Goal: Task Accomplishment & Management: Manage account settings

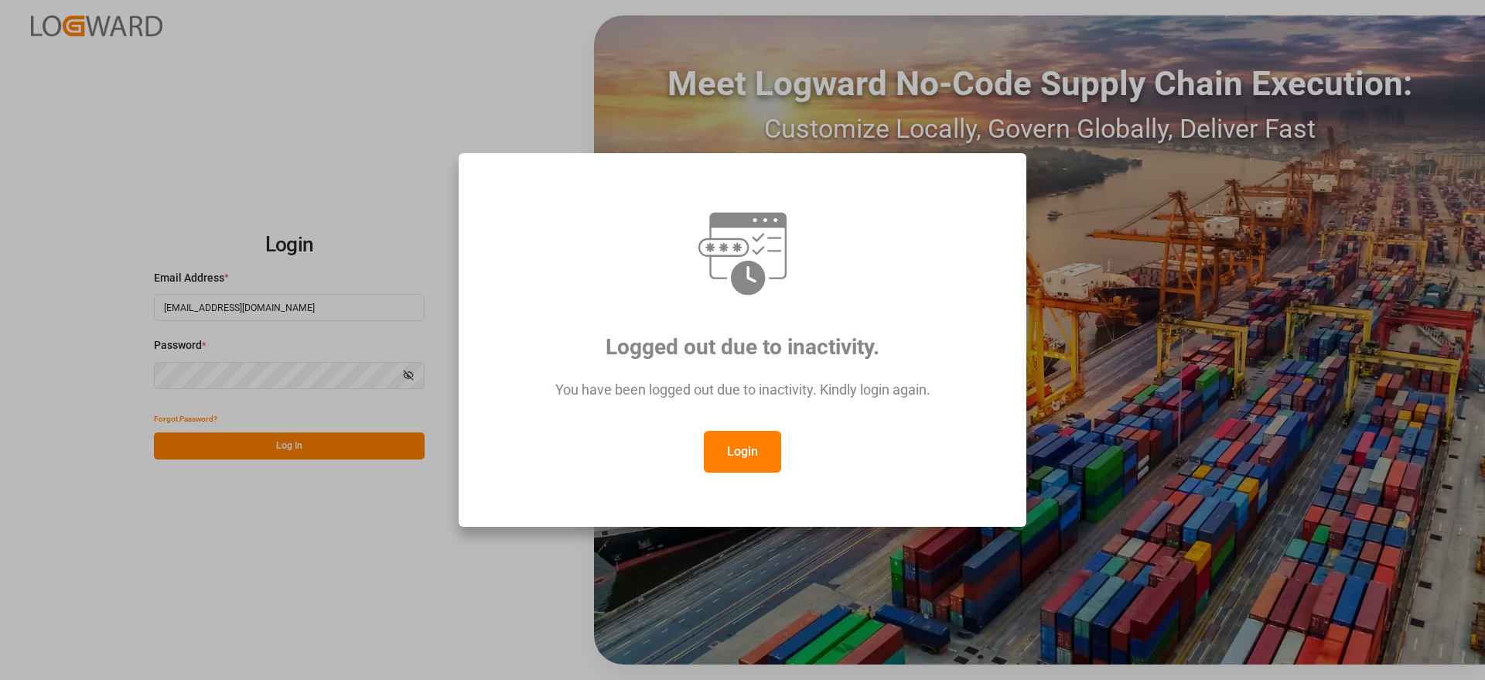
click at [762, 454] on button "Login" at bounding box center [742, 452] width 77 height 42
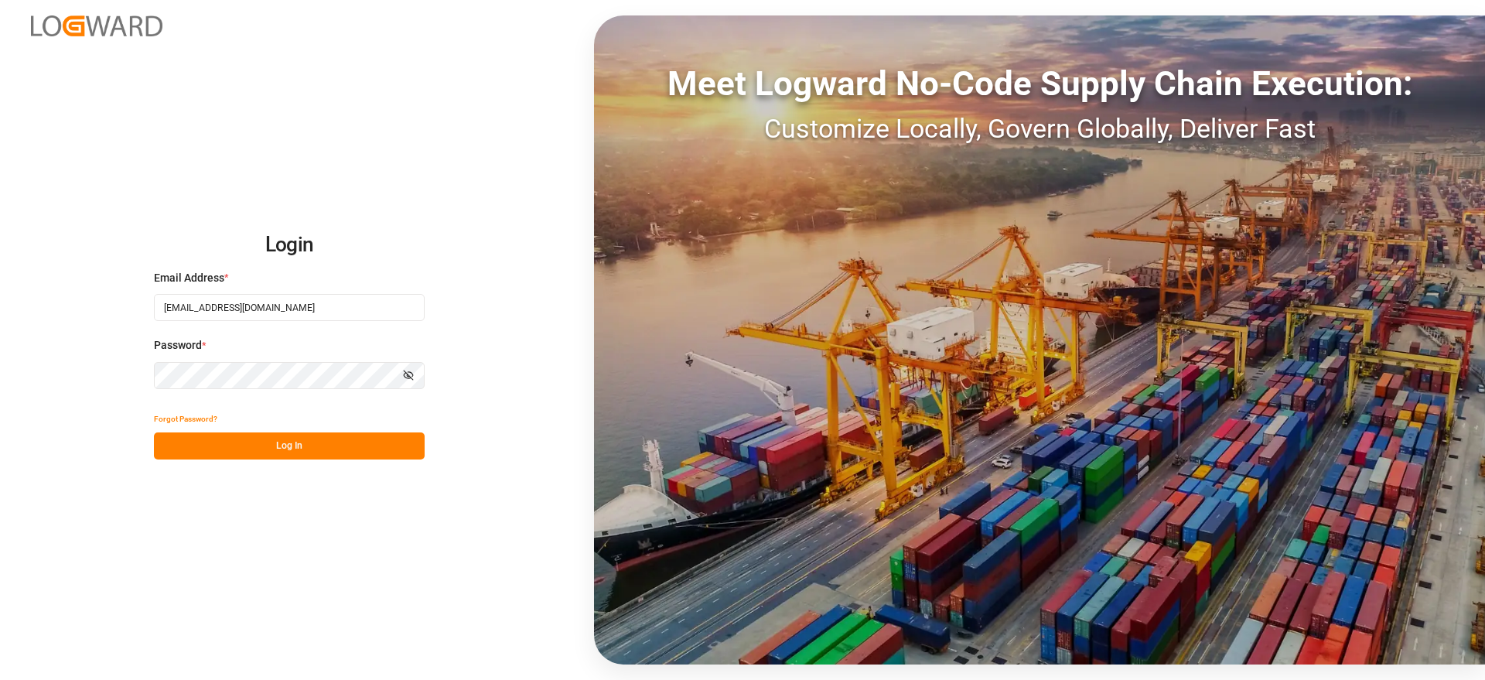
click at [371, 432] on button "Log In" at bounding box center [289, 445] width 271 height 27
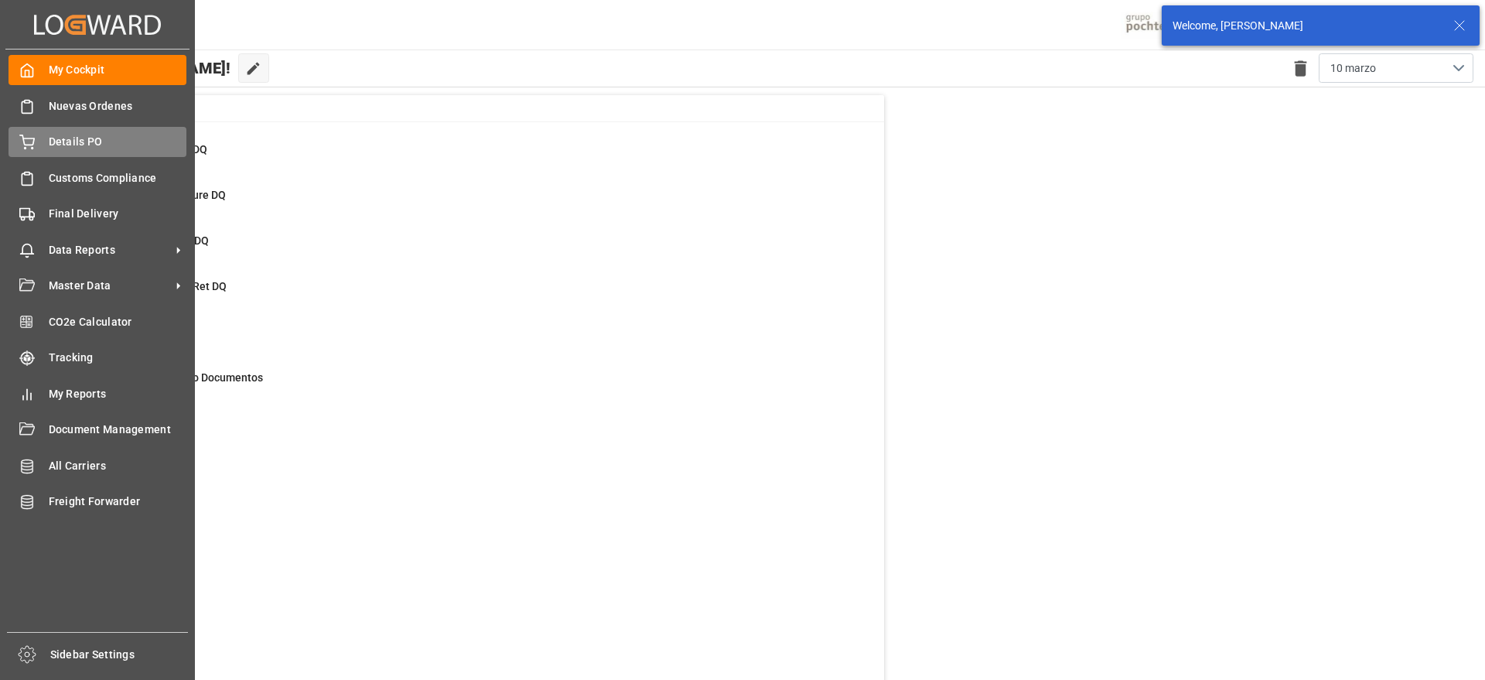
click at [79, 144] on span "Details PO" at bounding box center [118, 142] width 138 height 16
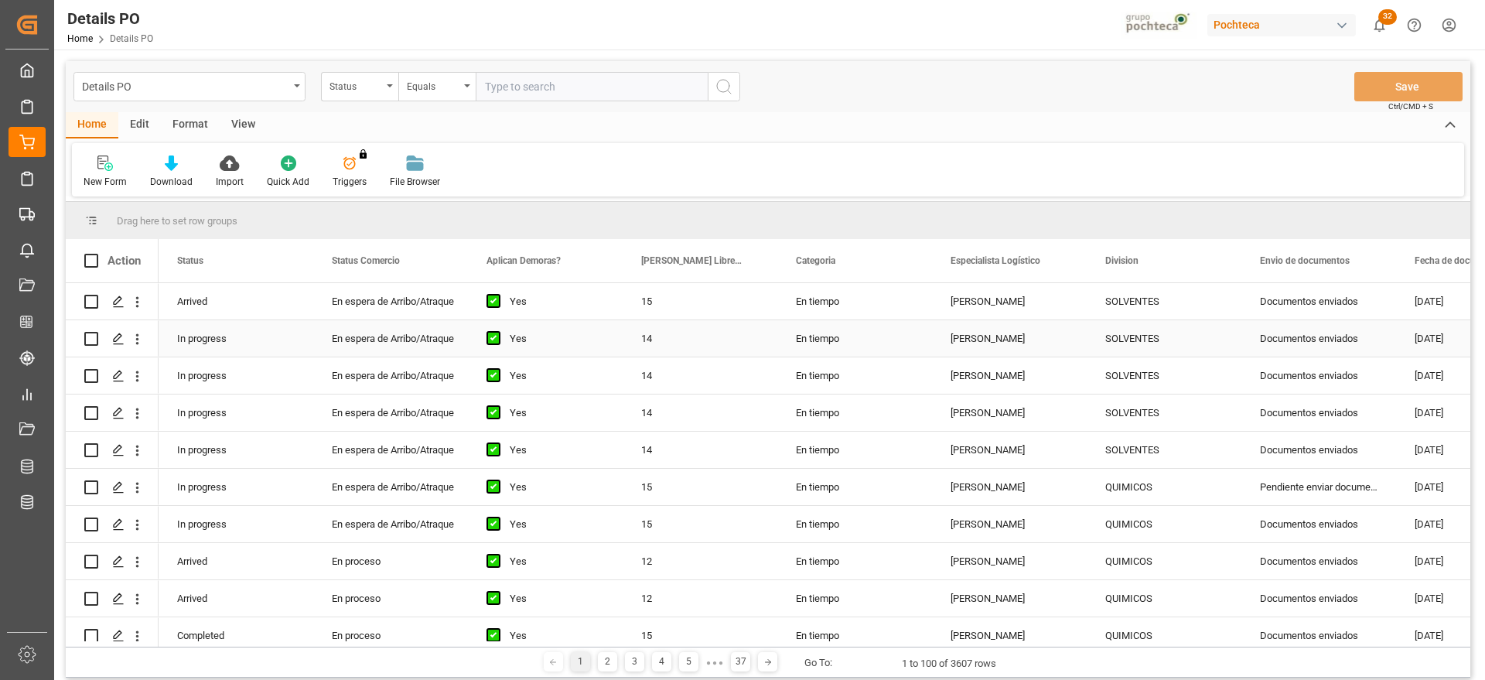
click at [402, 358] on div "En espera de Arribo/Atraque" at bounding box center [391, 376] width 118 height 36
click at [236, 129] on div "View" at bounding box center [243, 125] width 47 height 26
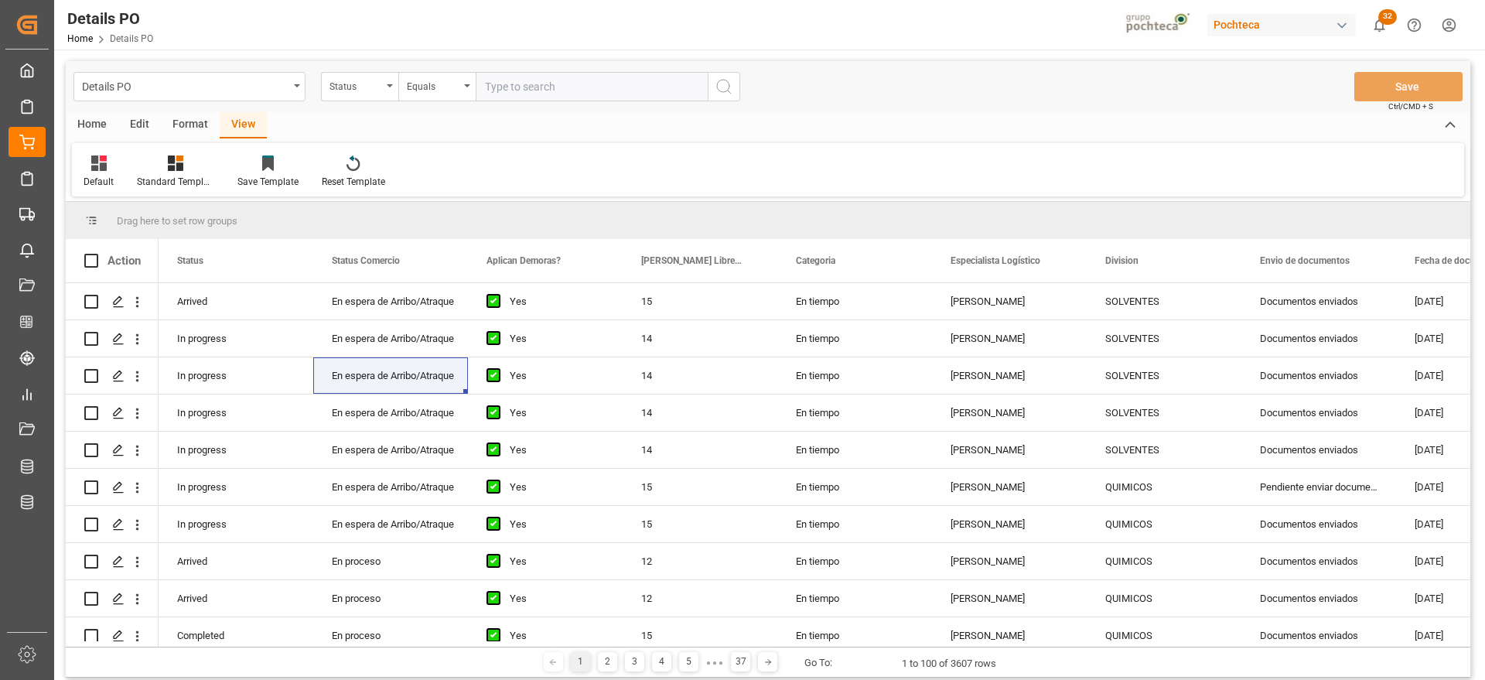
click at [186, 128] on div "Format" at bounding box center [190, 125] width 59 height 26
click at [152, 121] on div "Edit" at bounding box center [139, 125] width 43 height 26
click at [252, 121] on div "View" at bounding box center [243, 125] width 47 height 26
click at [187, 168] on div at bounding box center [175, 163] width 77 height 16
click at [163, 121] on div "Format" at bounding box center [190, 125] width 59 height 26
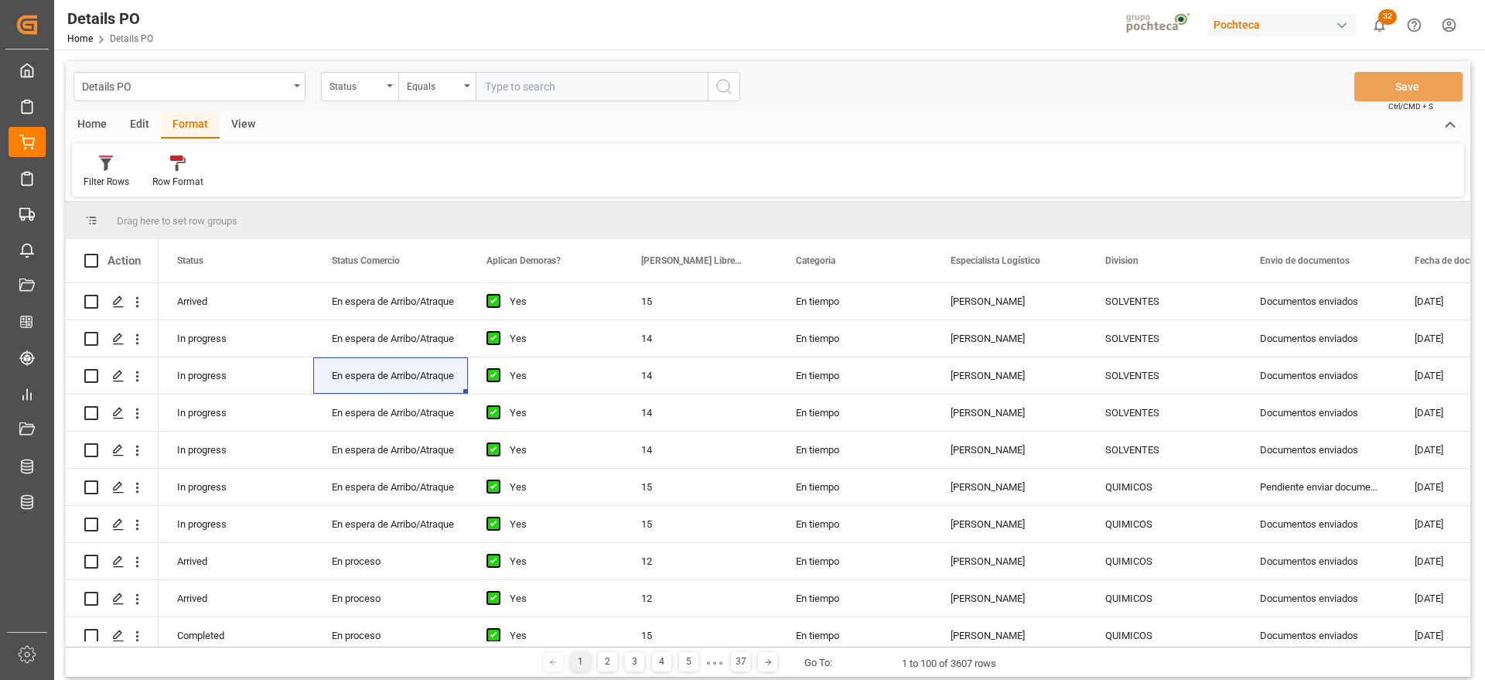
click at [118, 125] on div "Edit" at bounding box center [139, 125] width 43 height 26
click at [188, 125] on div "Format" at bounding box center [190, 125] width 59 height 26
click at [111, 182] on div "Filter Rows" at bounding box center [107, 182] width 46 height 14
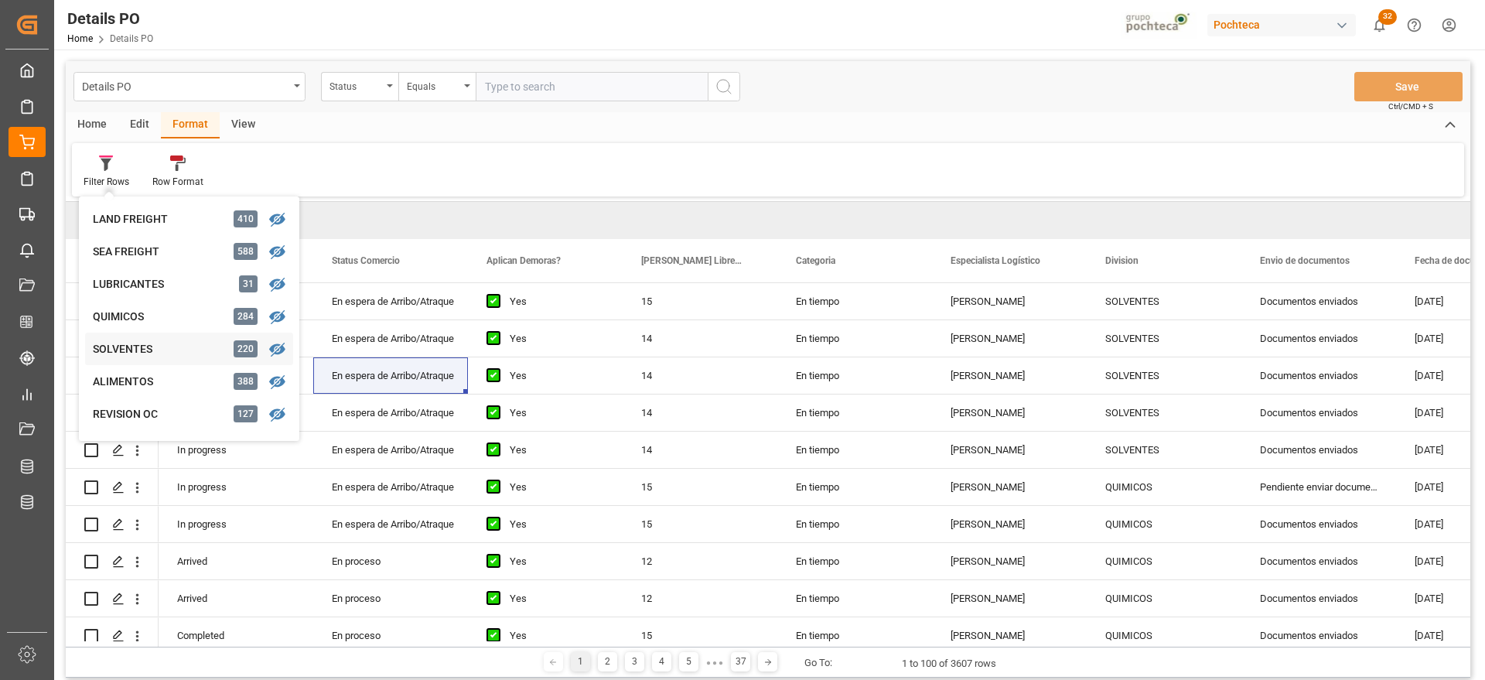
click at [130, 349] on div "SOLVENTES" at bounding box center [160, 349] width 135 height 16
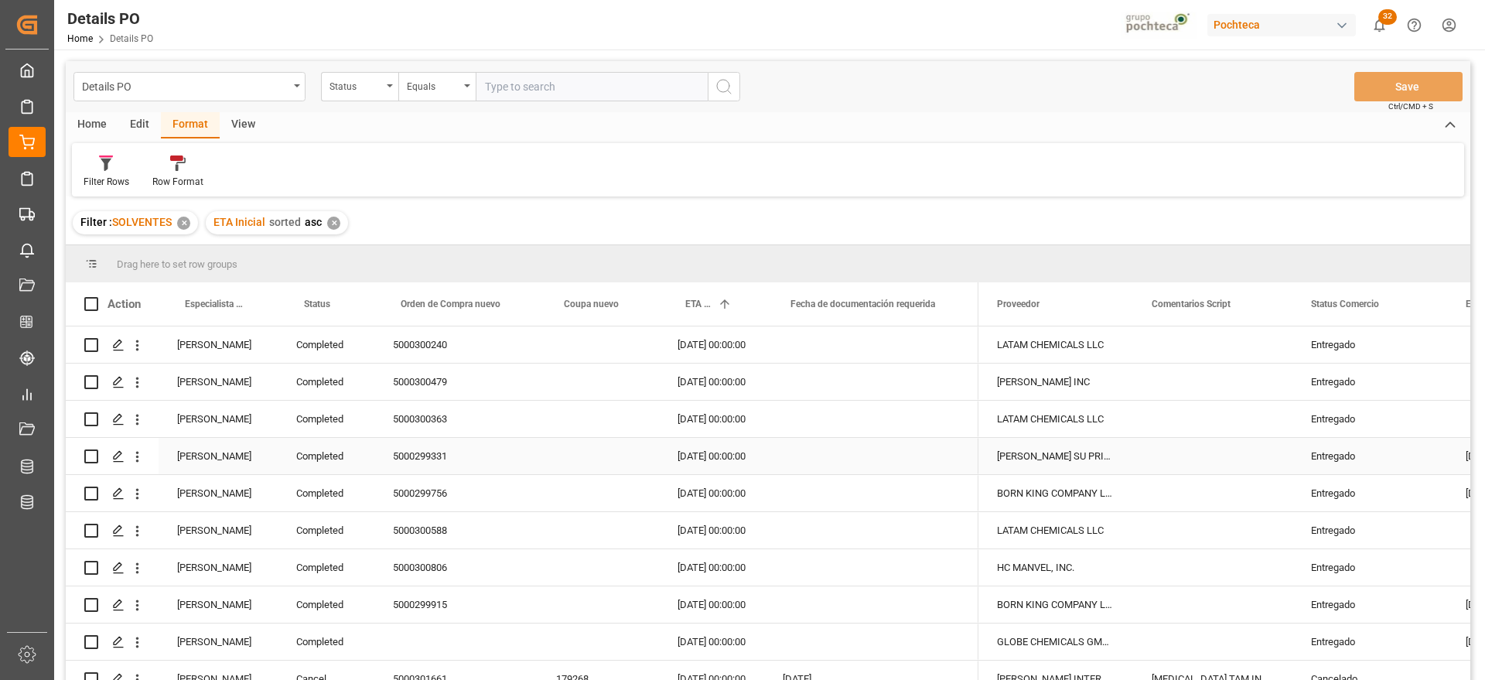
click at [199, 465] on div "[PERSON_NAME]" at bounding box center [218, 456] width 119 height 36
click at [255, 300] on span at bounding box center [252, 304] width 14 height 14
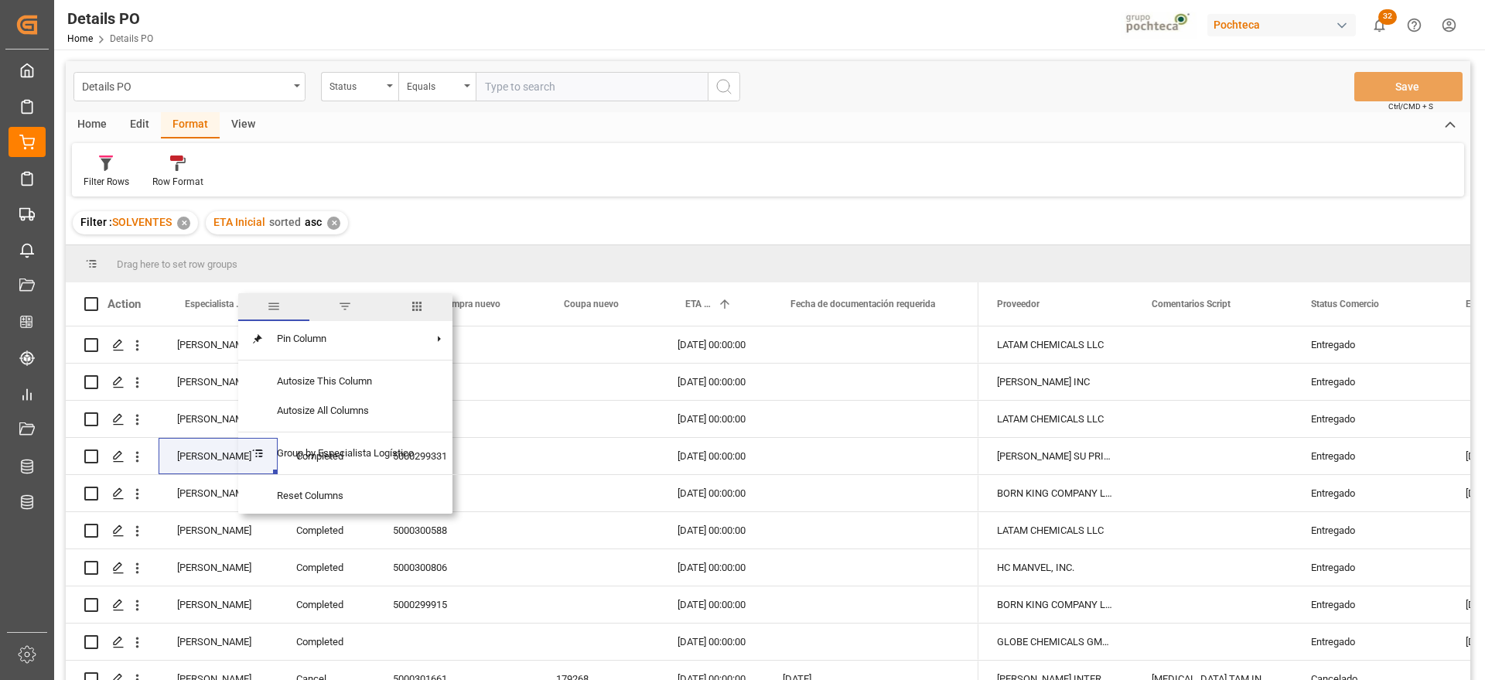
click at [349, 299] on span "filter" at bounding box center [345, 306] width 14 height 14
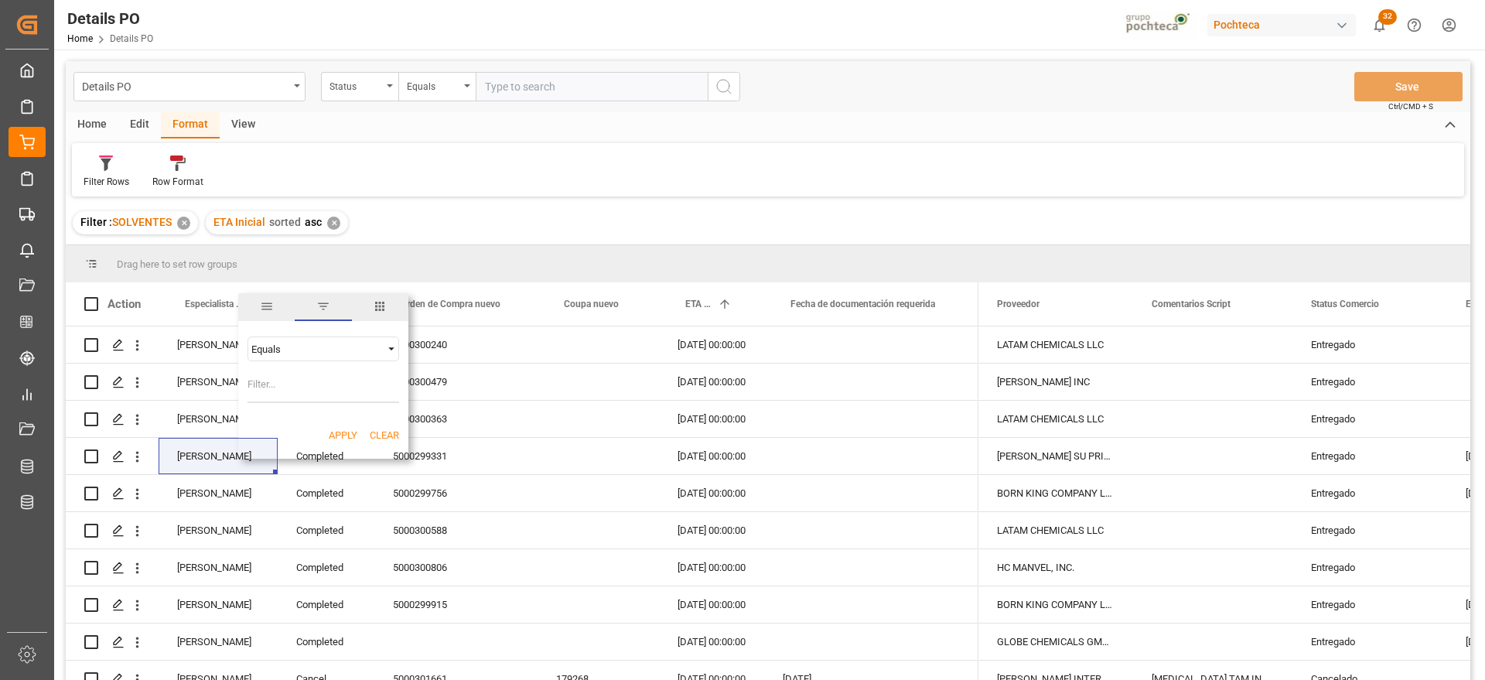
click at [391, 345] on span "Filtering operator" at bounding box center [391, 349] width 14 height 14
click at [397, 343] on span "Filtering operator" at bounding box center [391, 349] width 14 height 14
click at [331, 392] on input "Filter Value" at bounding box center [324, 387] width 152 height 31
paste input "[PERSON_NAME]"
type input "[PERSON_NAME]"
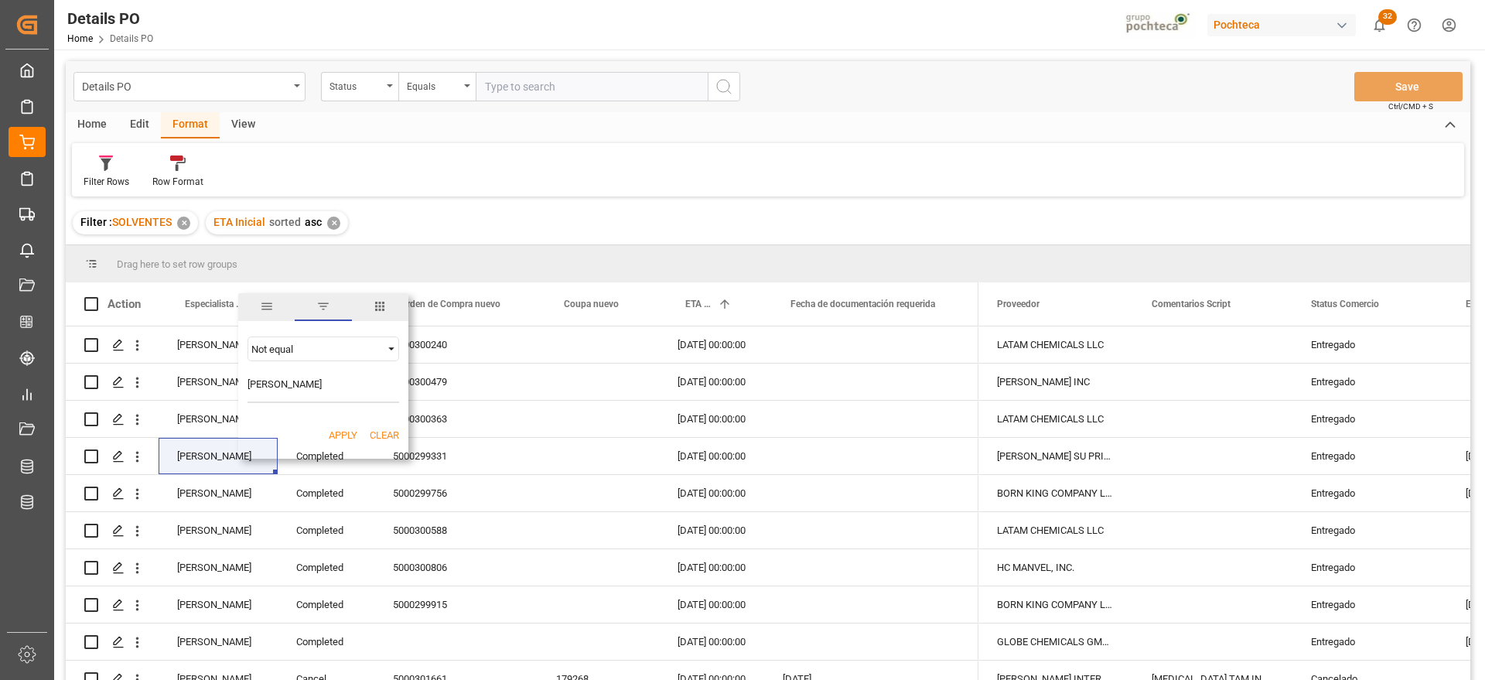
click at [337, 433] on button "Apply" at bounding box center [343, 435] width 29 height 15
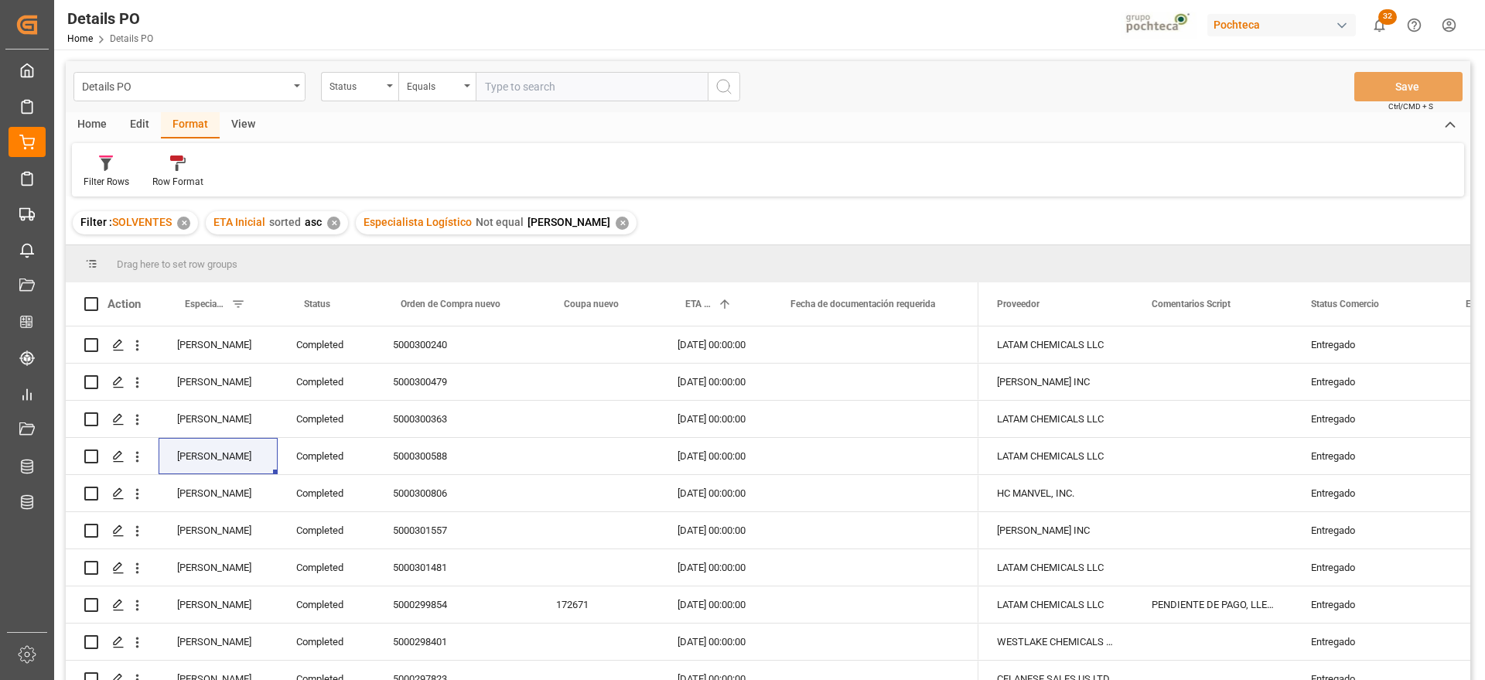
click at [623, 227] on div "✕" at bounding box center [622, 223] width 13 height 13
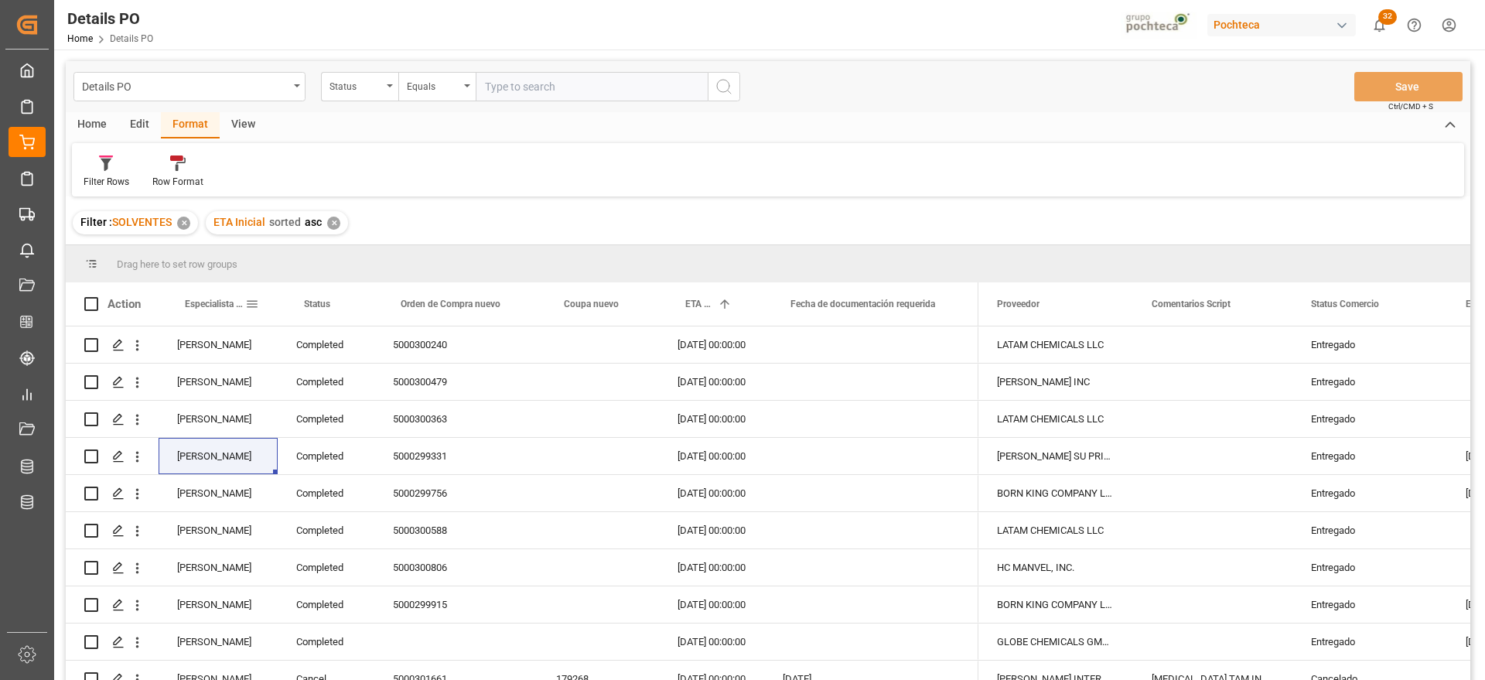
click at [247, 302] on span at bounding box center [252, 304] width 14 height 14
click at [299, 385] on input "Filter Value" at bounding box center [324, 387] width 152 height 31
type input "[PERSON_NAME]"
click at [347, 429] on button "Apply" at bounding box center [343, 435] width 29 height 15
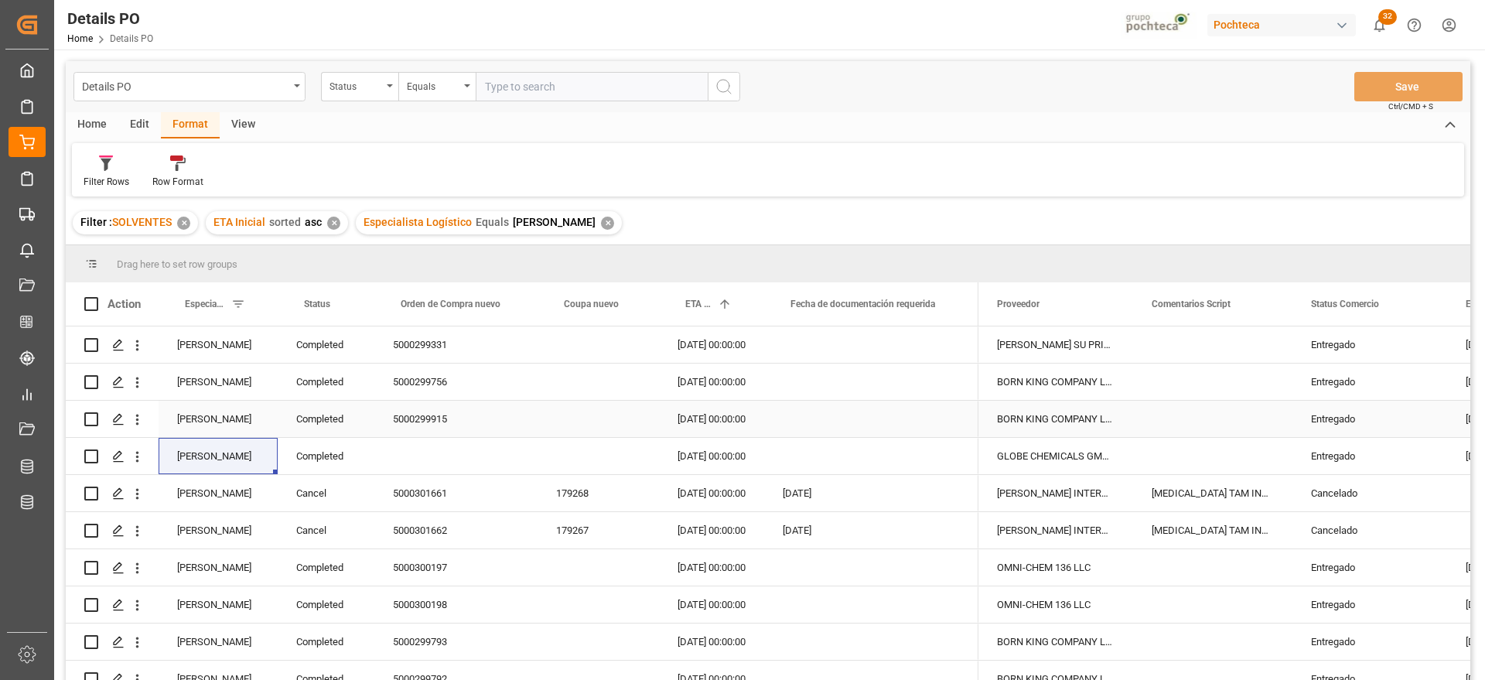
click at [333, 436] on div "Completed" at bounding box center [326, 419] width 97 height 36
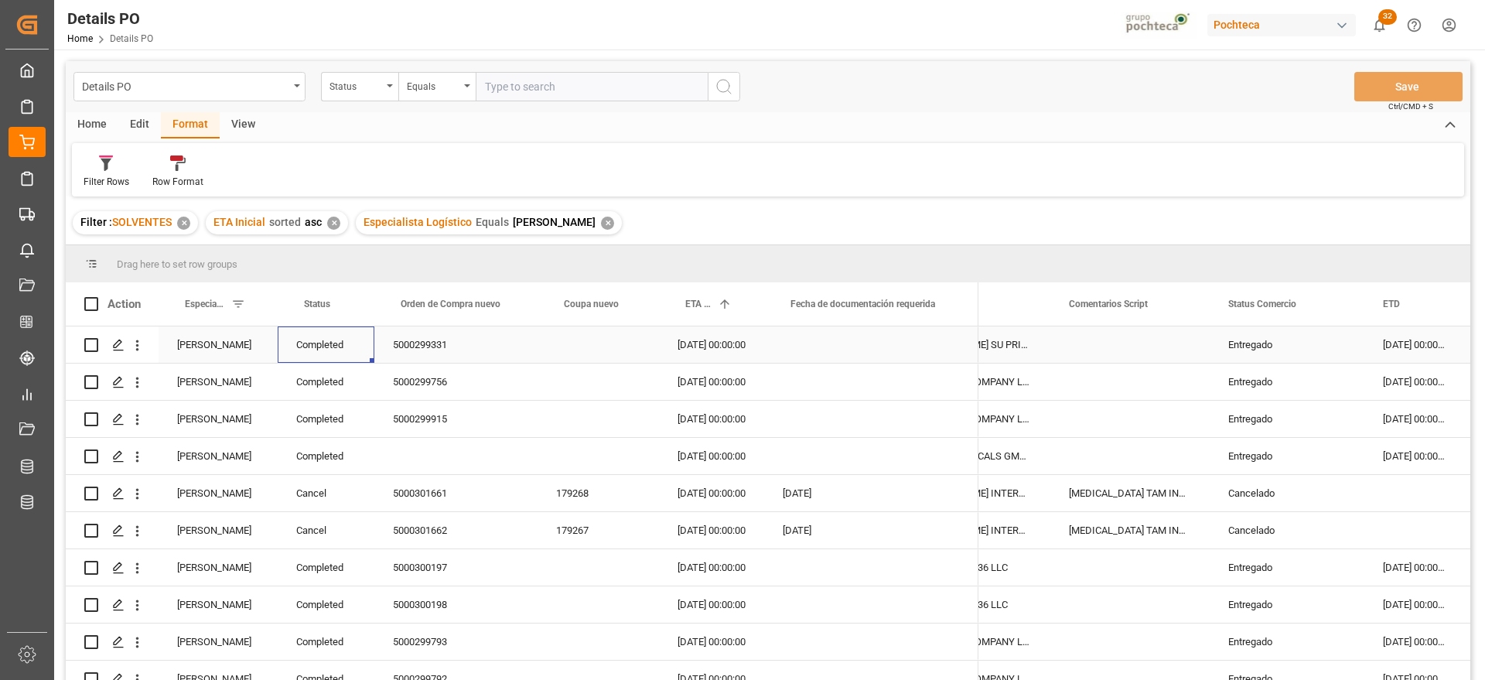
click at [334, 340] on div "Completed" at bounding box center [326, 344] width 97 height 36
click at [347, 302] on span at bounding box center [349, 304] width 14 height 14
click at [419, 306] on span "filter" at bounding box center [420, 306] width 14 height 14
click at [349, 300] on span at bounding box center [349, 304] width 14 height 14
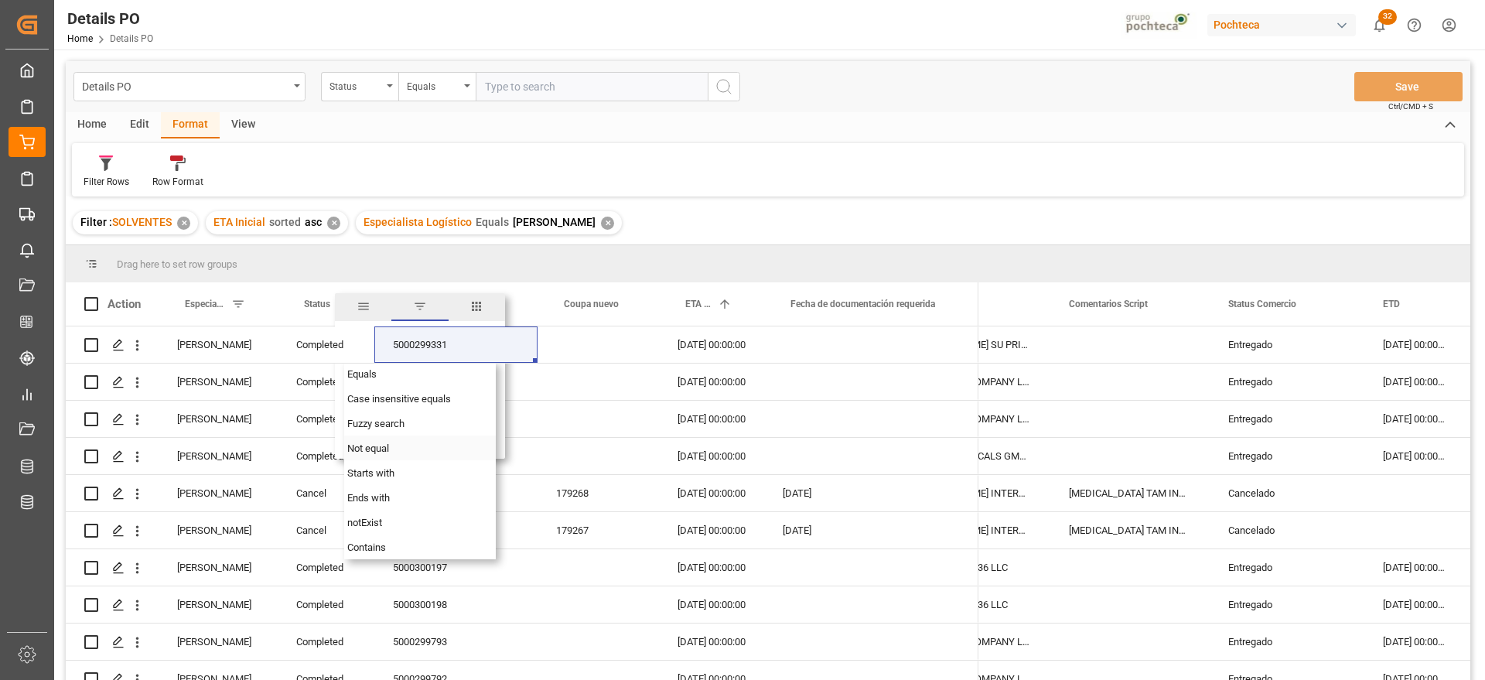
click at [371, 453] on span "Not equal" at bounding box center [368, 449] width 42 height 12
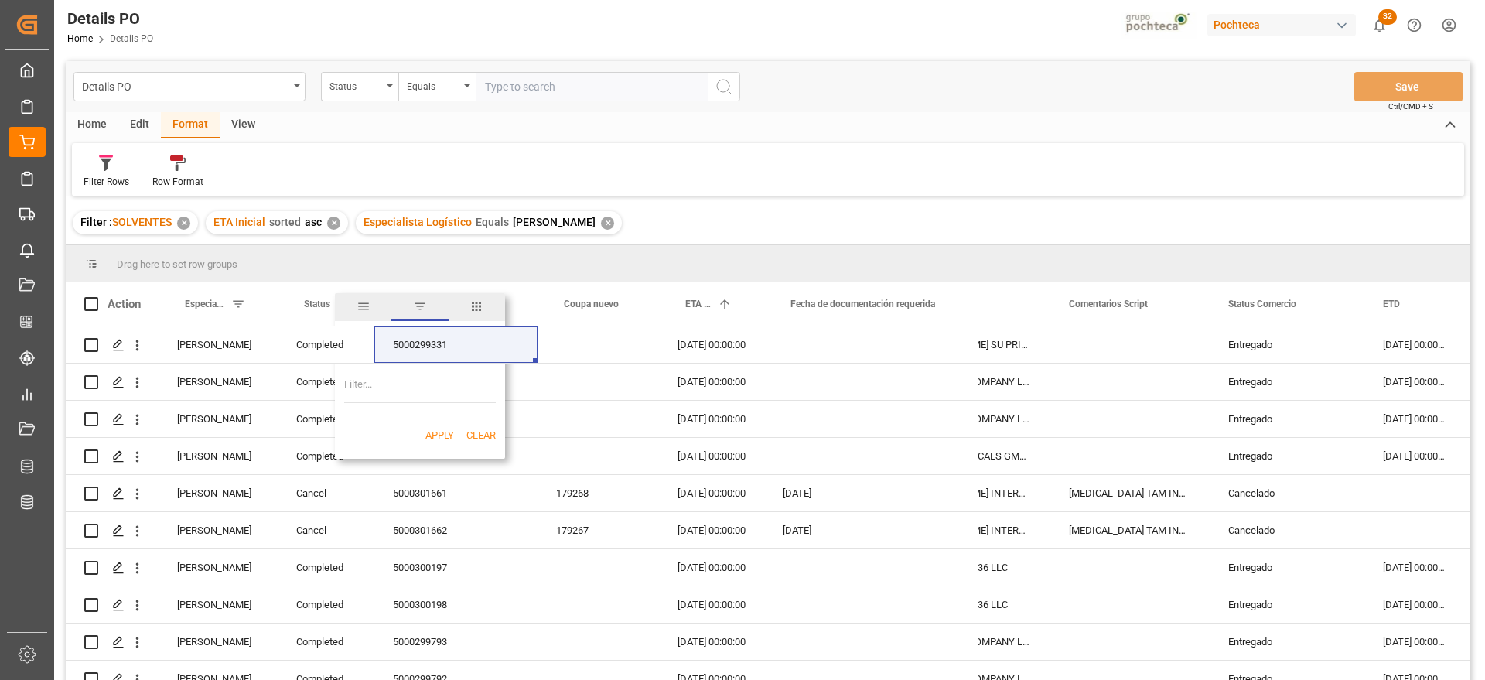
click at [377, 384] on input "Filter Value" at bounding box center [420, 387] width 152 height 31
paste input "Completed"
type input "Completed"
click at [444, 436] on button "Apply" at bounding box center [439, 435] width 29 height 15
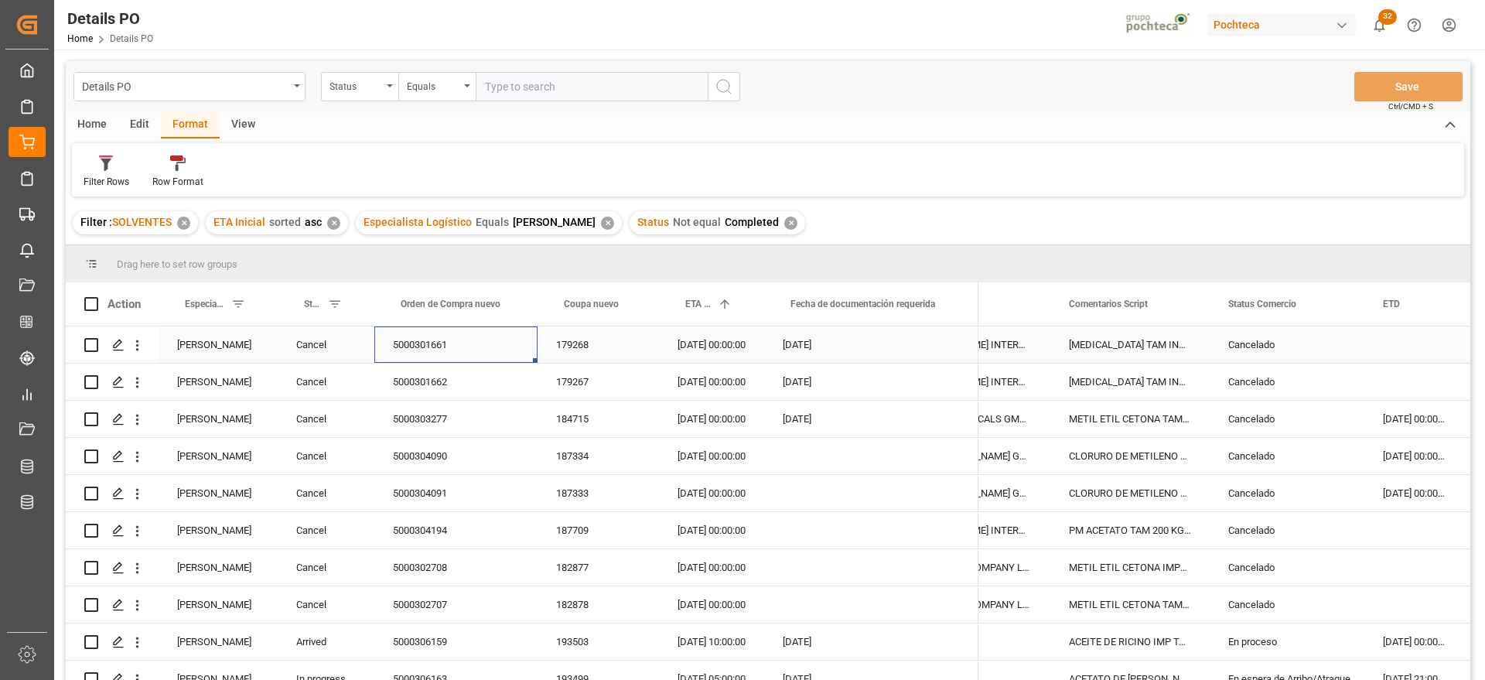
click at [438, 353] on div "5000301661" at bounding box center [455, 344] width 163 height 36
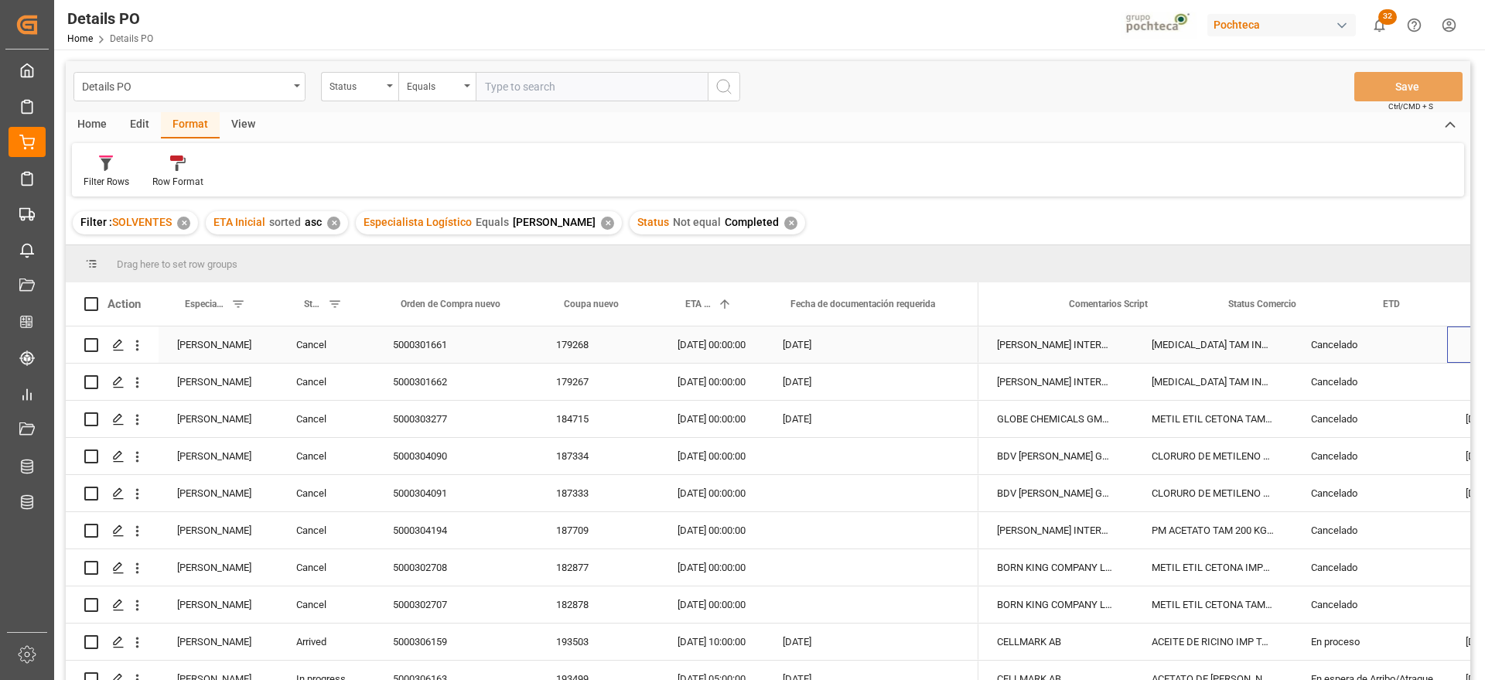
scroll to position [0, 83]
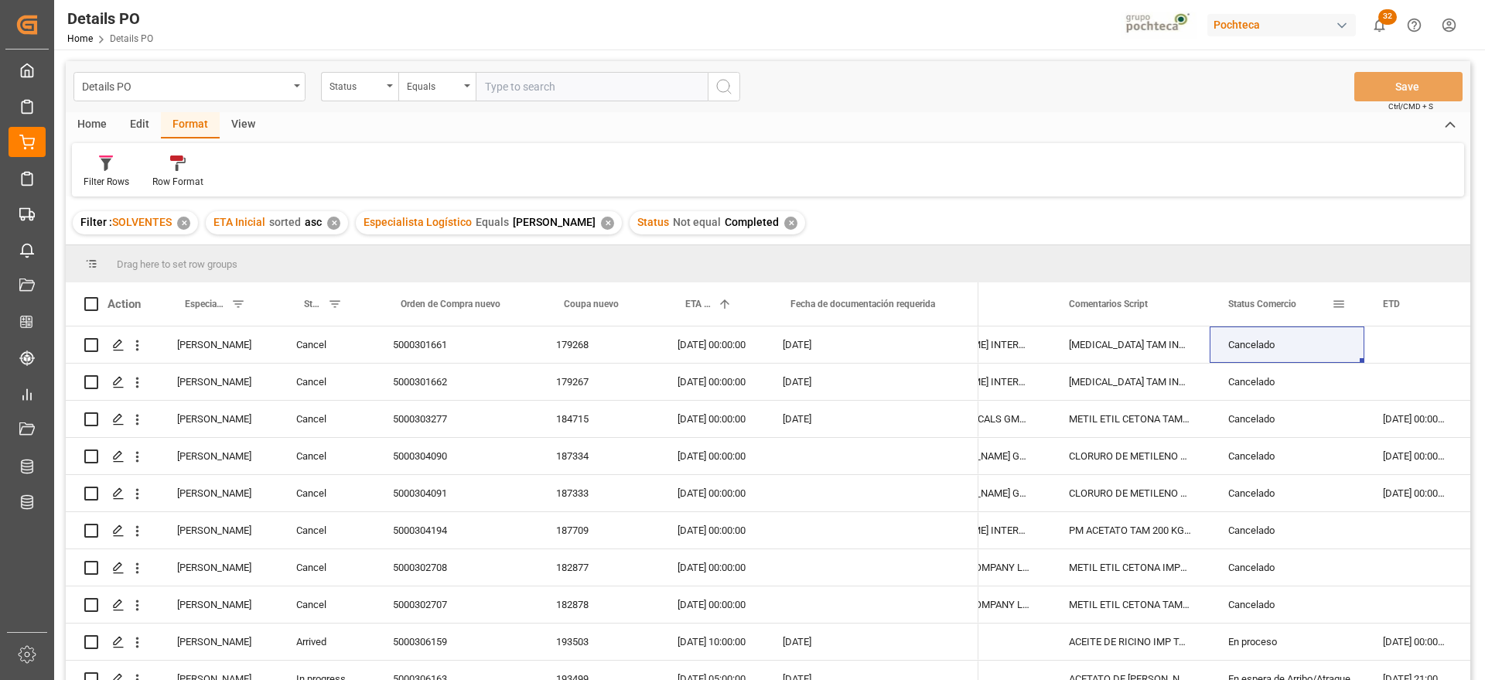
click at [1340, 300] on span at bounding box center [1339, 304] width 14 height 14
click at [1454, 343] on span "Filtering operator" at bounding box center [1454, 349] width 14 height 14
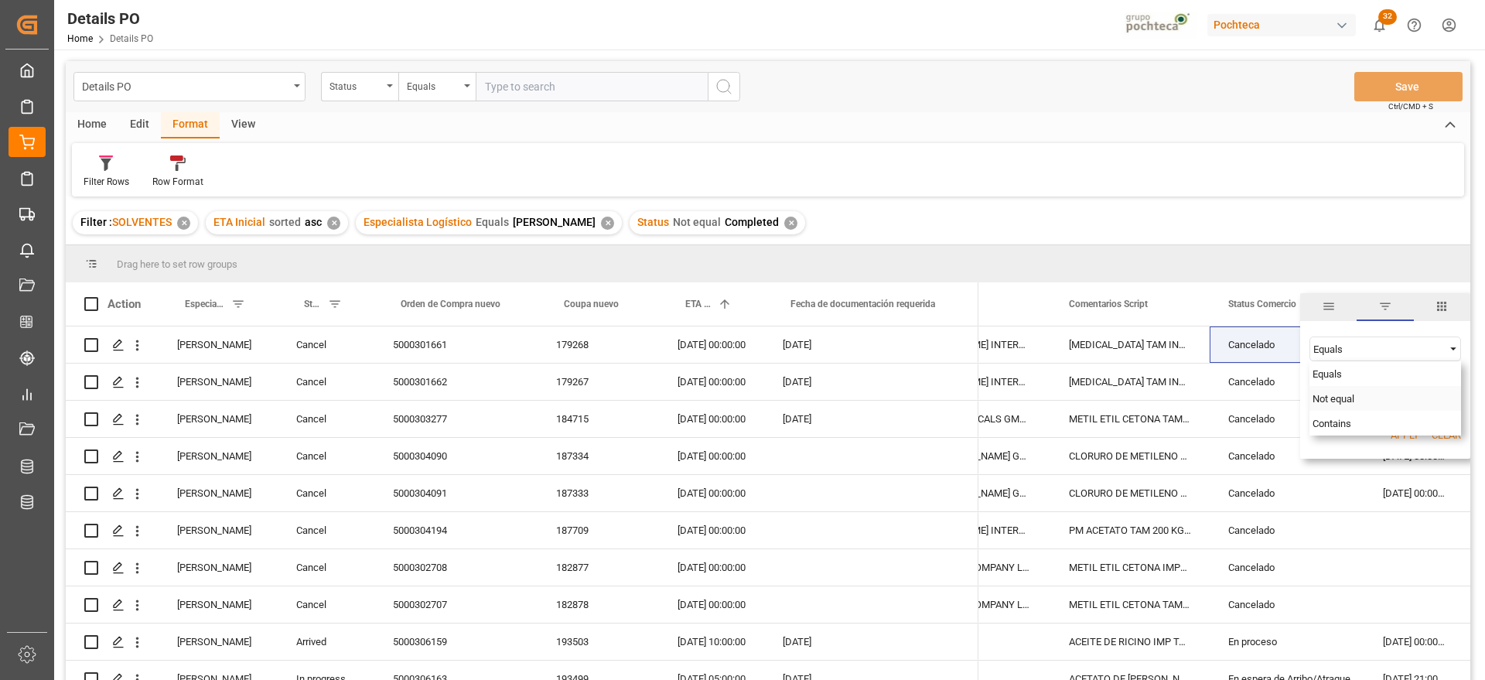
click at [1396, 398] on div "Not equal" at bounding box center [1386, 398] width 152 height 25
click at [1340, 381] on input "Filter Value" at bounding box center [1386, 387] width 152 height 31
paste input "Cancelado"
type input "Cancelado"
click at [1404, 440] on button "Apply" at bounding box center [1405, 435] width 29 height 15
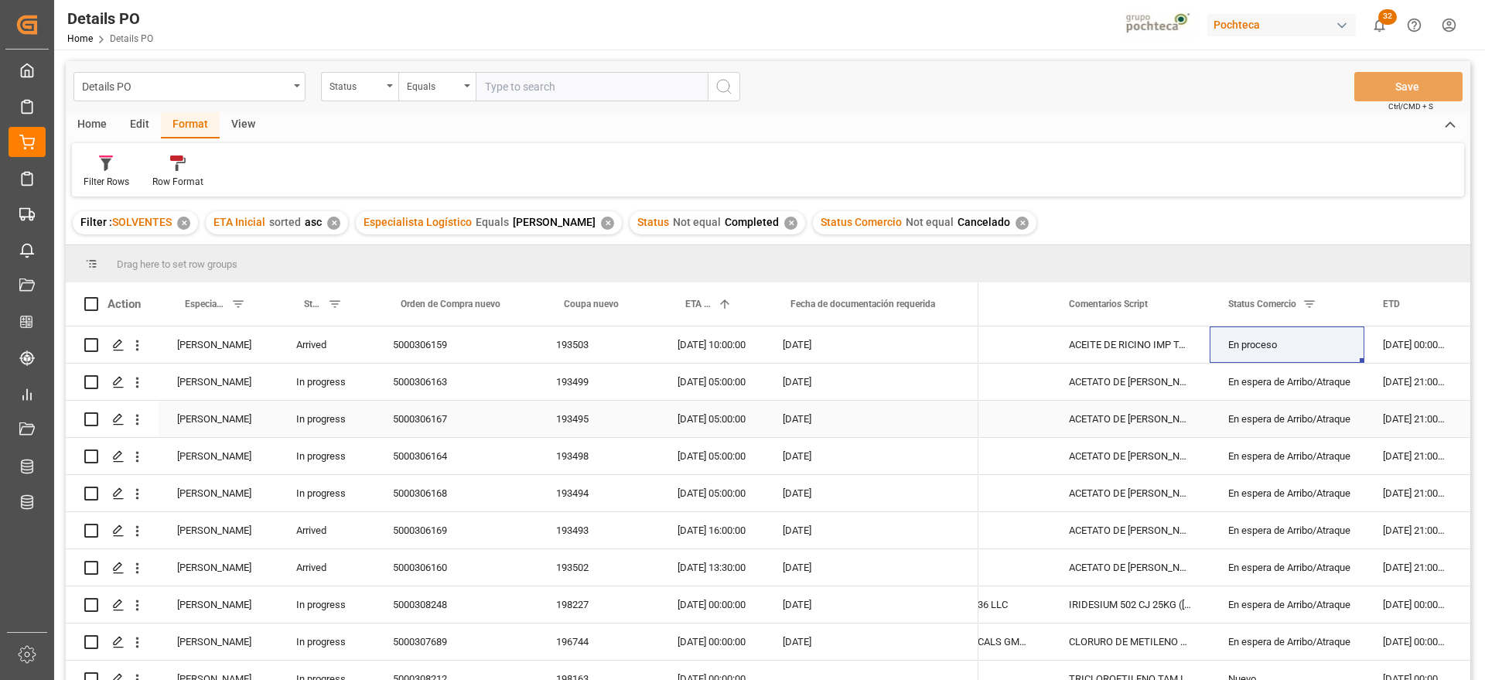
click at [298, 404] on div "In progress" at bounding box center [326, 419] width 97 height 36
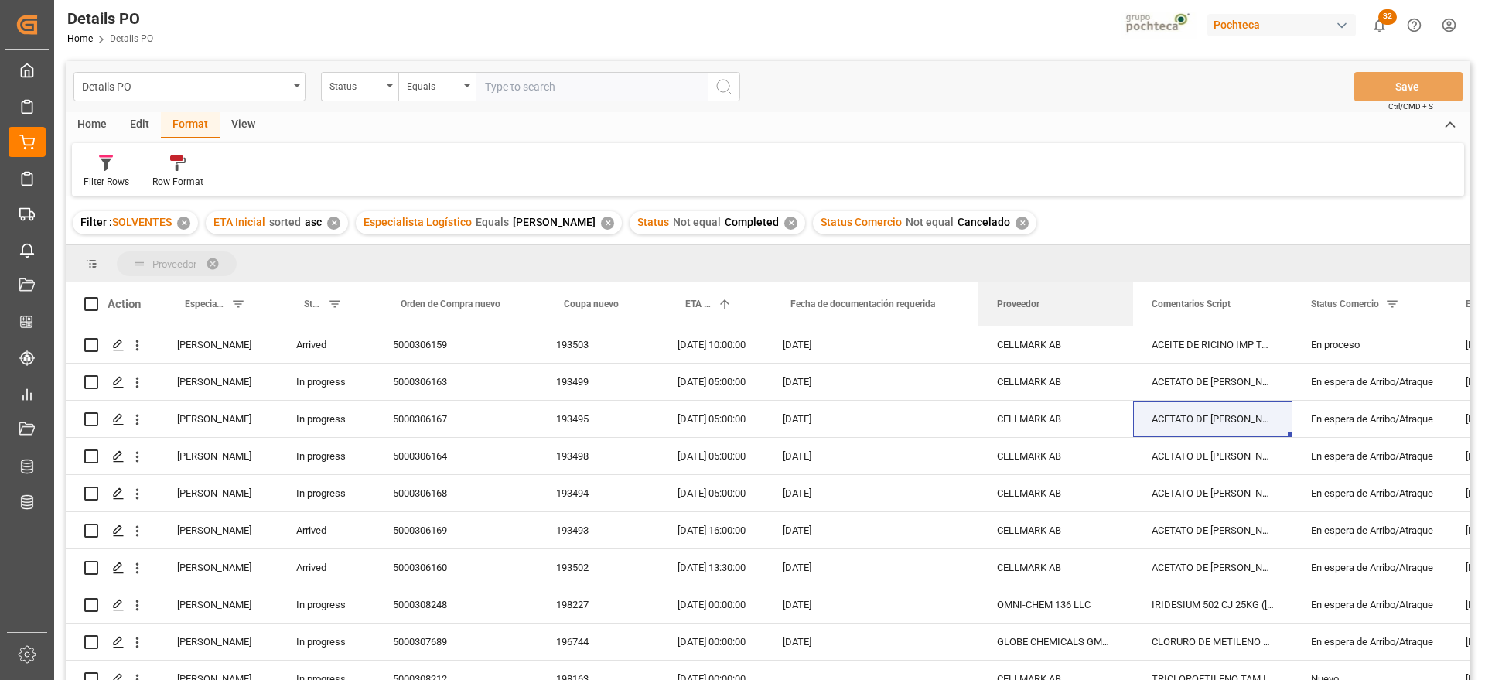
drag, startPoint x: 1037, startPoint y: 302, endPoint x: 993, endPoint y: 263, distance: 58.7
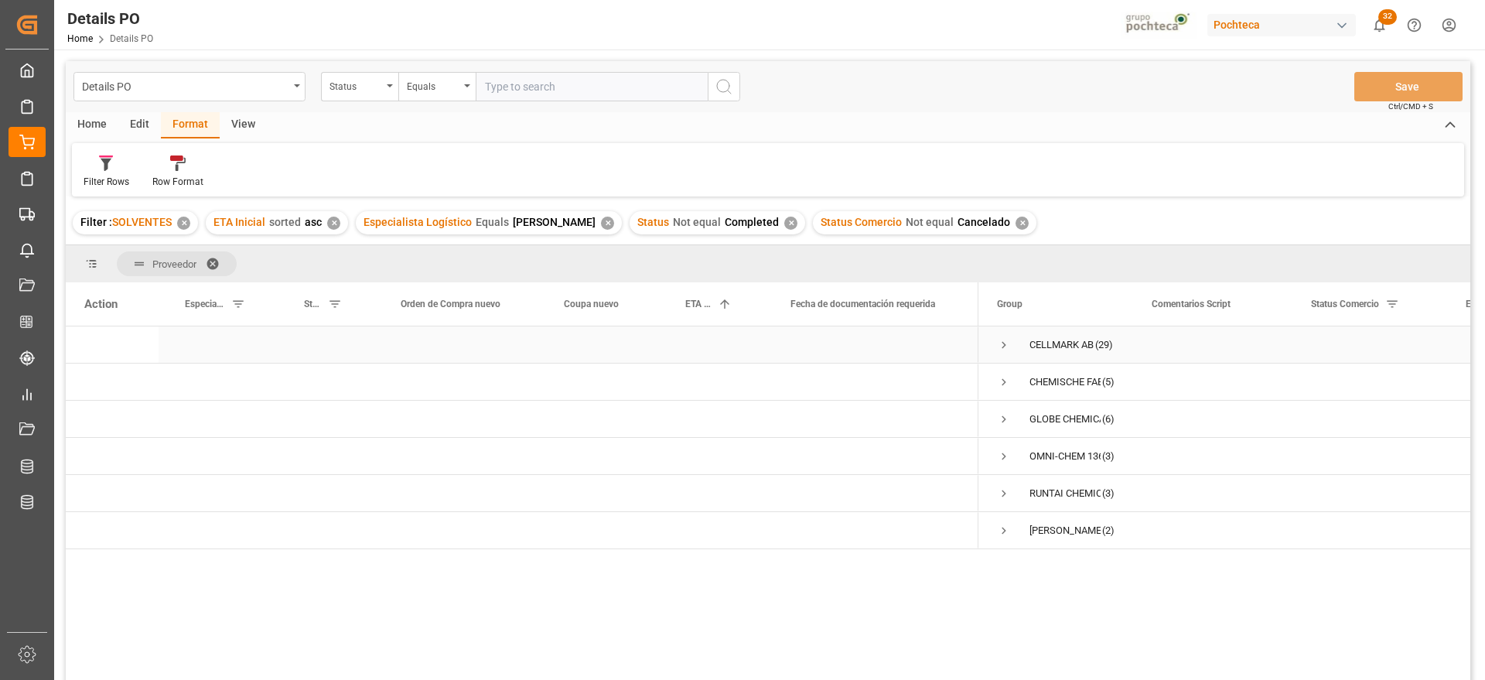
click at [1004, 346] on span "Press SPACE to select this row." at bounding box center [1004, 345] width 14 height 14
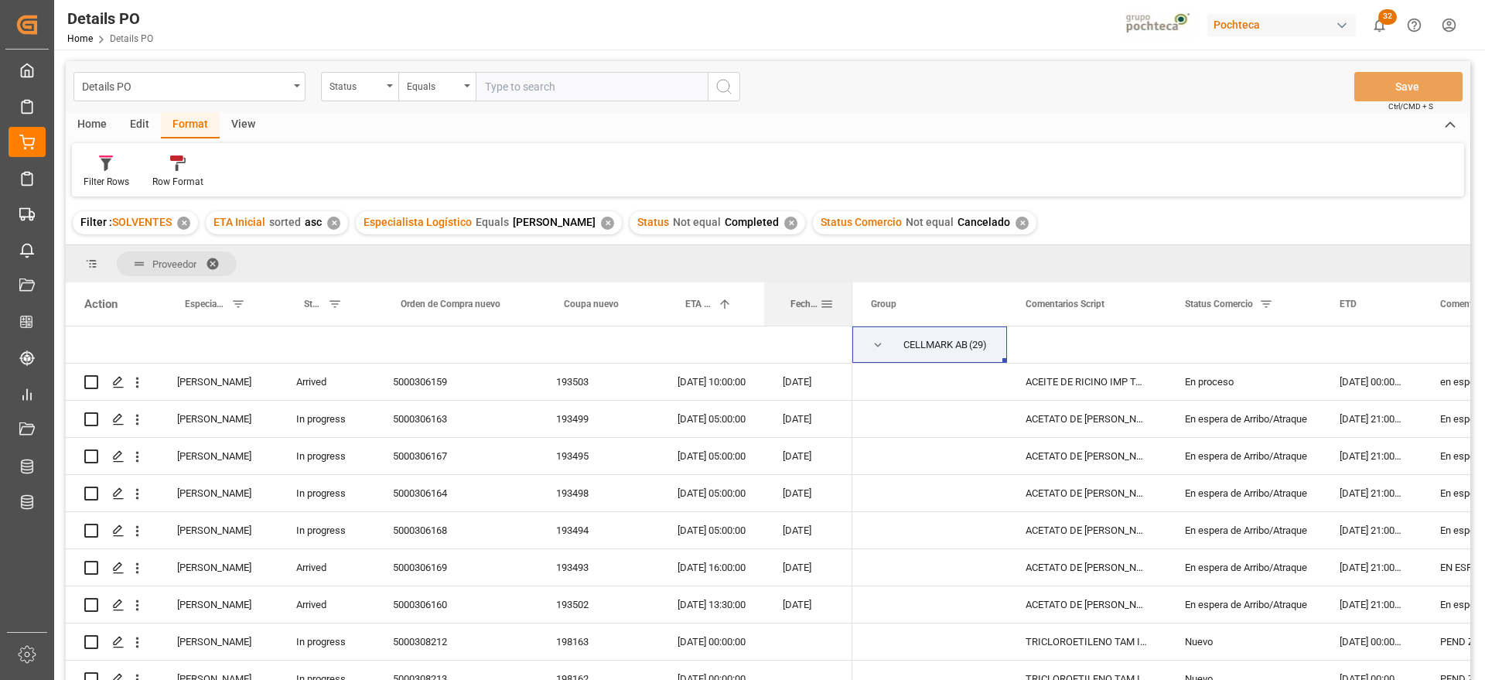
drag, startPoint x: 976, startPoint y: 302, endPoint x: 850, endPoint y: 318, distance: 127.0
click at [850, 318] on div at bounding box center [852, 303] width 6 height 43
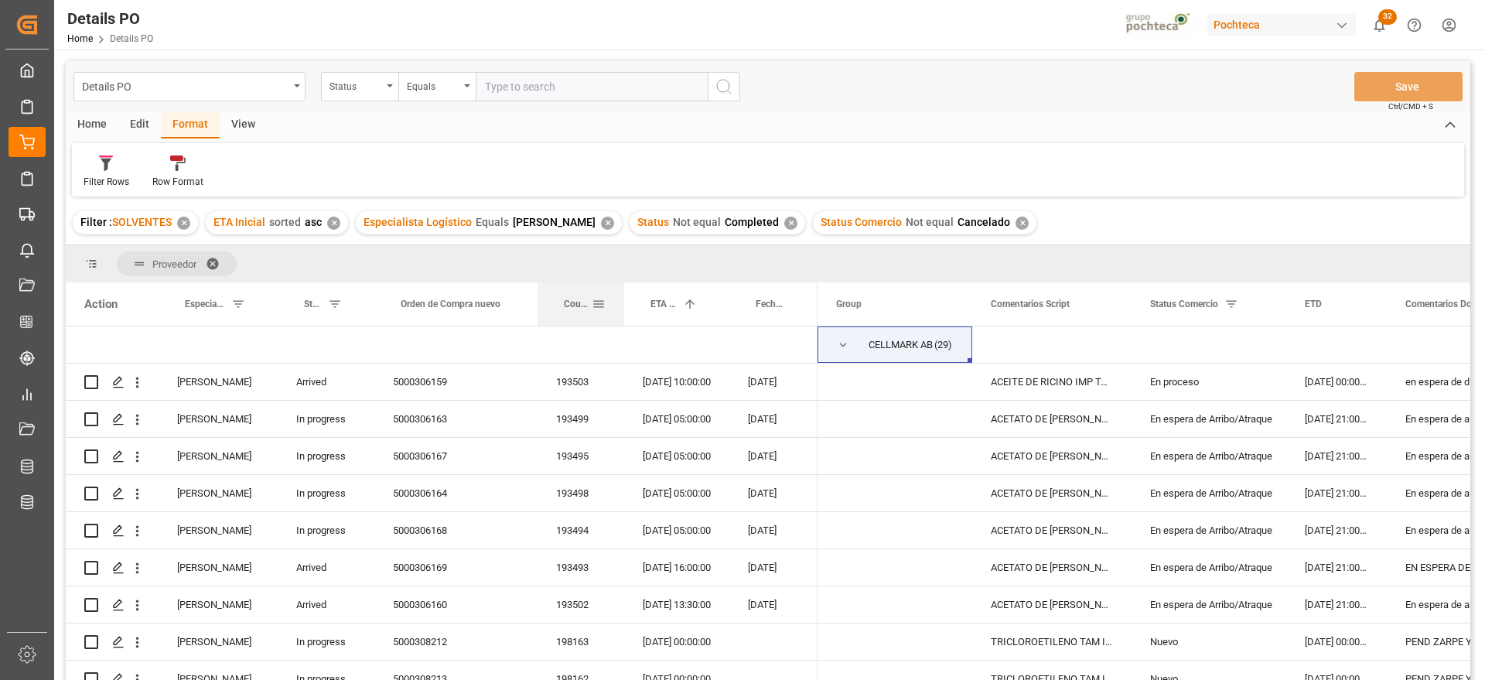
drag, startPoint x: 656, startPoint y: 296, endPoint x: 621, endPoint y: 296, distance: 34.8
click at [621, 296] on div at bounding box center [624, 303] width 6 height 43
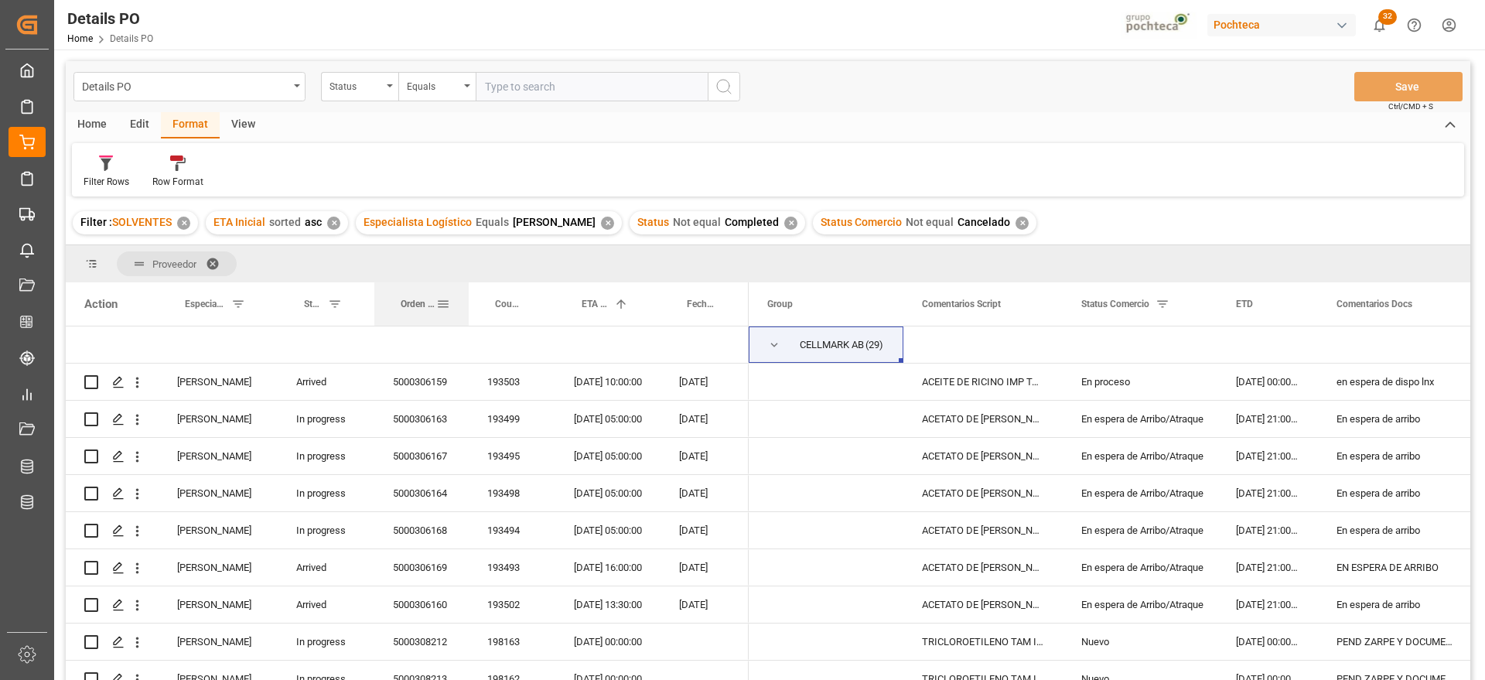
drag, startPoint x: 537, startPoint y: 305, endPoint x: 468, endPoint y: 304, distance: 68.9
click at [468, 304] on div at bounding box center [469, 303] width 6 height 43
click at [925, 383] on div "ACEITE DE RICINO IMP TAM INC 200 KG (558" at bounding box center [983, 382] width 159 height 36
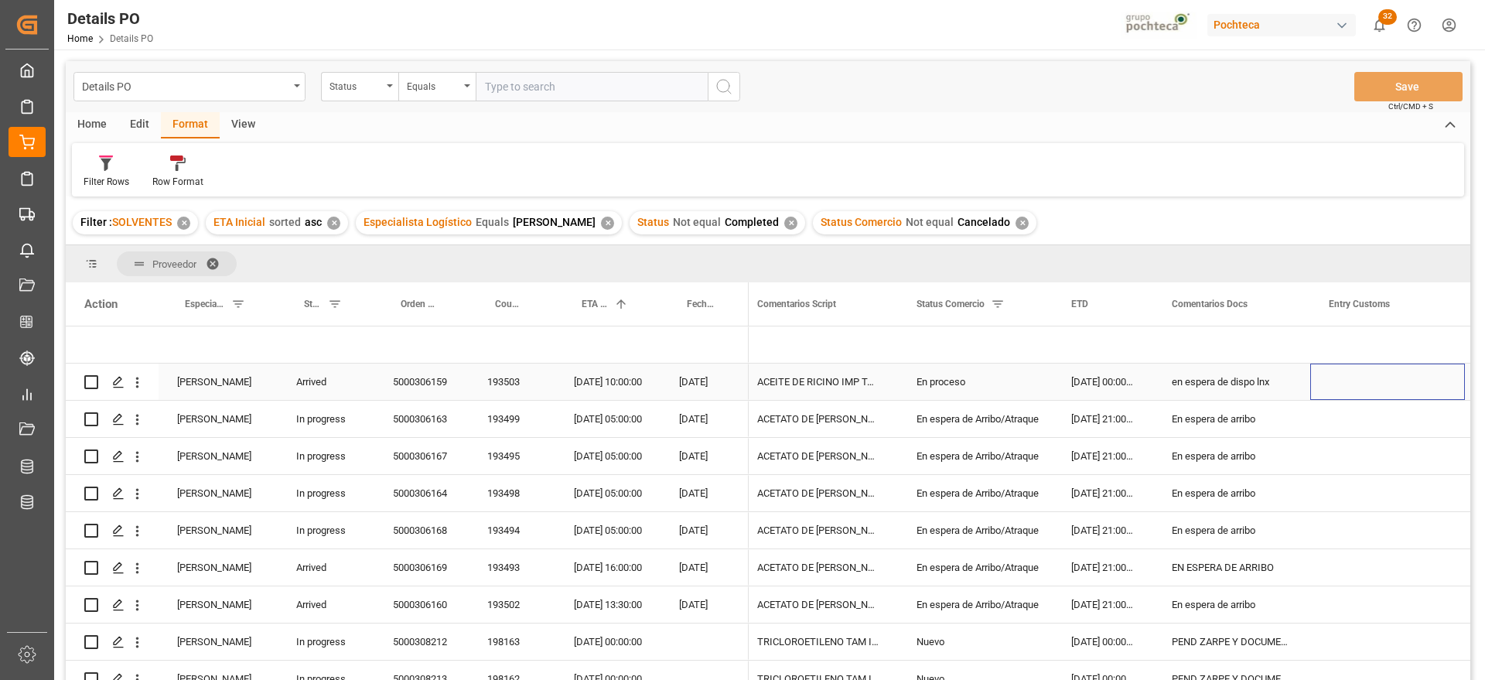
scroll to position [0, 165]
click at [432, 386] on div "5000306159" at bounding box center [421, 382] width 94 height 36
click at [494, 388] on div "193503" at bounding box center [512, 382] width 87 height 36
click at [432, 378] on div "5000306159" at bounding box center [421, 382] width 94 height 36
click at [1234, 374] on div "en espera de dispo lnx" at bounding box center [1231, 382] width 157 height 36
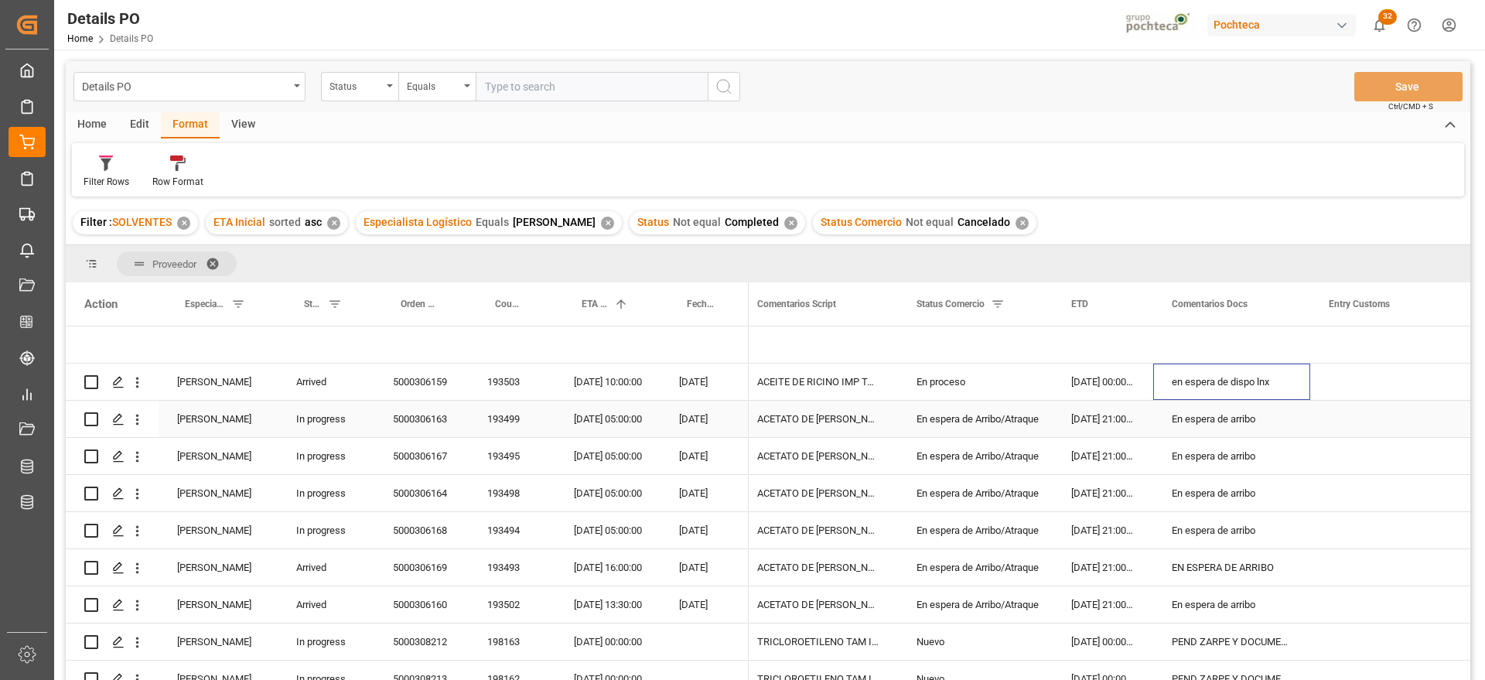
click at [1211, 418] on div "En espera de arribo" at bounding box center [1231, 419] width 157 height 36
click at [601, 429] on div "[DATE] 05:00:00" at bounding box center [607, 419] width 105 height 36
click at [1184, 432] on div "En espera de arribo" at bounding box center [1231, 419] width 157 height 36
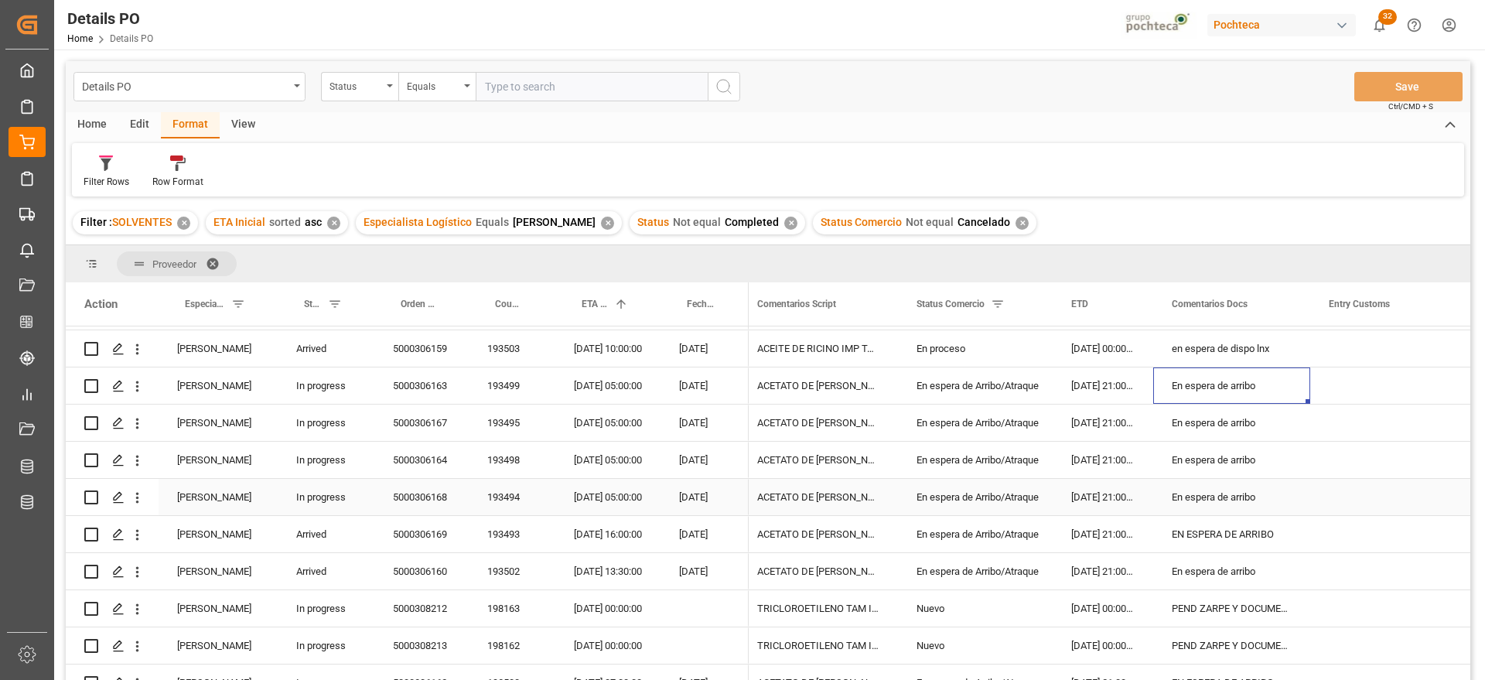
scroll to position [0, 0]
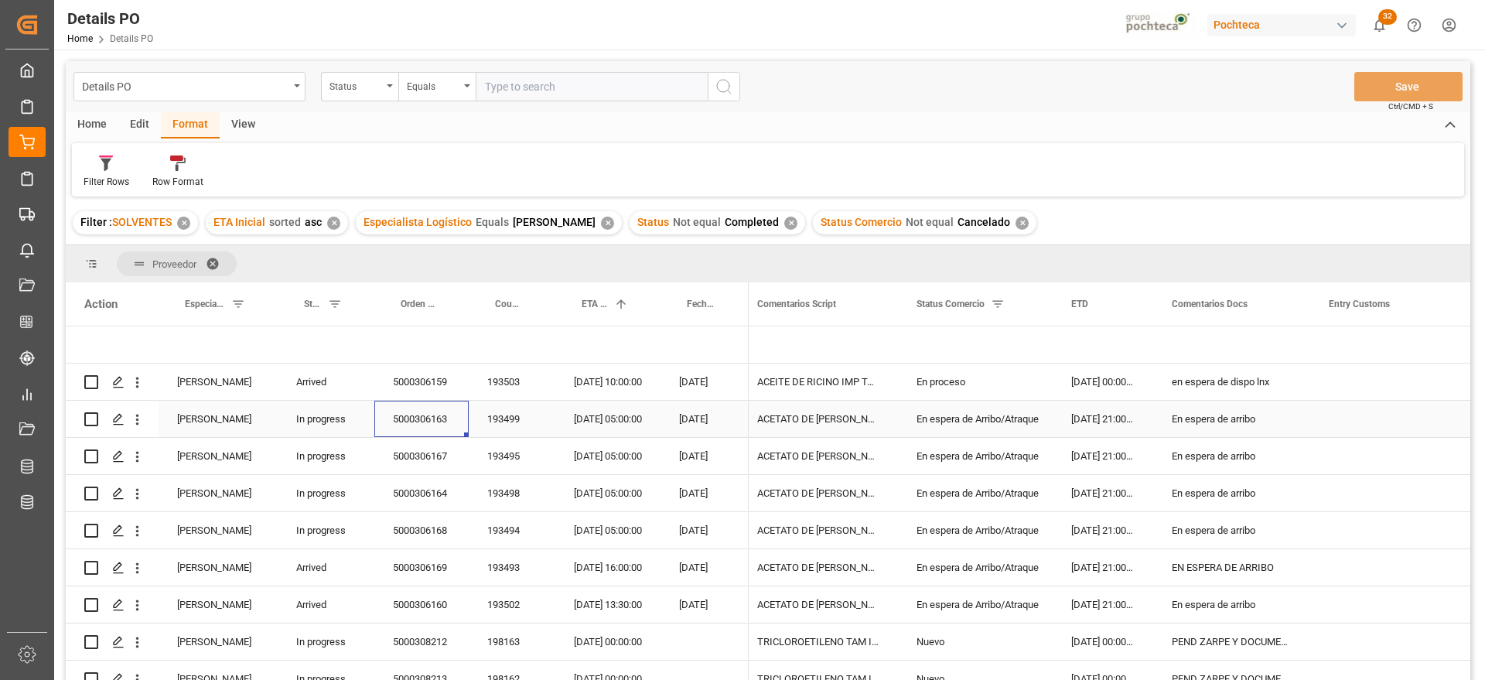
click at [404, 412] on div "5000306163" at bounding box center [421, 419] width 94 height 36
click at [1223, 446] on div "En espera de arribo" at bounding box center [1231, 456] width 157 height 36
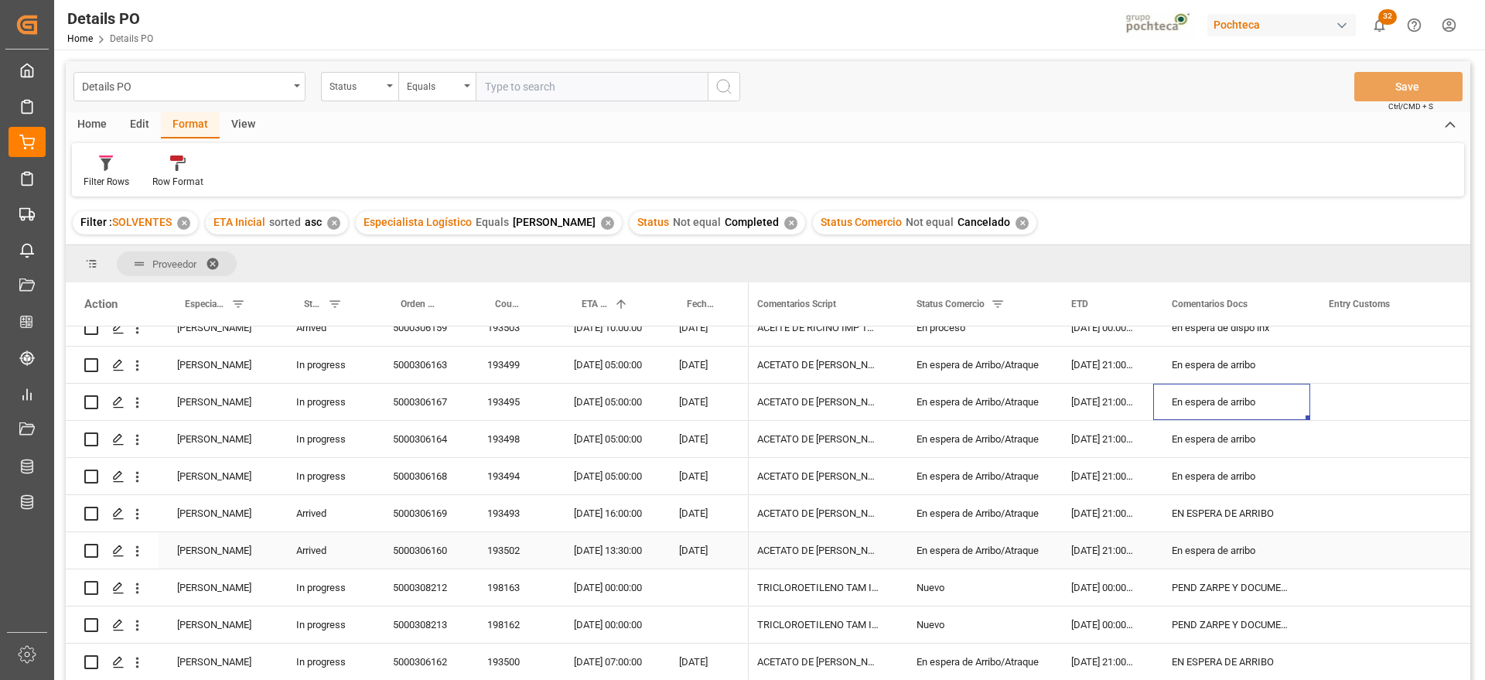
scroll to position [97, 0]
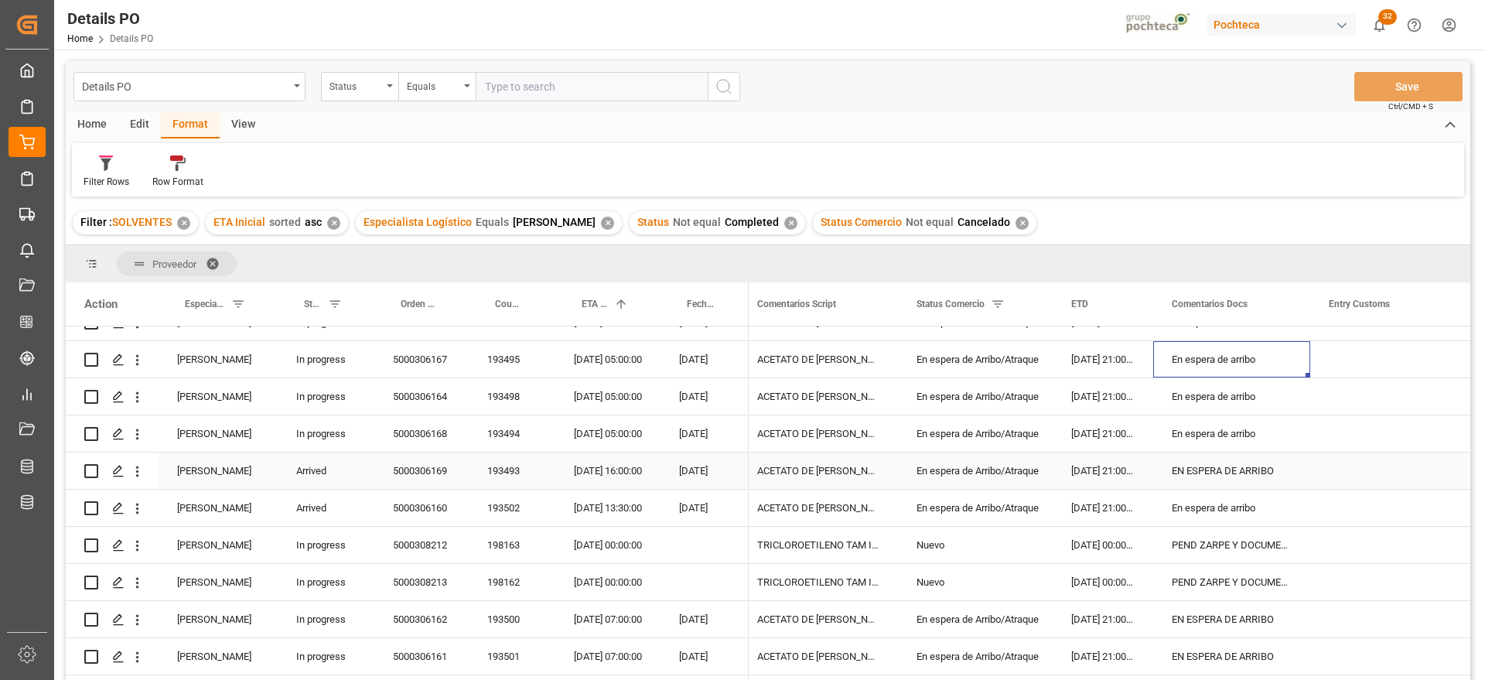
click at [1195, 471] on div "EN ESPERA DE ARRIBO" at bounding box center [1231, 471] width 157 height 36
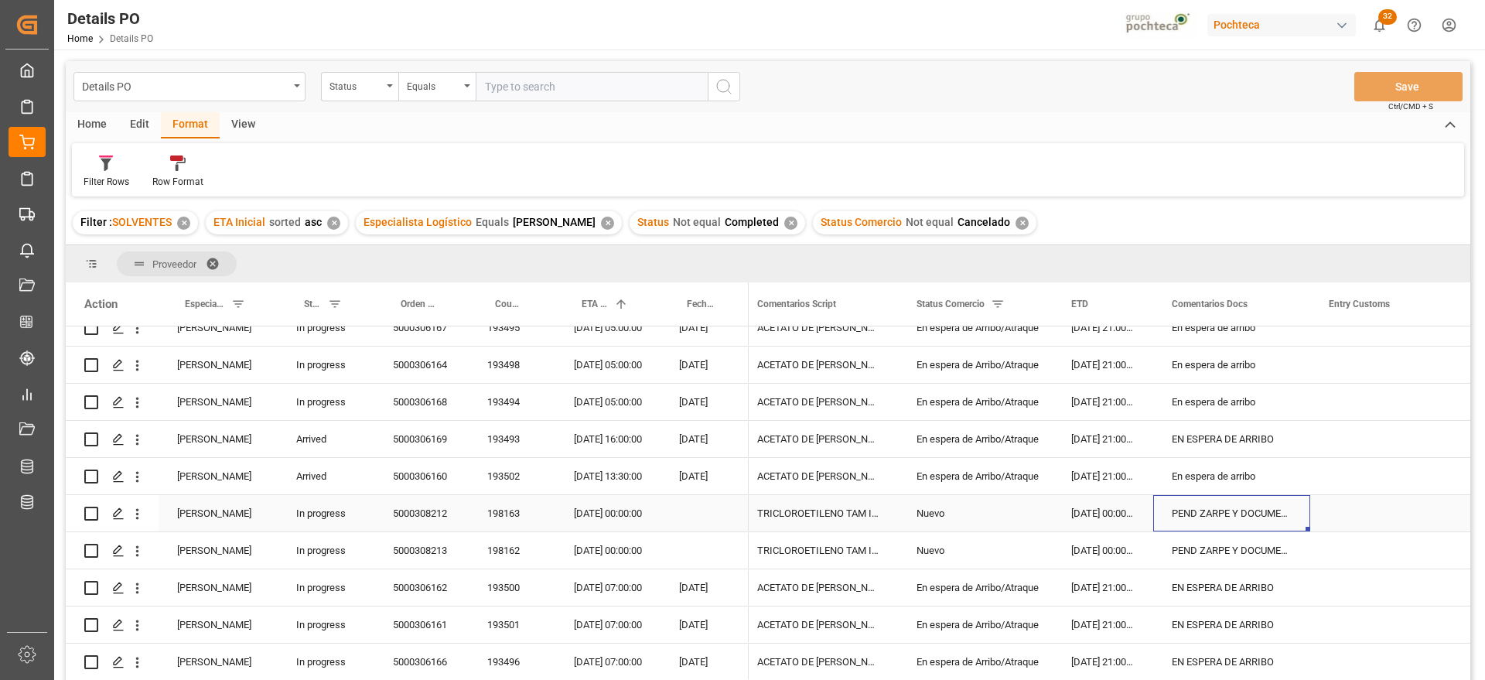
click at [1235, 502] on div "PEND ZARPE Y DOCUMENTOS" at bounding box center [1231, 513] width 157 height 36
click at [812, 520] on div "TRICLOROETILENO TAM INC 280 KG (37501)" at bounding box center [818, 513] width 159 height 36
click at [489, 518] on div "198163" at bounding box center [512, 513] width 87 height 36
click at [1091, 513] on div "[DATE] 00:00:00" at bounding box center [1103, 513] width 101 height 36
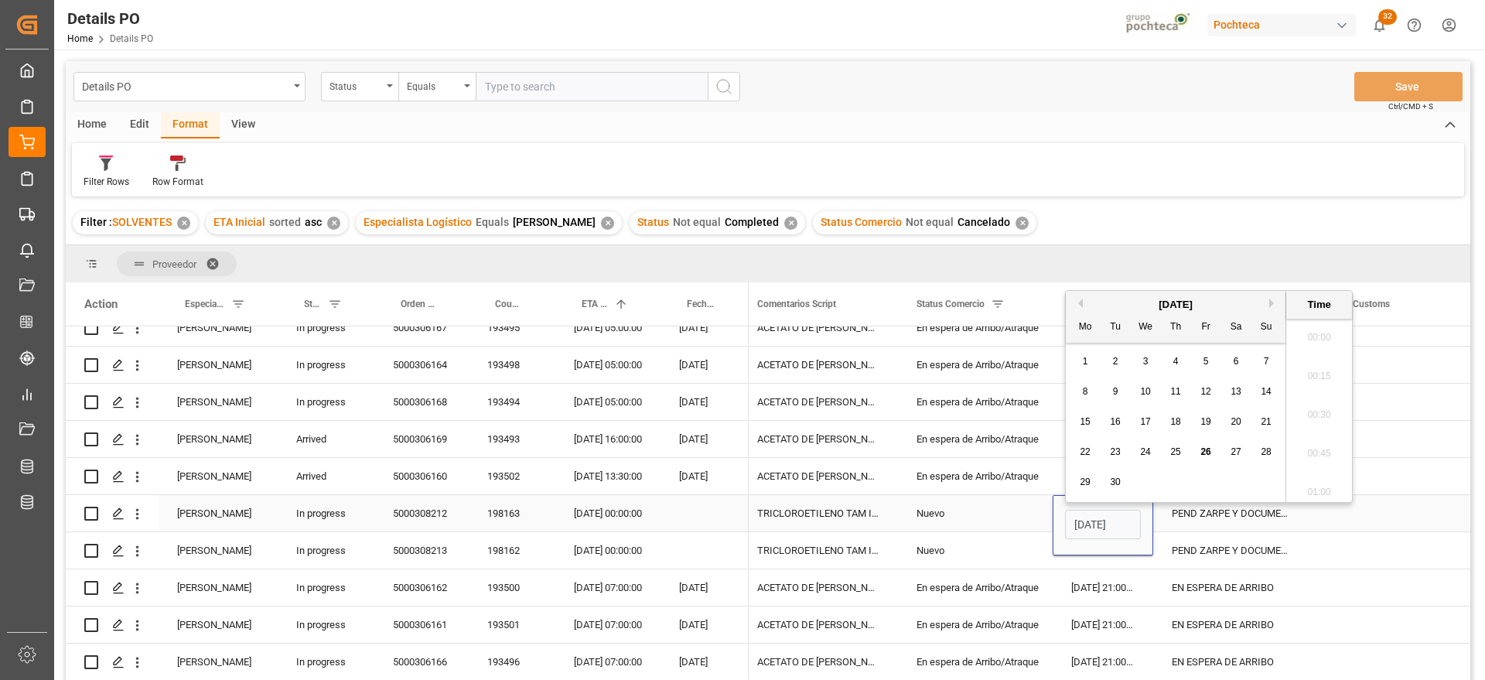
scroll to position [1282, 0]
click at [1233, 446] on span "27" at bounding box center [1236, 444] width 10 height 11
type input "[DATE] 00:00"
click at [1193, 528] on div "PEND ZARPE Y DOCUMENTOS" at bounding box center [1231, 513] width 157 height 36
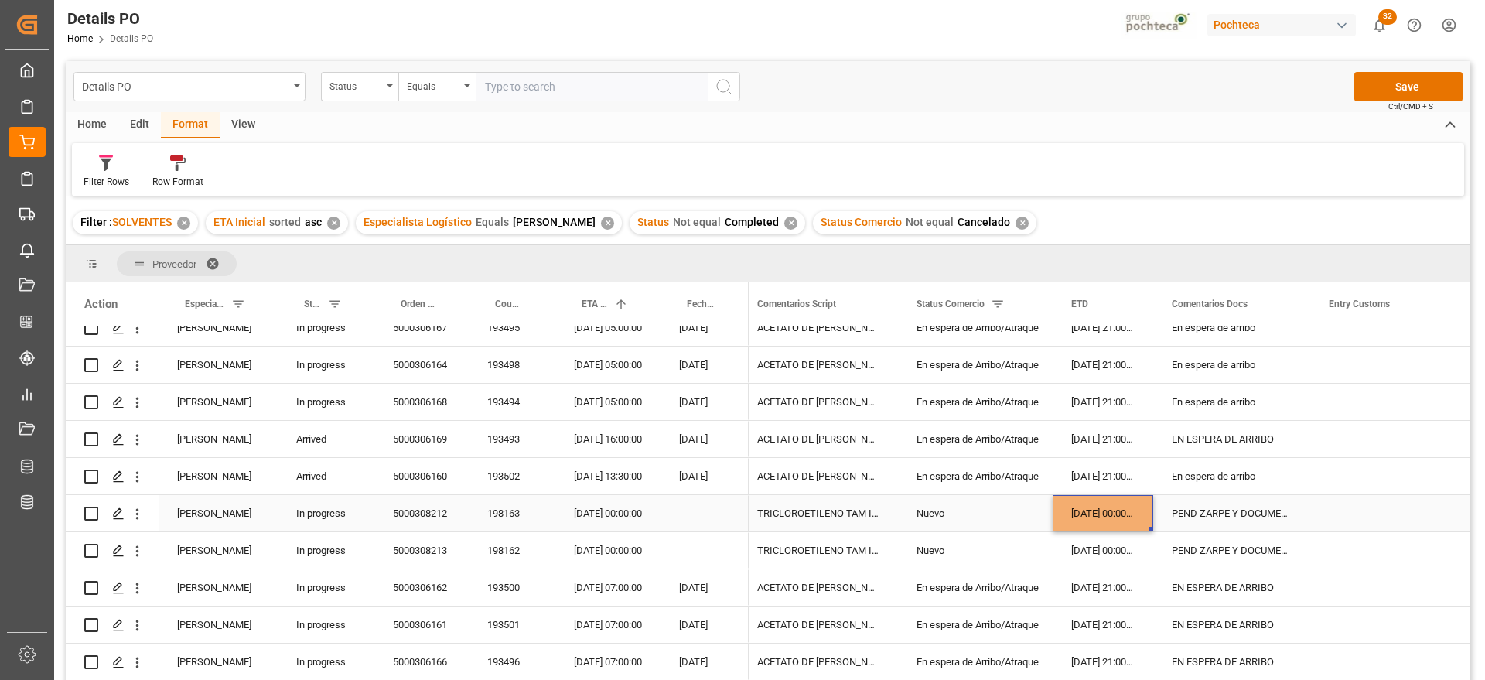
click at [1102, 509] on div "[DATE] 00:00:00" at bounding box center [1103, 513] width 101 height 36
click at [1104, 552] on div "[DATE] 00:00:00" at bounding box center [1103, 550] width 101 height 36
click at [583, 518] on div "[DATE] 00:00:00" at bounding box center [607, 513] width 105 height 36
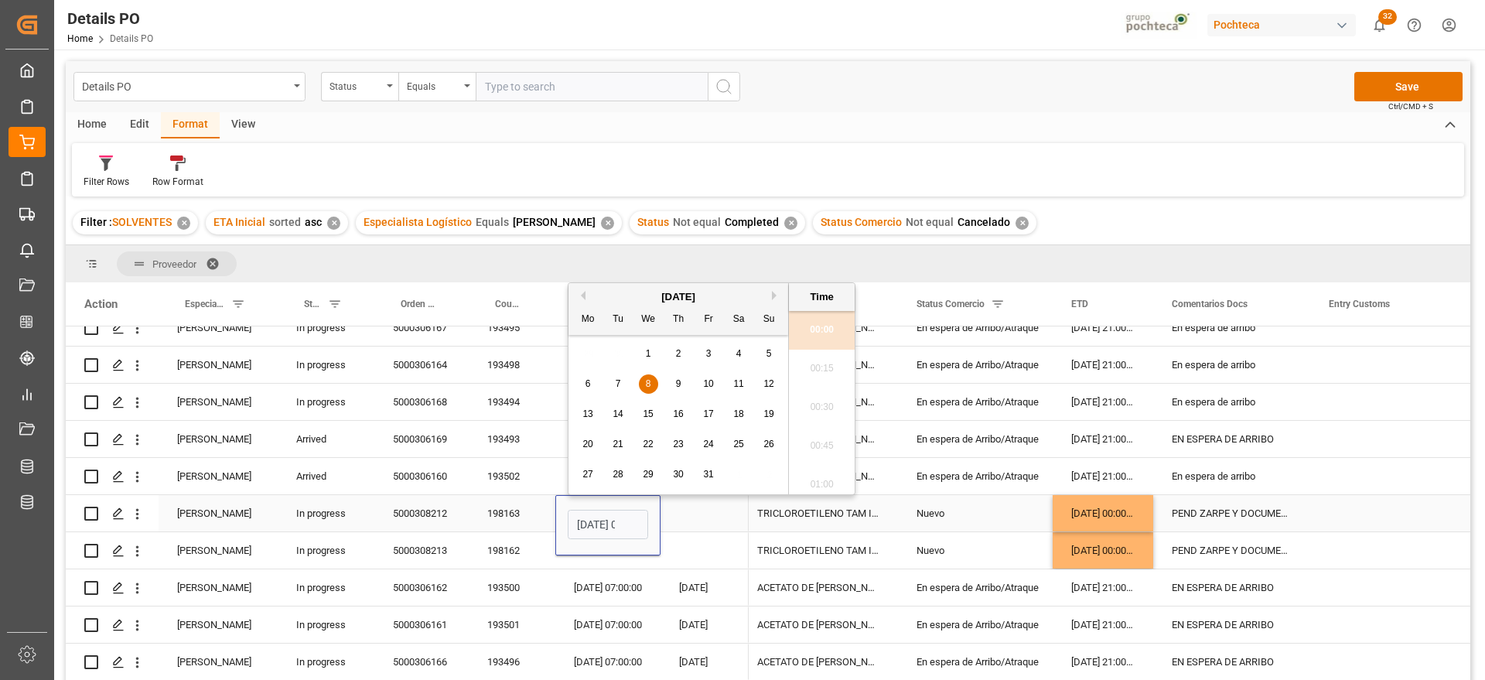
scroll to position [0, 46]
click at [644, 445] on span "22" at bounding box center [648, 444] width 10 height 11
type input "[DATE] 00:00"
click at [1030, 485] on div "En espera de Arribo/Atraque" at bounding box center [976, 477] width 118 height 36
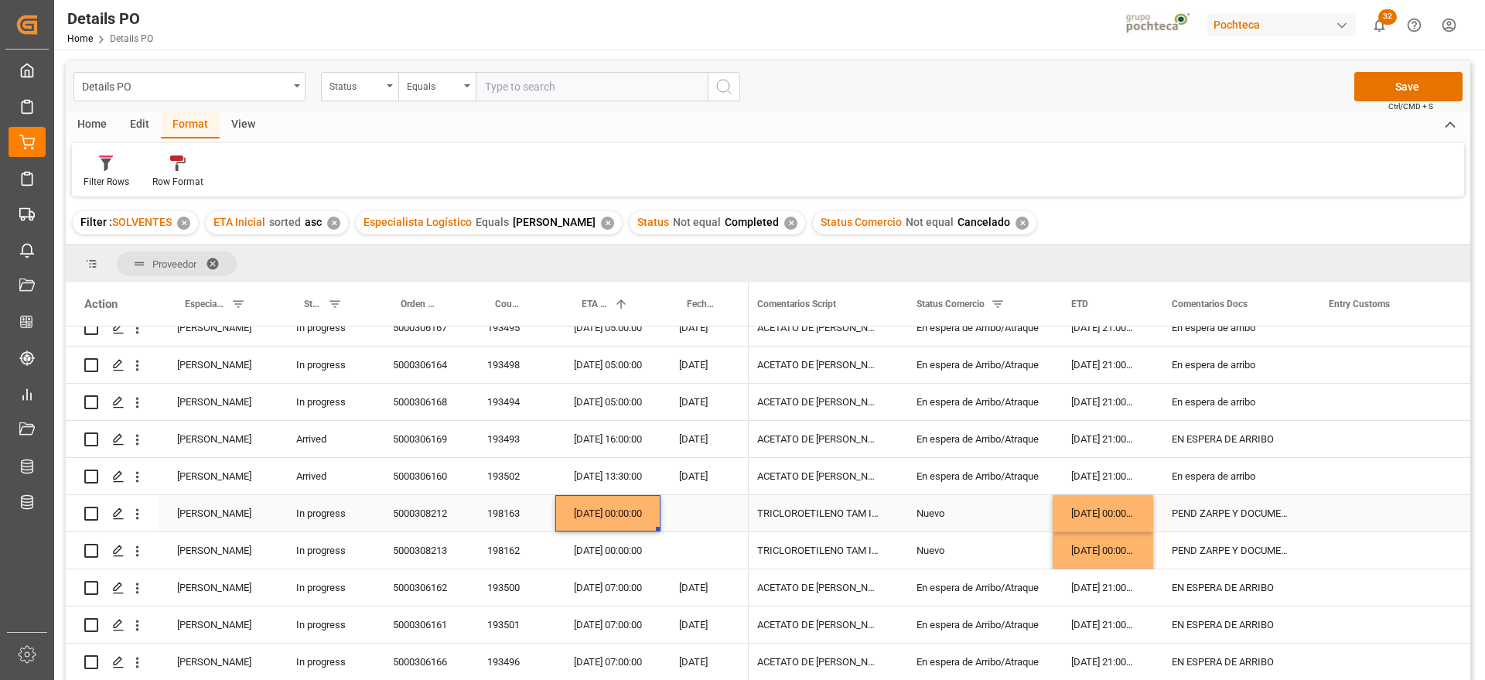
click at [611, 514] on div "[DATE] 00:00:00" at bounding box center [607, 513] width 105 height 36
click at [623, 553] on div "[DATE] 00:00:00" at bounding box center [607, 550] width 105 height 36
click at [928, 511] on div "Nuevo" at bounding box center [976, 514] width 118 height 36
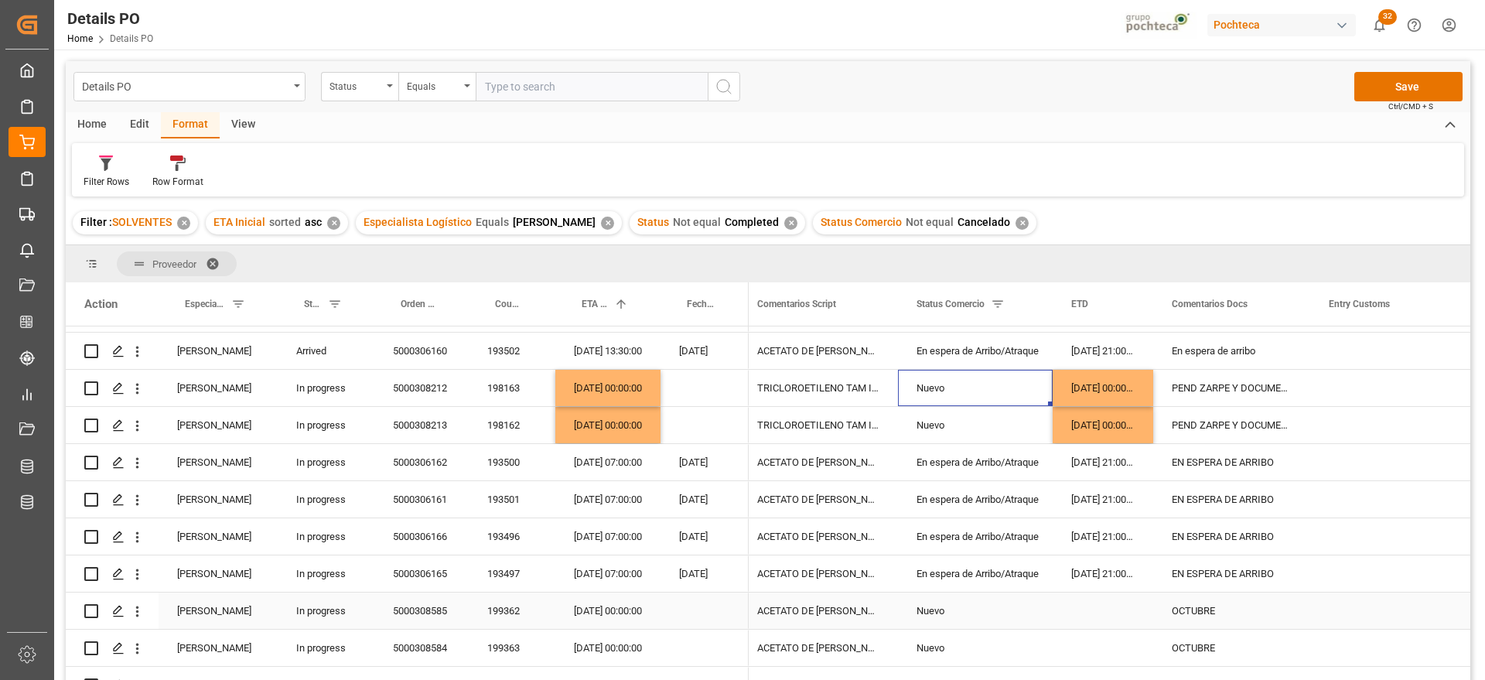
scroll to position [225, 0]
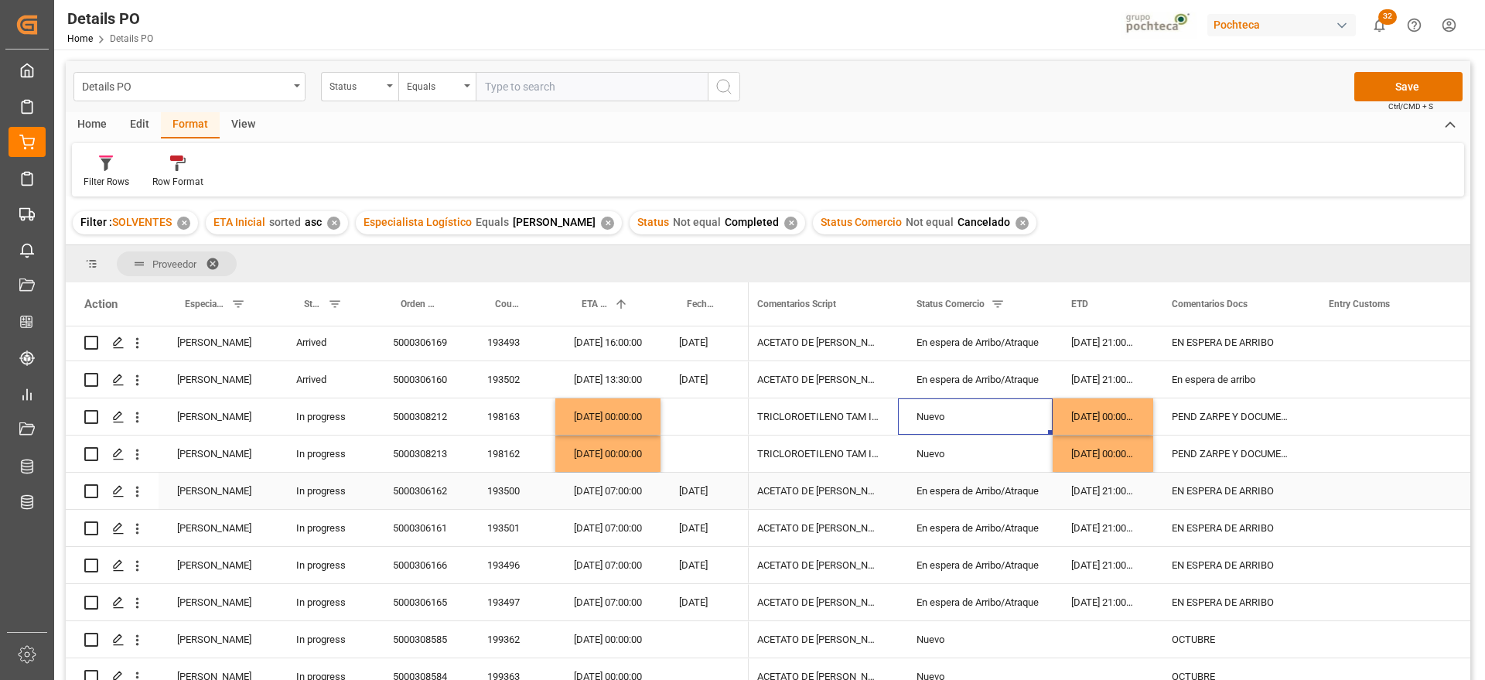
click at [1021, 501] on div "En espera de Arribo/Atraque" at bounding box center [976, 491] width 118 height 36
click at [1010, 581] on div "En espera de Arribo/Atraque" at bounding box center [976, 566] width 118 height 36
click at [1024, 608] on div "En espera de Arribo/Atraque" at bounding box center [976, 603] width 118 height 36
click at [1218, 490] on div "EN ESPERA DE ARRIBO" at bounding box center [1231, 491] width 157 height 36
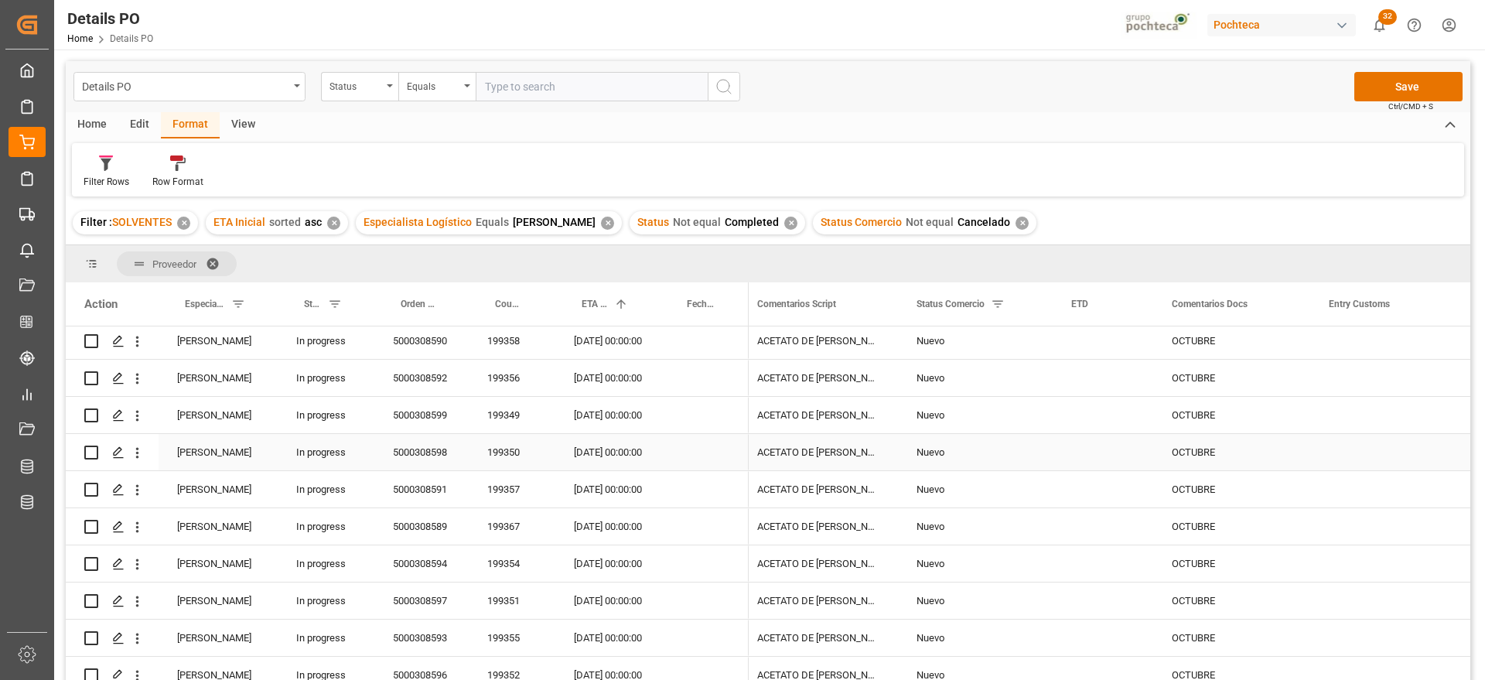
scroll to position [657, 0]
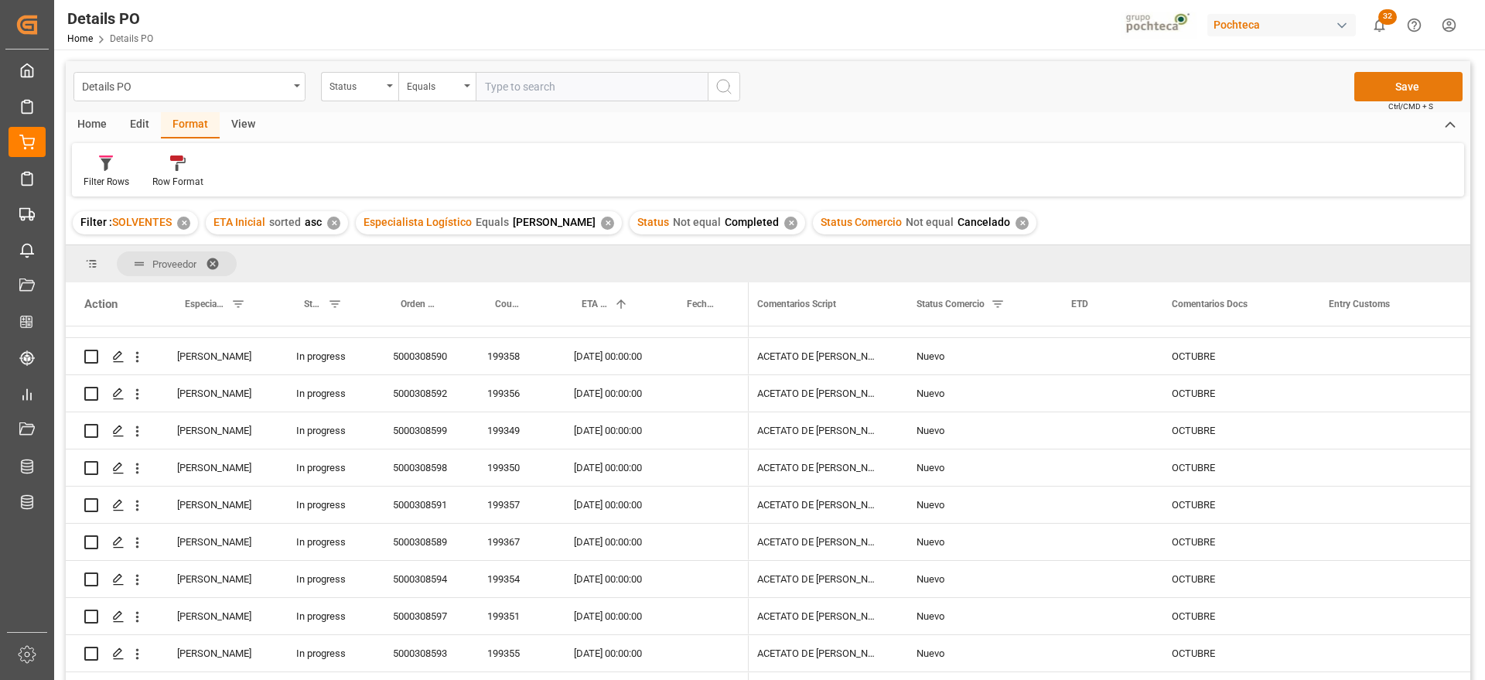
click at [1396, 84] on button "Save" at bounding box center [1409, 86] width 108 height 29
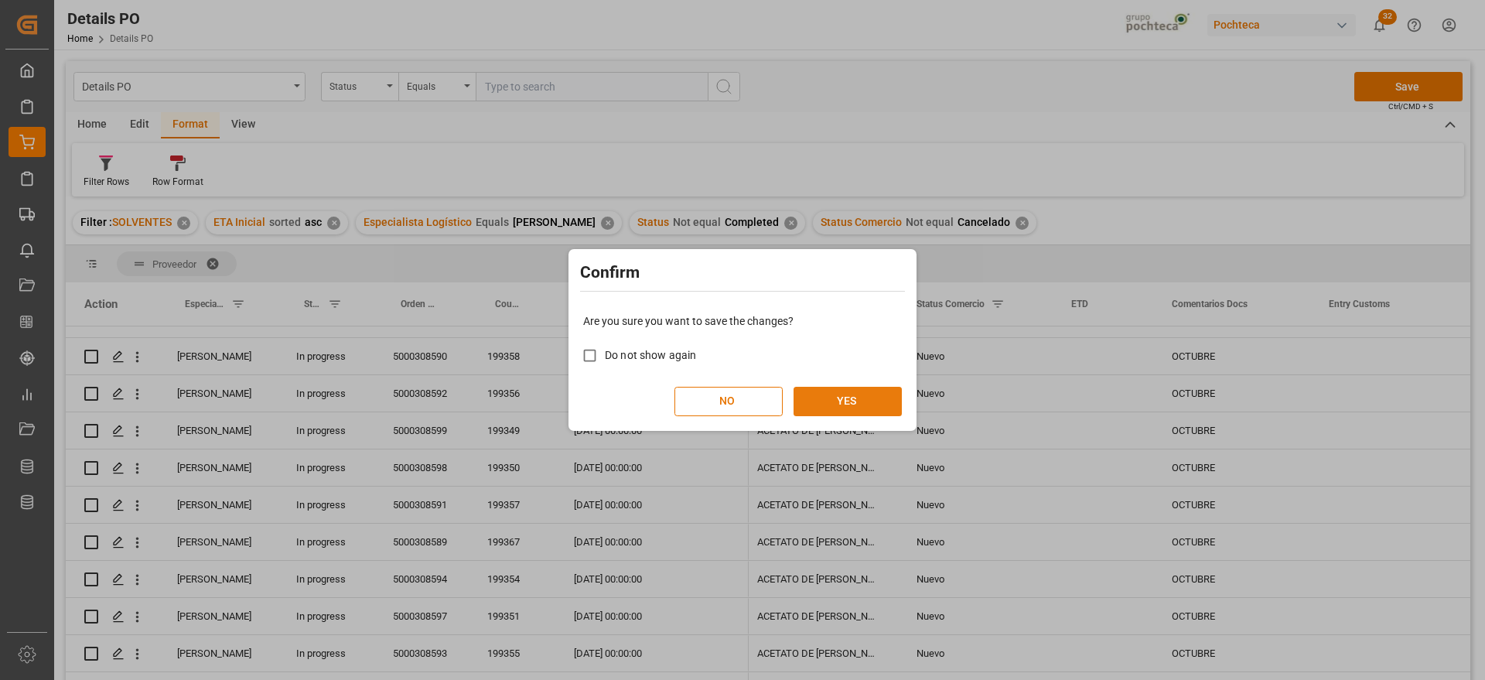
click at [839, 402] on button "YES" at bounding box center [848, 401] width 108 height 29
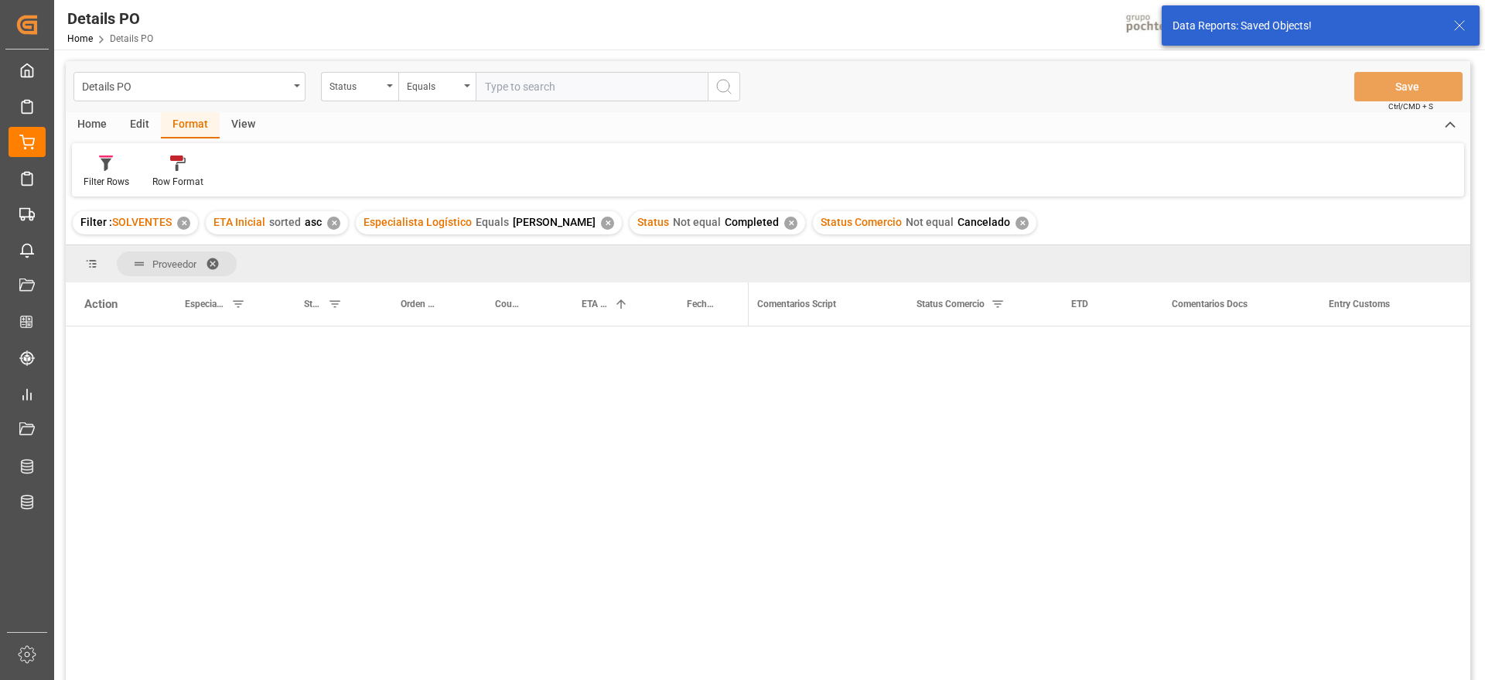
scroll to position [0, 0]
click at [693, 372] on div "Press SPACE to select this row." at bounding box center [705, 382] width 88 height 36
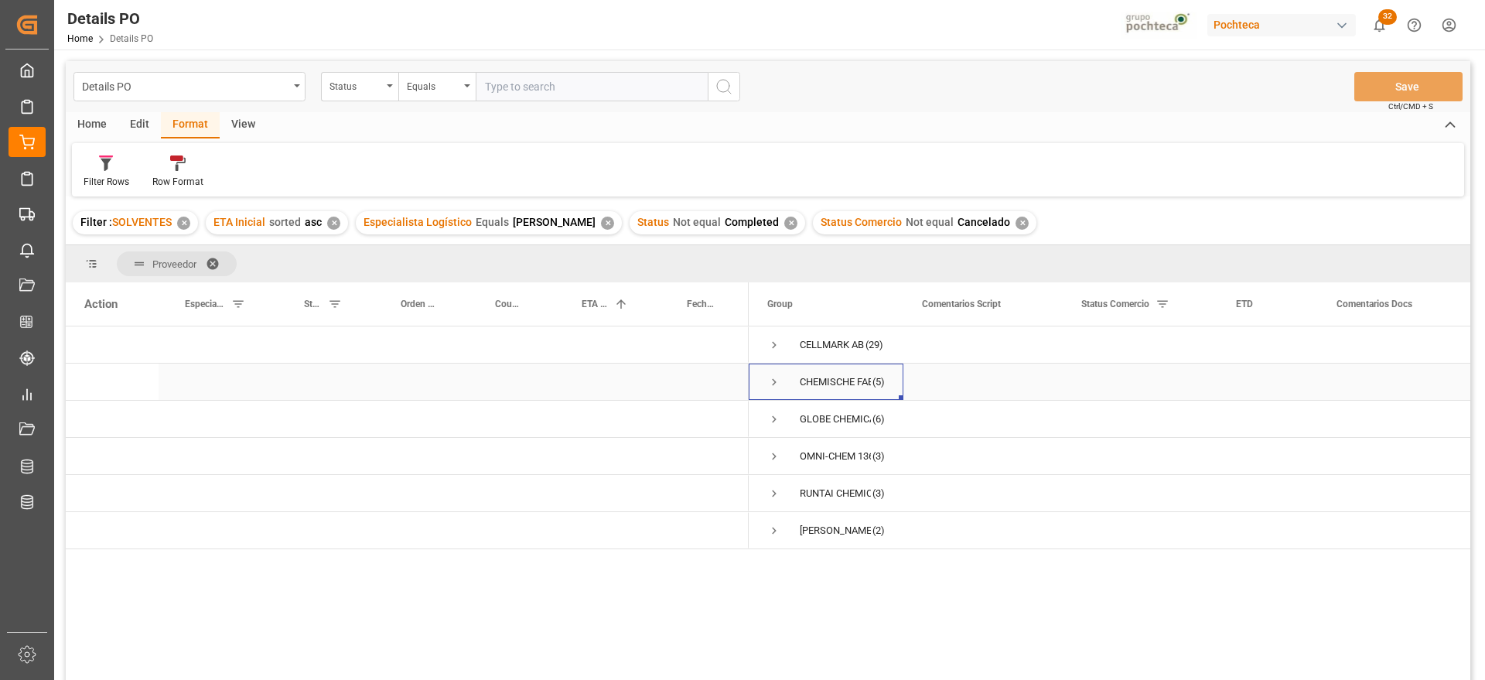
click at [773, 382] on span "Press SPACE to select this row." at bounding box center [774, 382] width 14 height 14
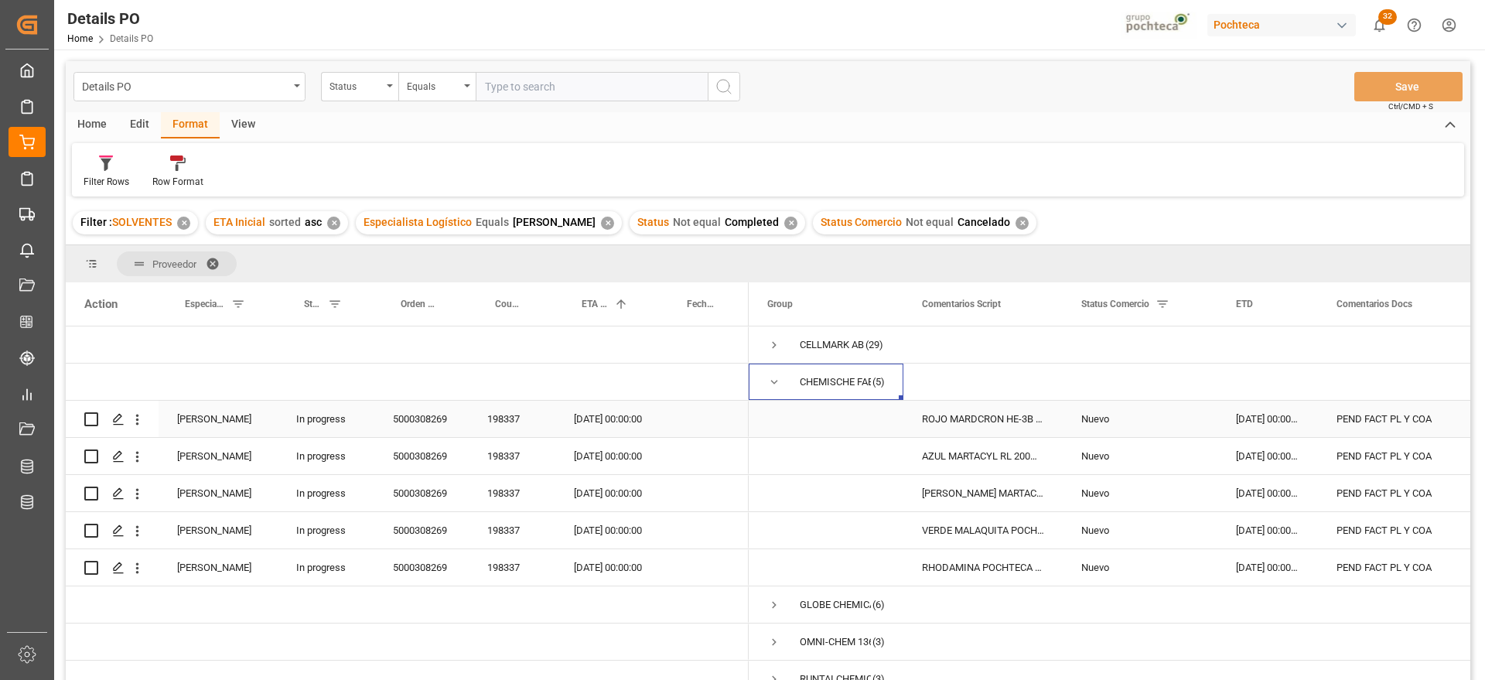
click at [983, 419] on div "ROJO MARDCRON HE-3B 200% CTE-25 KG (5857" at bounding box center [983, 419] width 159 height 36
click at [604, 413] on div "[DATE] 00:00:00" at bounding box center [607, 419] width 105 height 36
click at [1381, 415] on div "PEND FACT PL Y COA" at bounding box center [1396, 419] width 157 height 36
click at [773, 380] on span "Press SPACE to select this row." at bounding box center [774, 382] width 14 height 14
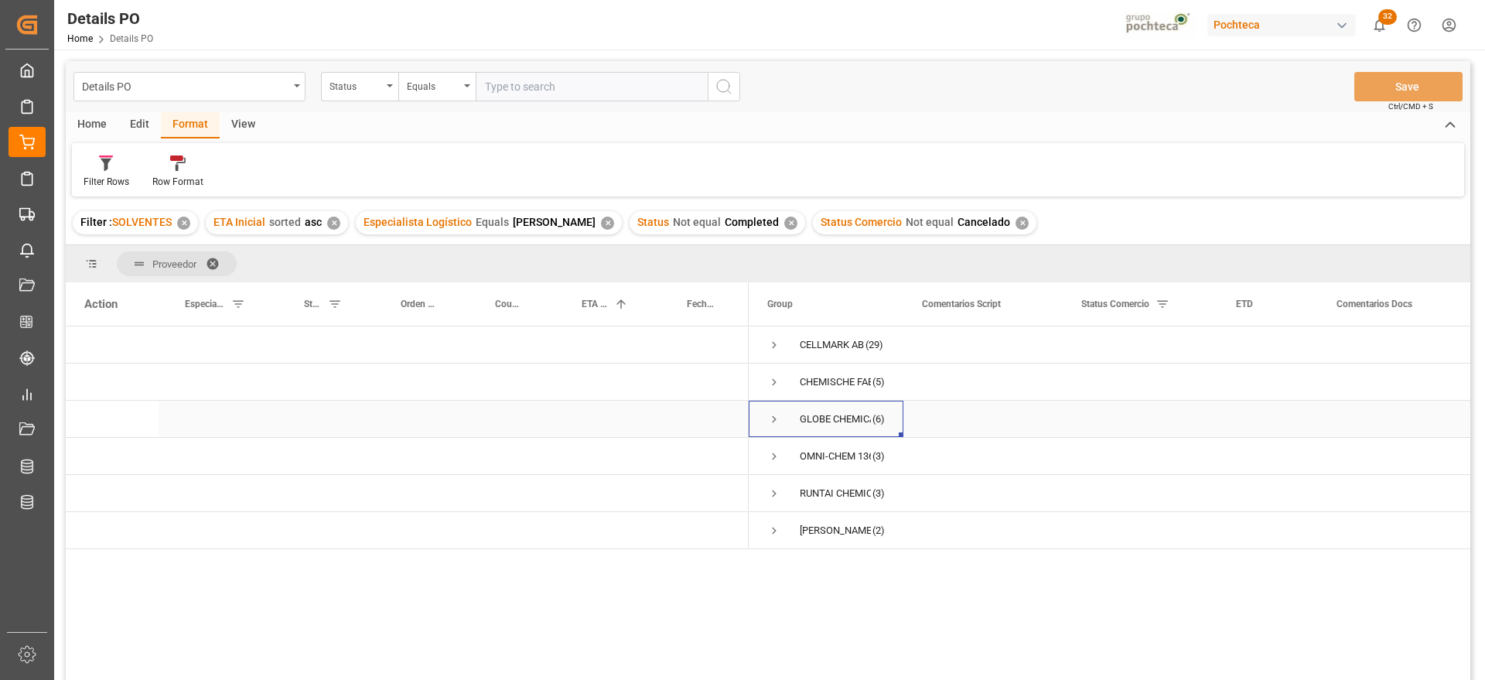
click at [771, 419] on span "Press SPACE to select this row." at bounding box center [774, 419] width 14 height 14
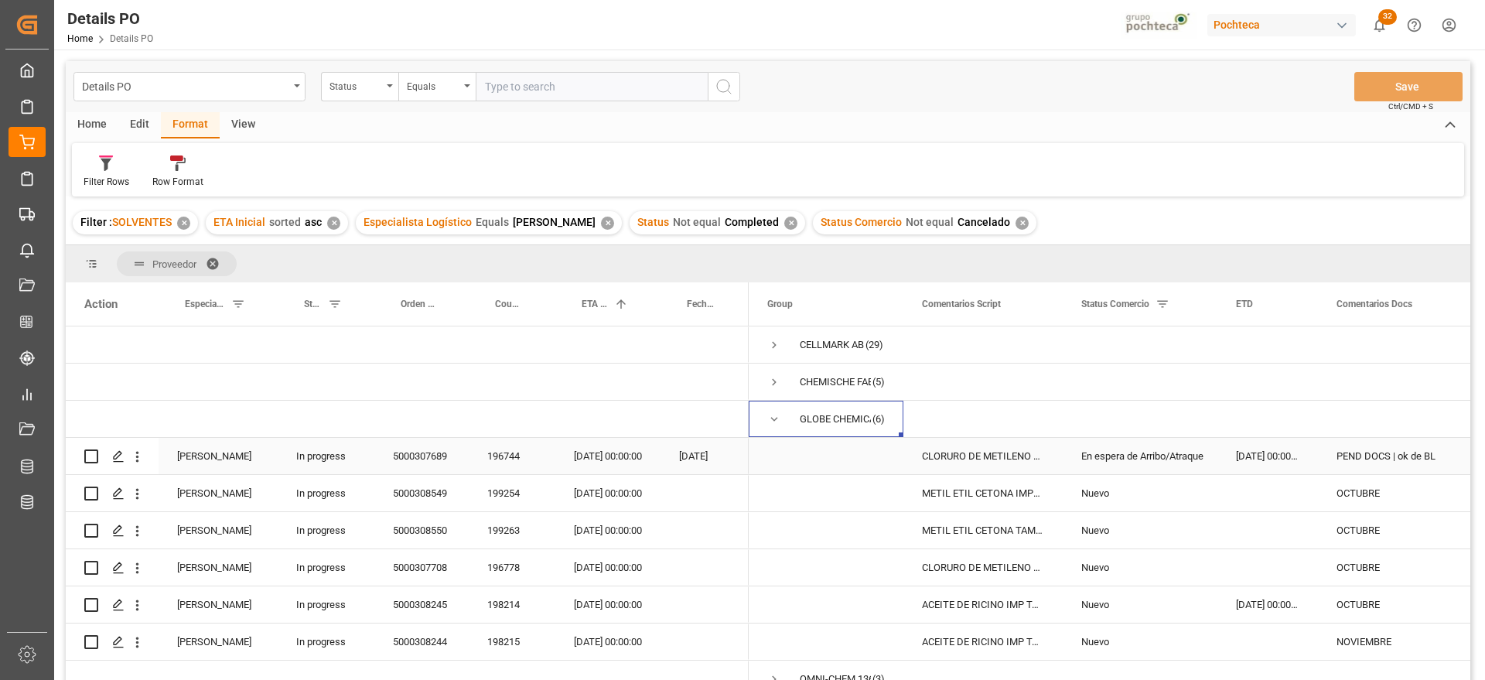
click at [1000, 461] on div "CLORURO DE METILENO T INC 270 KG (40836)" at bounding box center [983, 456] width 159 height 36
click at [507, 463] on div "196744" at bounding box center [512, 456] width 87 height 36
click at [1190, 504] on div "Nuevo" at bounding box center [1141, 494] width 118 height 36
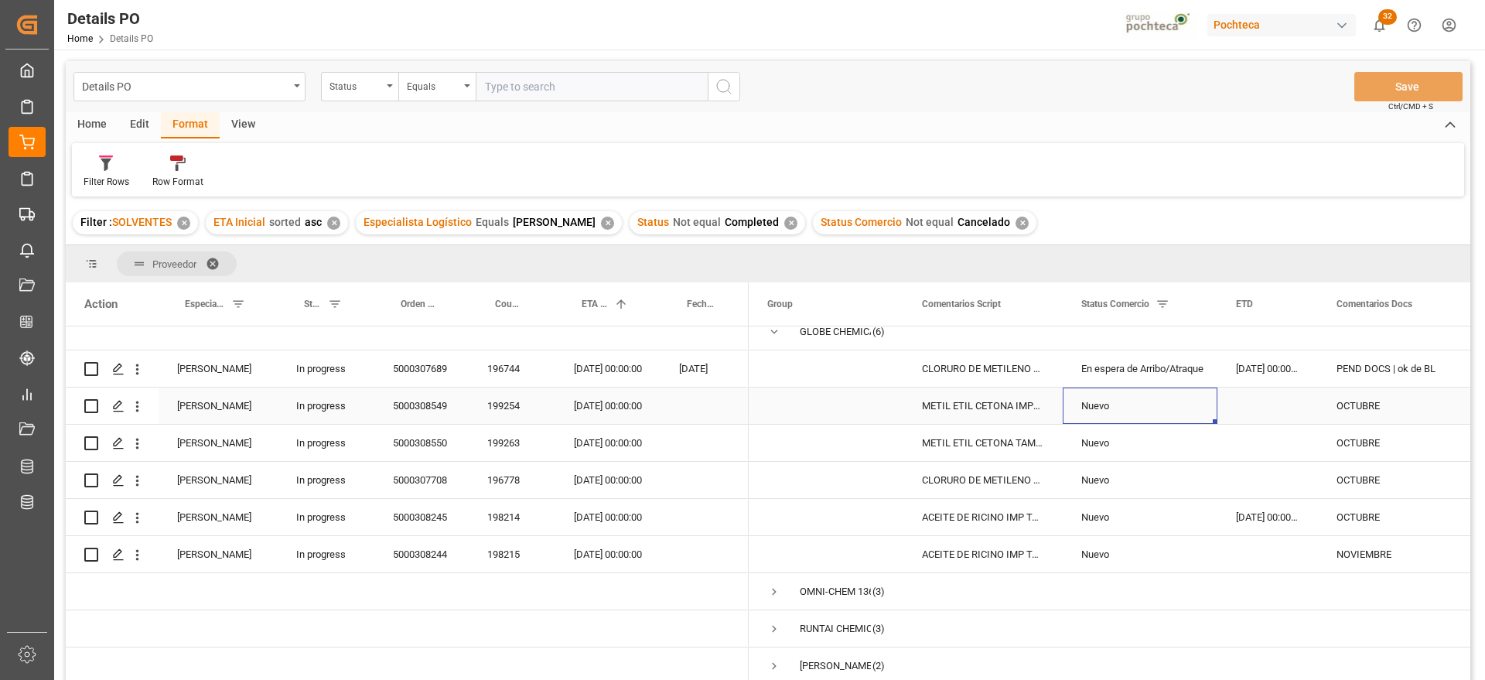
click at [490, 390] on div "199254" at bounding box center [512, 406] width 87 height 36
click at [513, 439] on div "199263" at bounding box center [512, 443] width 87 height 36
click at [518, 477] on div "196778" at bounding box center [512, 480] width 87 height 36
click at [528, 463] on div "196778" at bounding box center [512, 480] width 87 height 36
click at [1343, 463] on div "OCTUBRE" at bounding box center [1396, 480] width 157 height 36
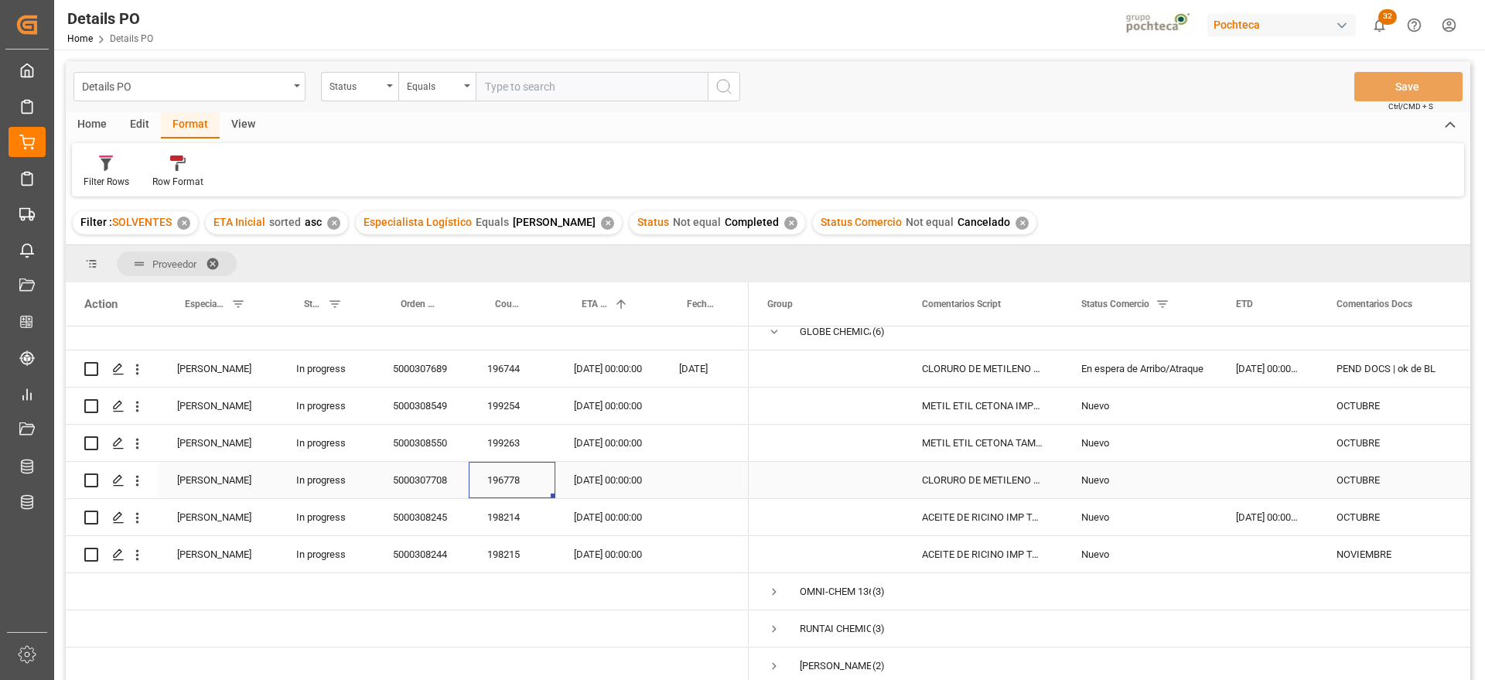
click at [489, 480] on div "196778" at bounding box center [512, 480] width 87 height 36
click at [408, 473] on div "5000307708" at bounding box center [421, 480] width 94 height 36
click at [778, 331] on span "Press SPACE to select this row." at bounding box center [774, 332] width 14 height 14
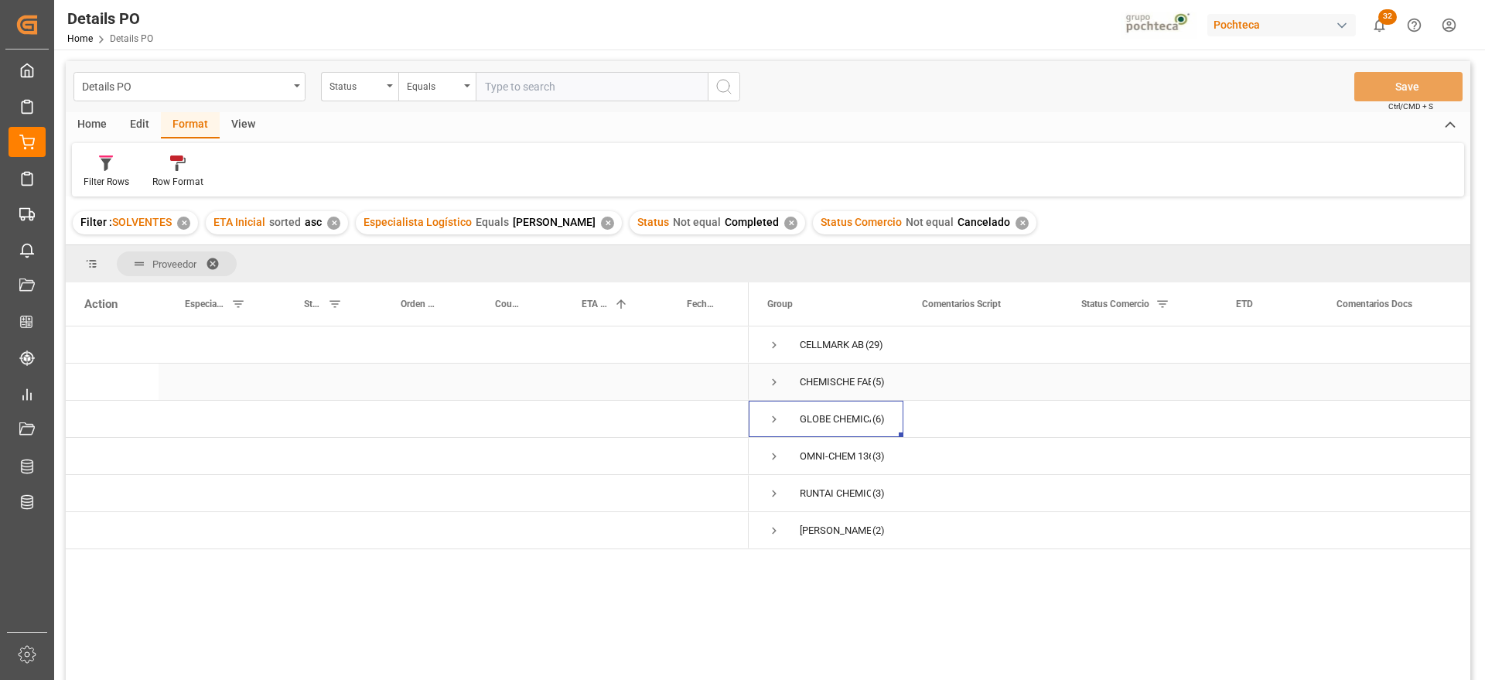
scroll to position [0, 0]
click at [770, 458] on span "Press SPACE to select this row." at bounding box center [774, 456] width 14 height 14
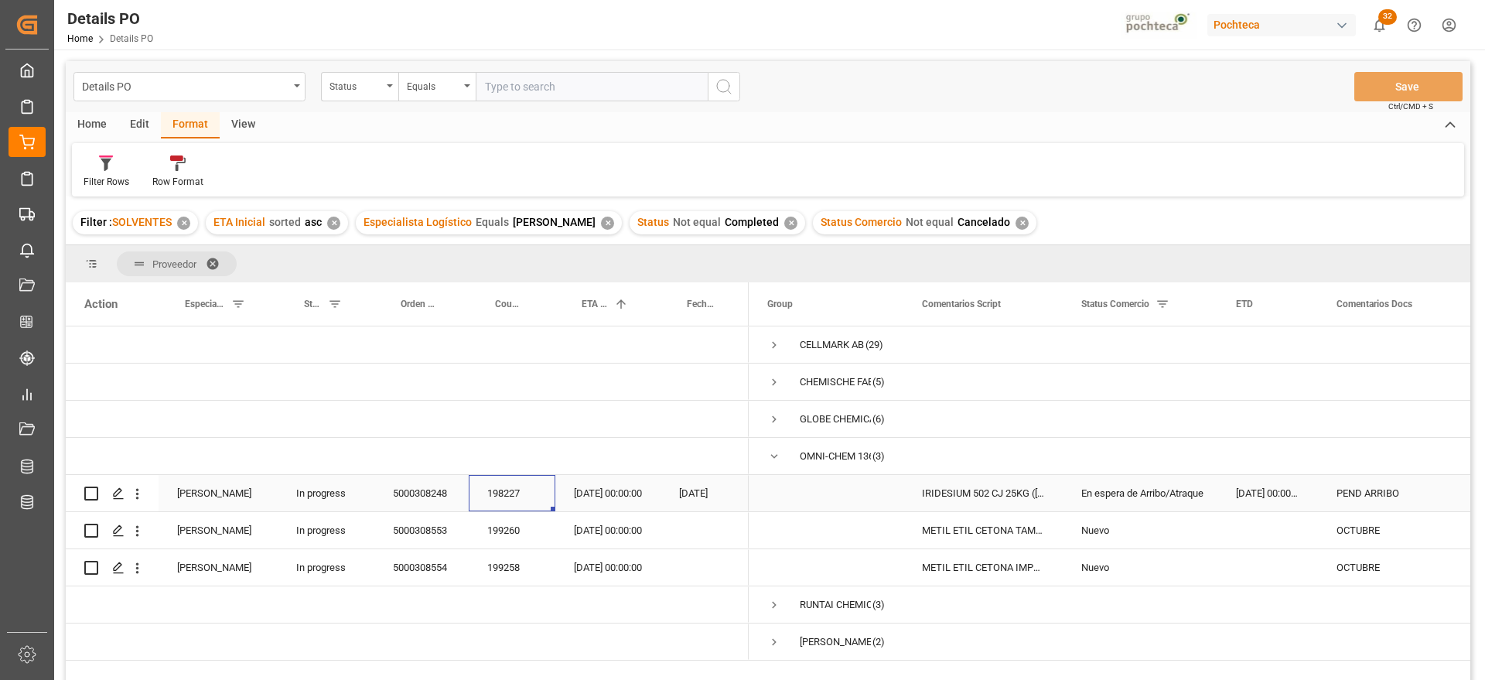
click at [518, 497] on div "198227" at bounding box center [512, 493] width 87 height 36
click at [1218, 497] on div "[DATE] 00:00:00" at bounding box center [1268, 493] width 101 height 36
click at [1373, 497] on div "PEND ARRIBO" at bounding box center [1396, 493] width 157 height 36
click at [1356, 519] on div "OCTUBRE" at bounding box center [1396, 530] width 157 height 36
click at [507, 529] on div "199260" at bounding box center [512, 530] width 87 height 36
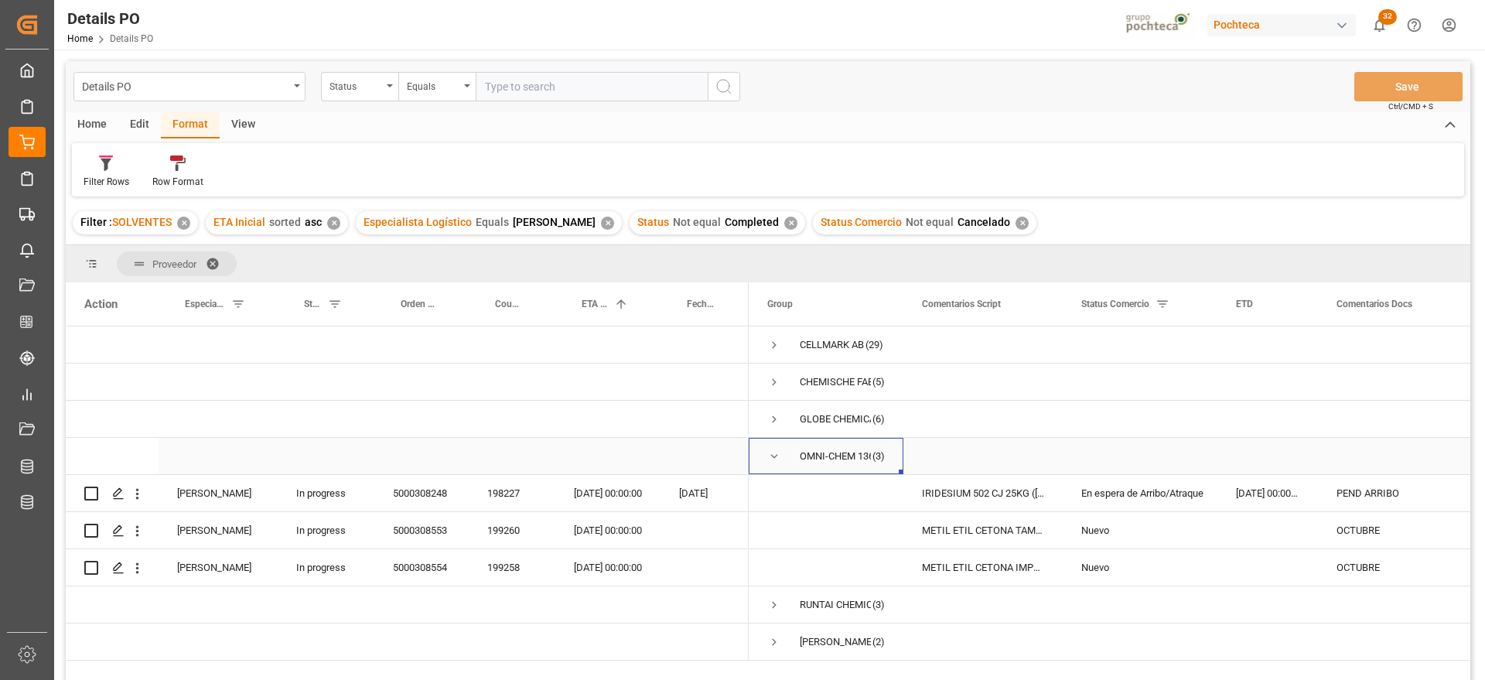
click at [774, 453] on span "Press SPACE to select this row." at bounding box center [774, 456] width 14 height 14
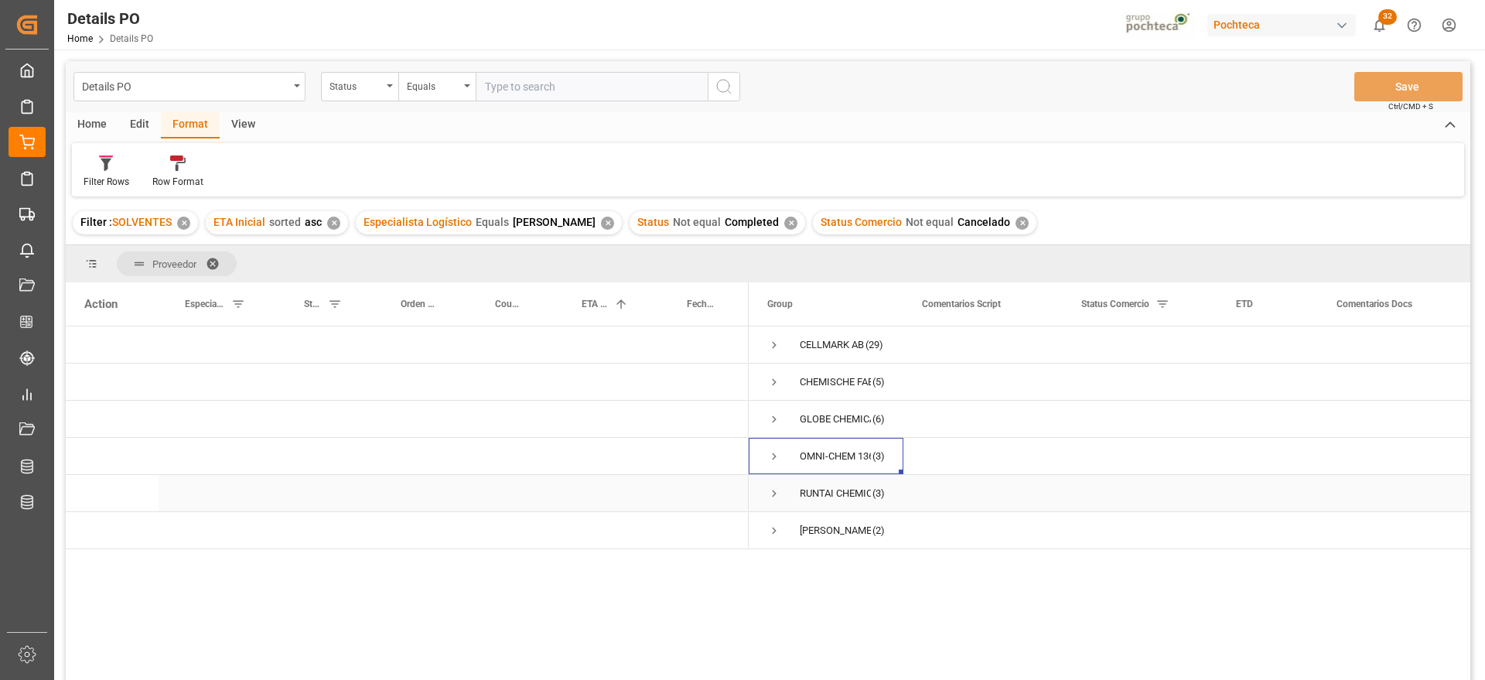
click at [772, 492] on span "Press SPACE to select this row." at bounding box center [774, 494] width 14 height 14
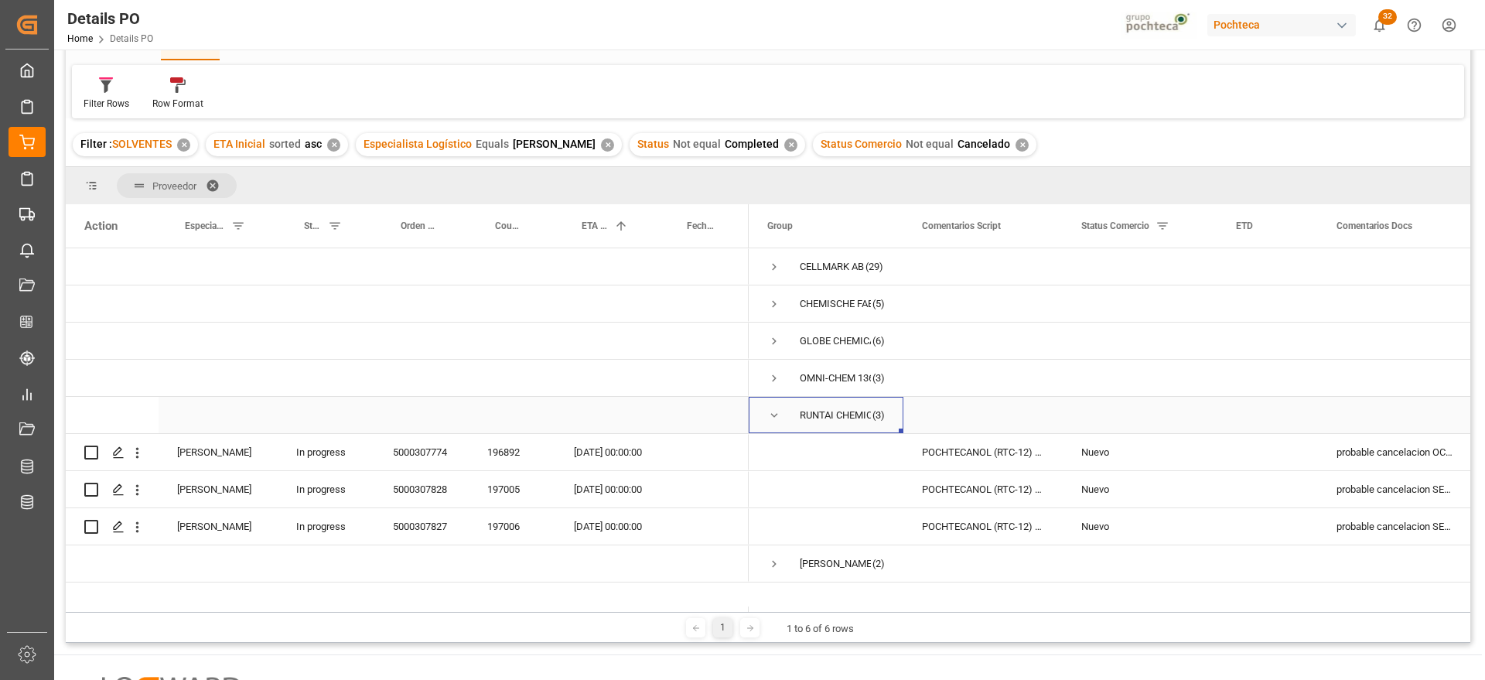
scroll to position [193, 0]
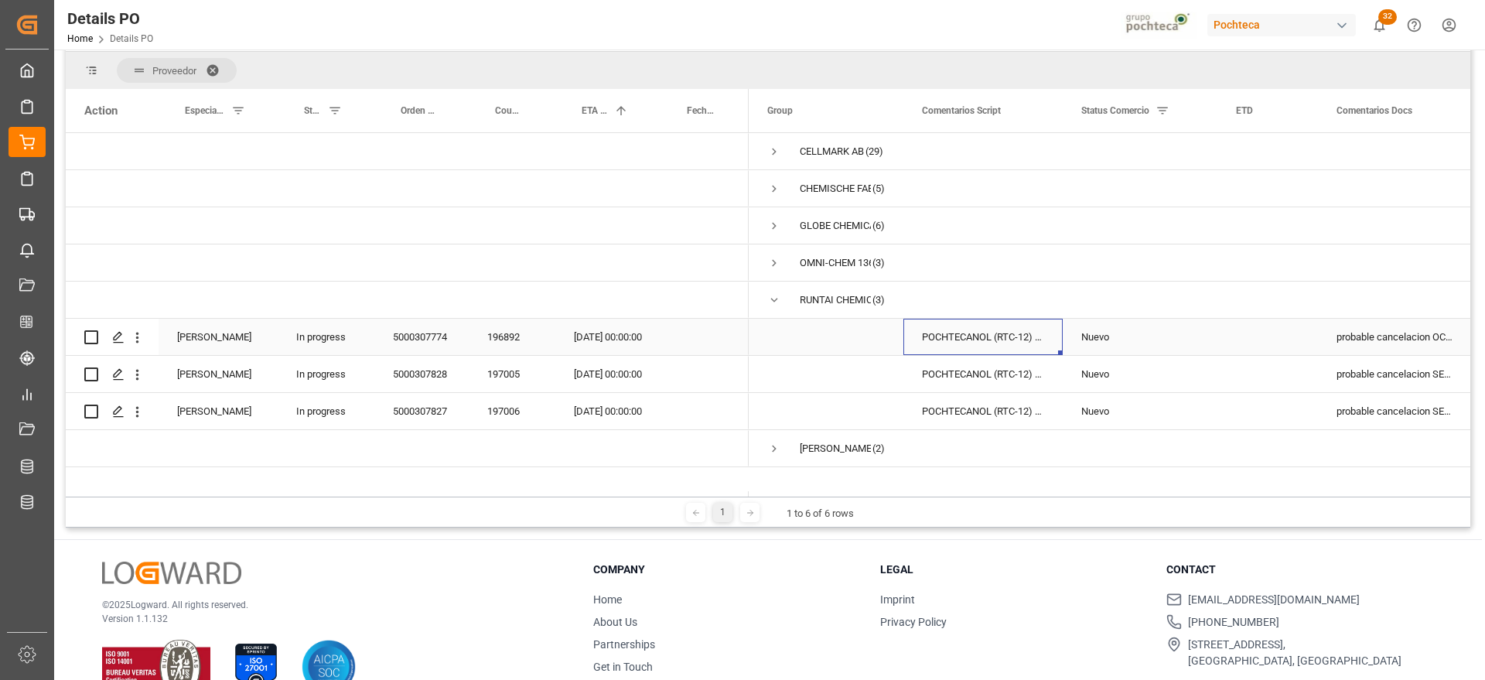
click at [997, 338] on div "POCHTECANOL (RTC-12) IMP TAM INC 200 KG" at bounding box center [983, 337] width 159 height 36
click at [777, 304] on span "Press SPACE to select this row." at bounding box center [774, 300] width 14 height 14
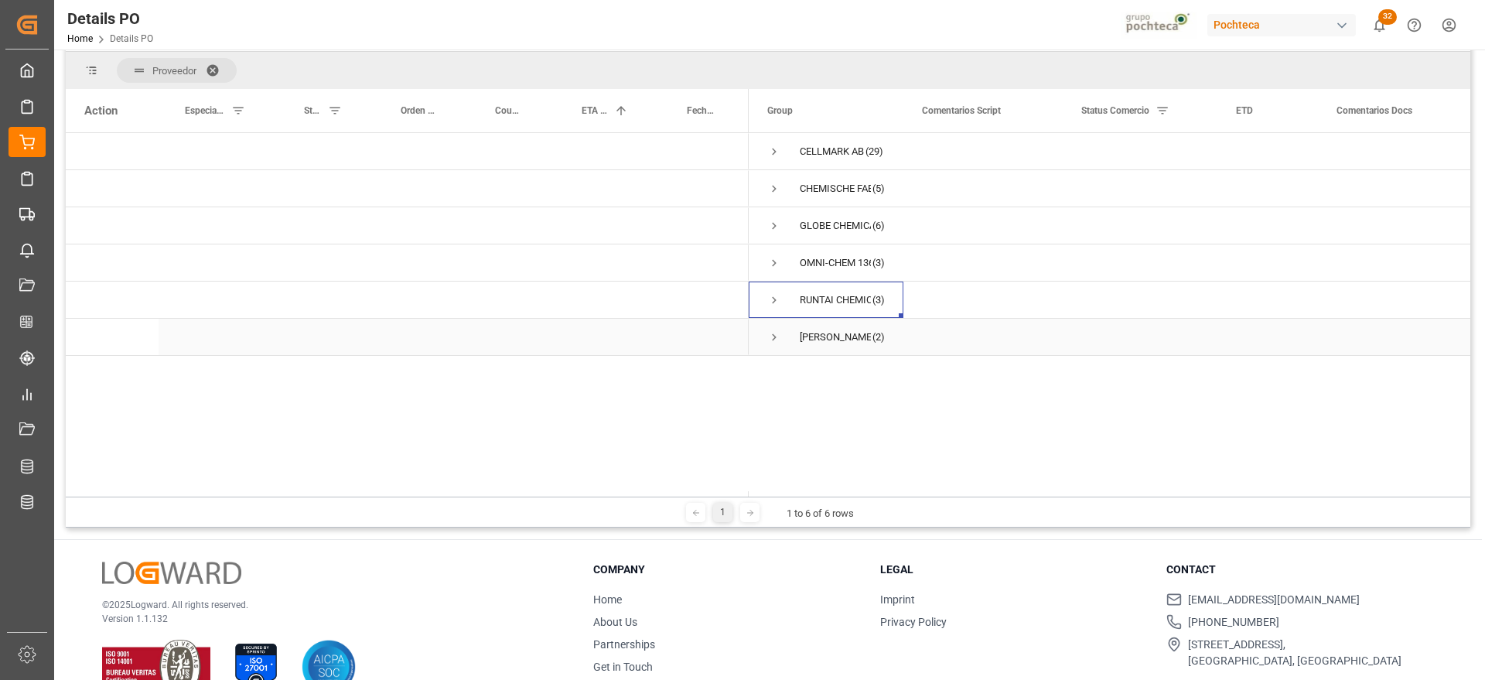
click at [771, 340] on span "Press SPACE to select this row." at bounding box center [774, 337] width 14 height 14
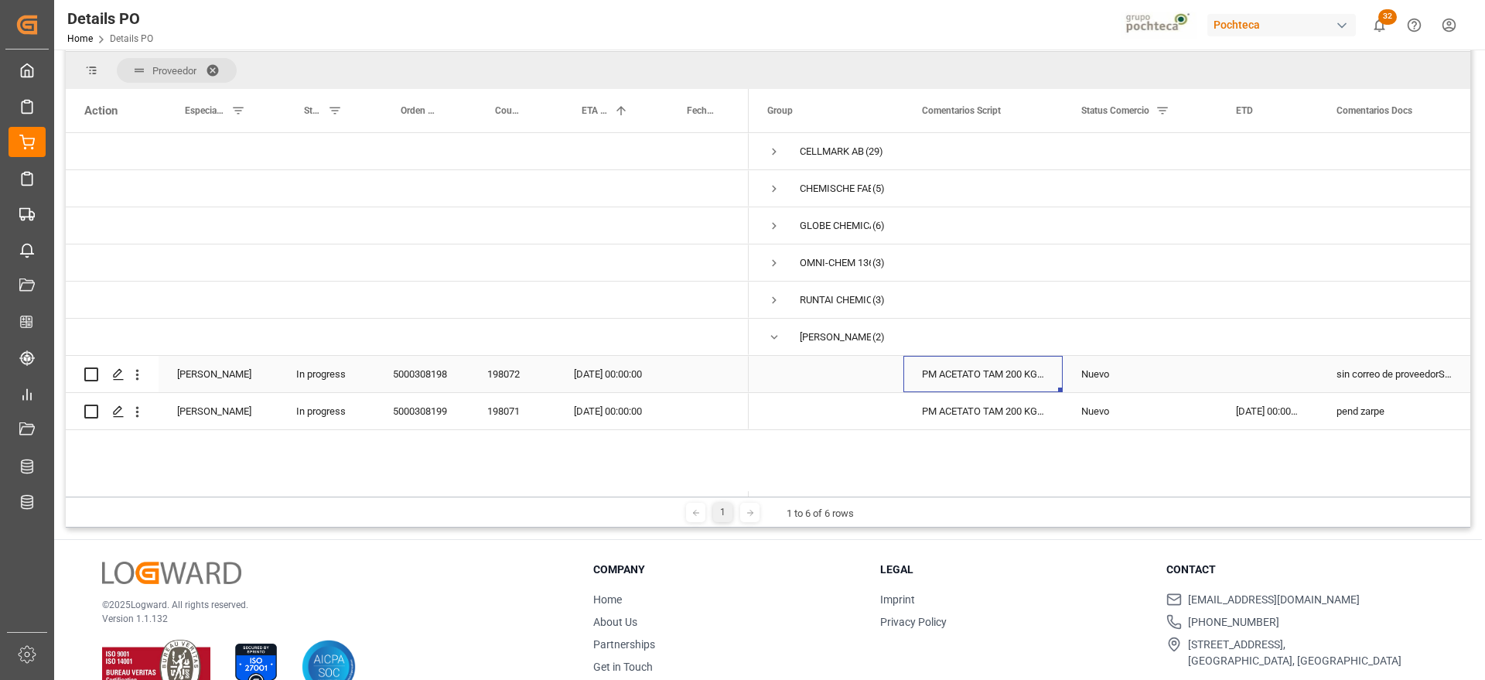
click at [976, 370] on div "PM ACETATO TAM 200 KG (55101)" at bounding box center [983, 374] width 159 height 36
click at [1414, 378] on div "sin correo de proveedorSEPTIEMBRE" at bounding box center [1396, 374] width 157 height 36
click at [509, 375] on div "198072" at bounding box center [512, 374] width 87 height 36
click at [524, 422] on div "198071" at bounding box center [512, 411] width 87 height 36
click at [1259, 408] on div "[DATE] 00:00:00" at bounding box center [1268, 411] width 101 height 36
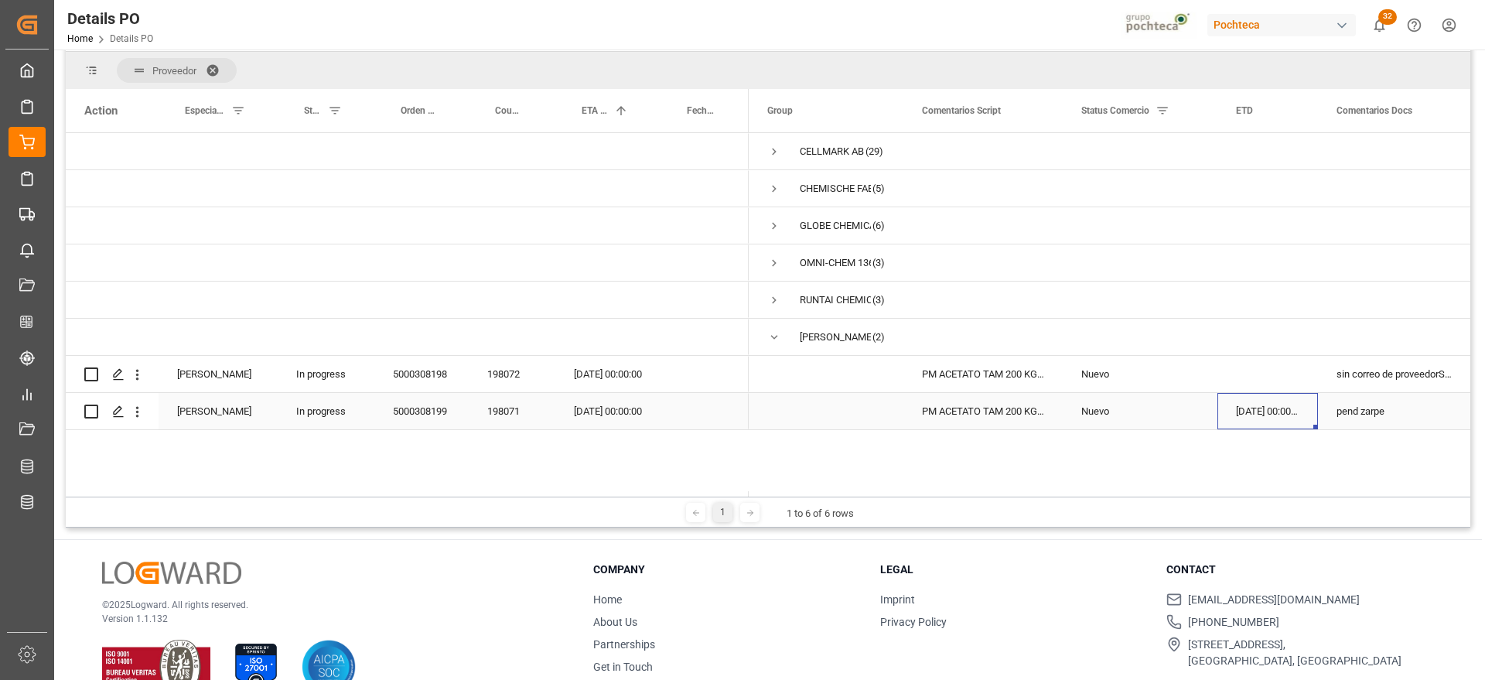
click at [1259, 408] on div "[DATE] 00:00:00" at bounding box center [1268, 411] width 101 height 36
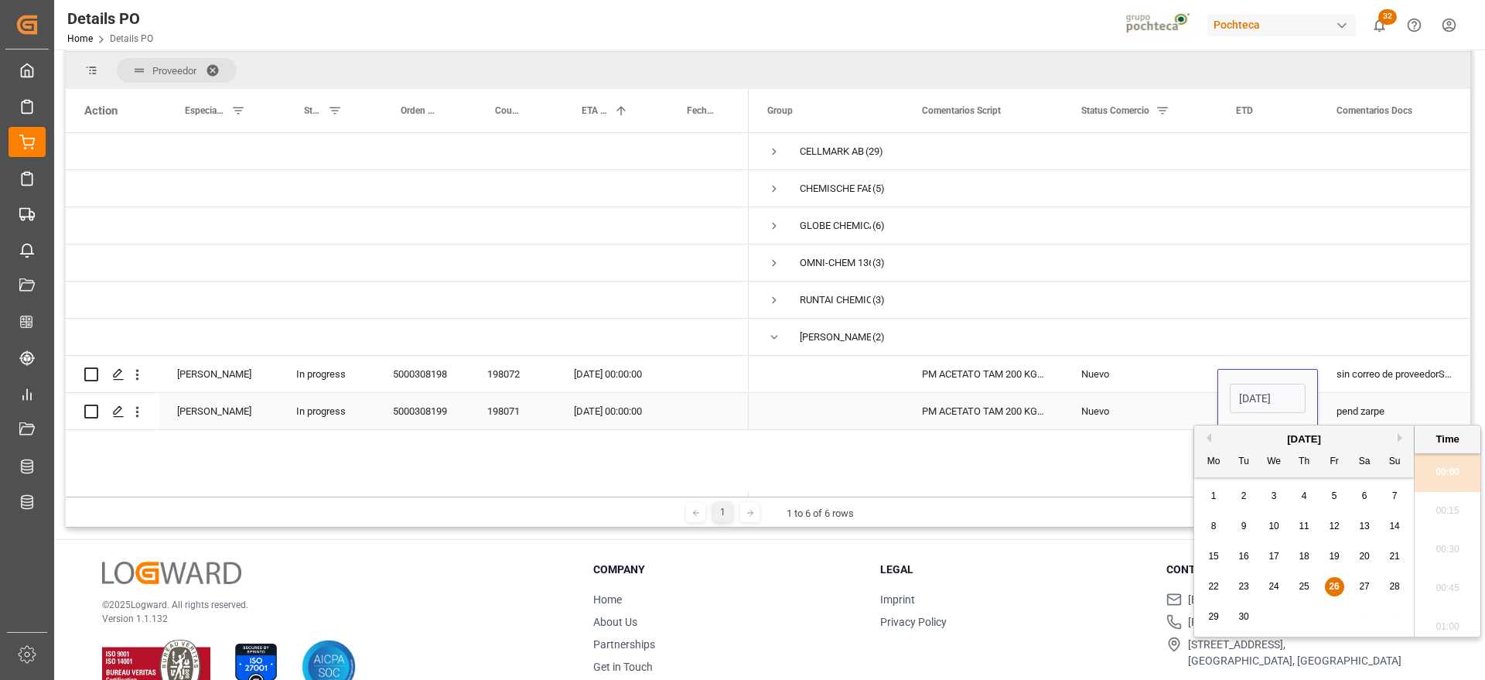
scroll to position [0, 50]
click at [1305, 586] on span "25" at bounding box center [1304, 586] width 10 height 11
type input "[DATE] 00:00"
click at [1167, 405] on div "Nuevo" at bounding box center [1141, 412] width 118 height 36
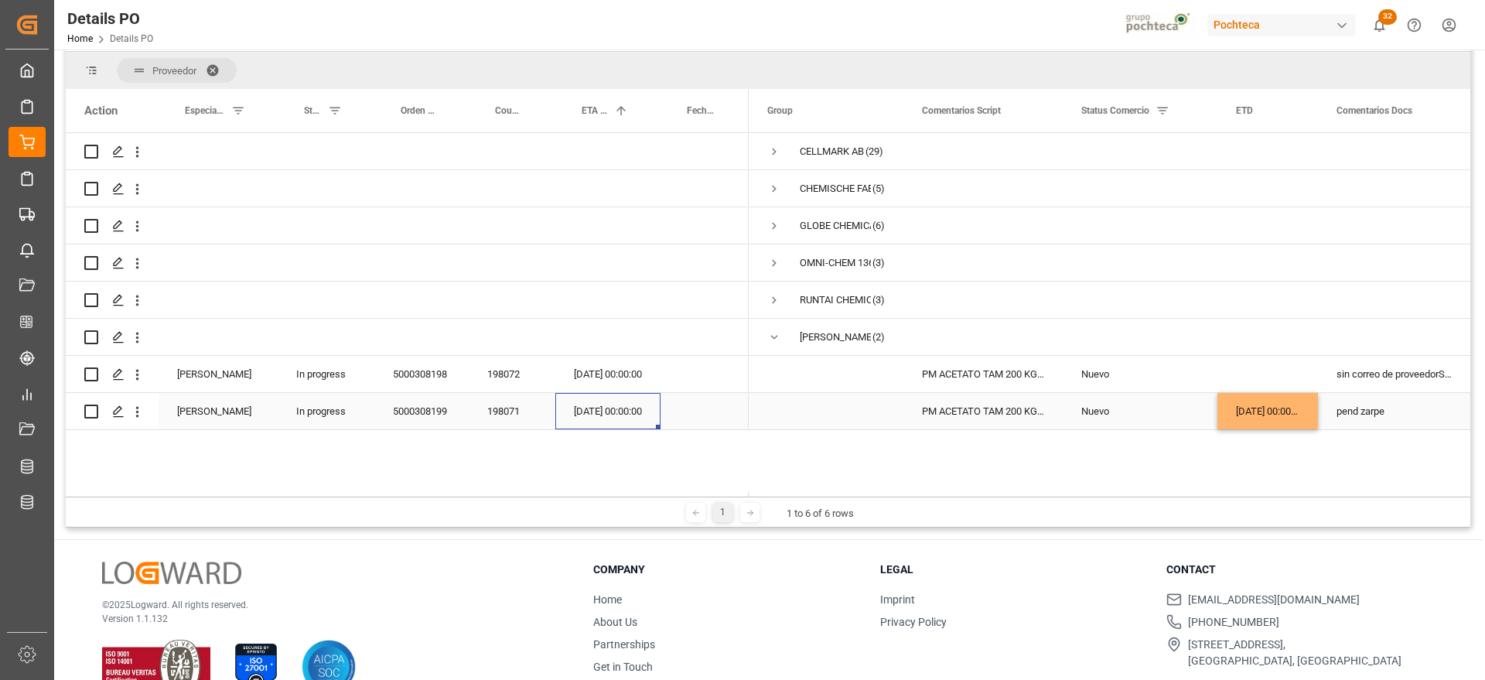
click at [622, 415] on div "[DATE] 00:00:00" at bounding box center [607, 411] width 105 height 36
click at [597, 408] on div "[DATE] 00:00:00" at bounding box center [607, 411] width 105 height 36
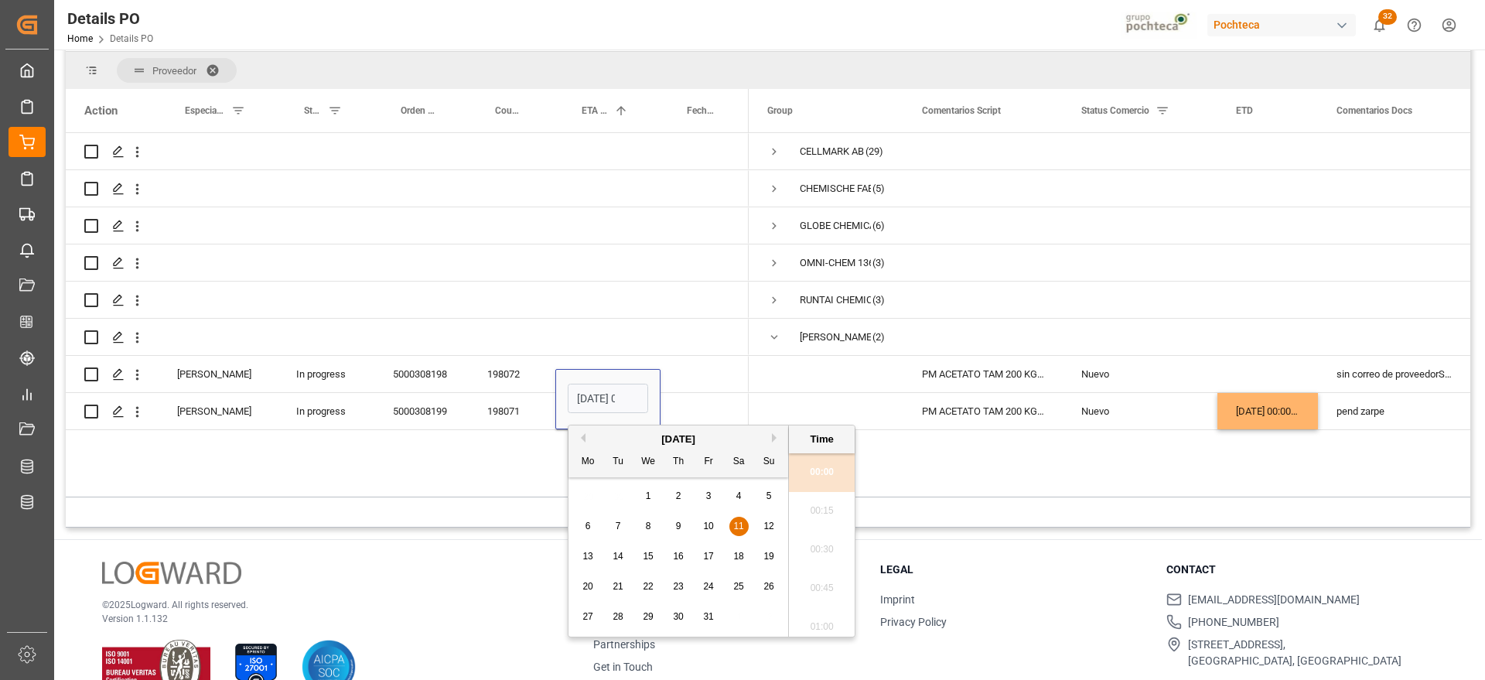
click at [771, 581] on span "26" at bounding box center [769, 586] width 10 height 11
type input "[DATE] 00:00"
click at [1167, 417] on div "Nuevo" at bounding box center [1141, 412] width 118 height 36
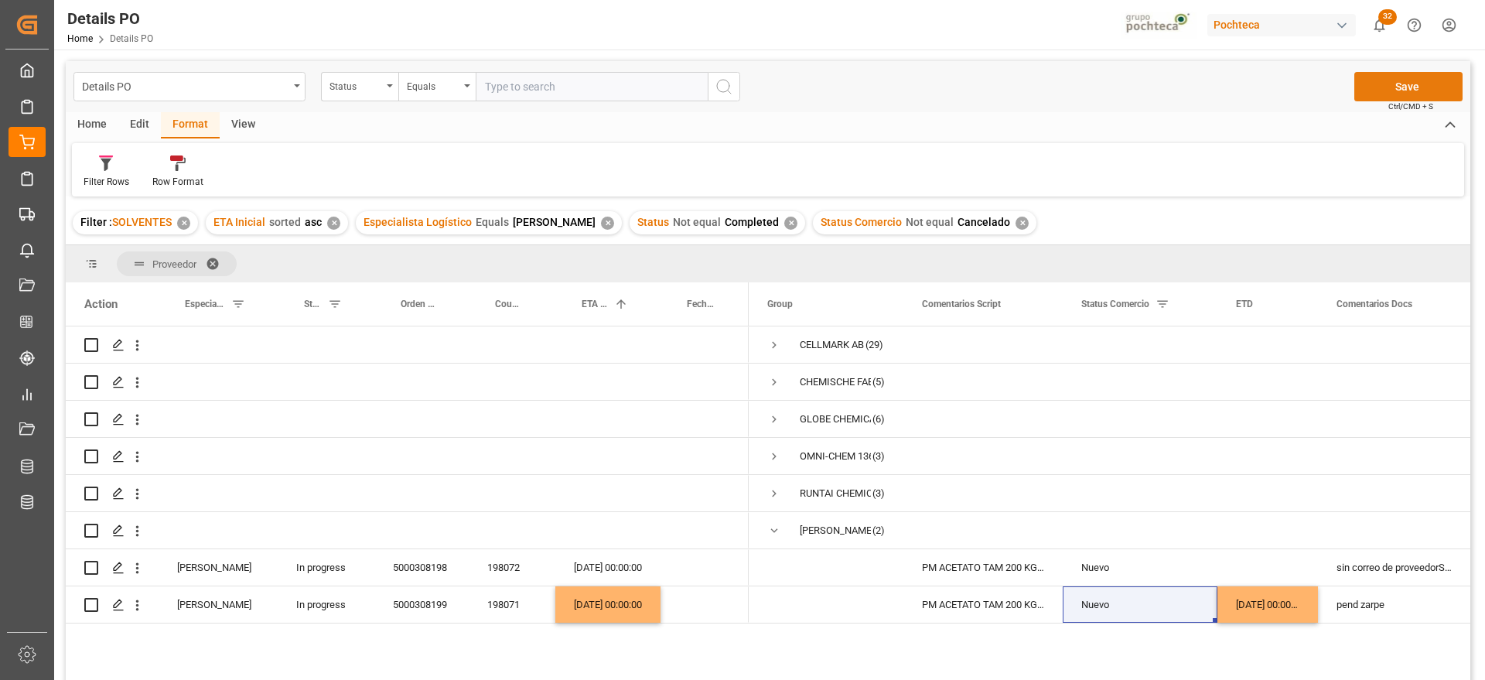
click at [1405, 85] on button "Save" at bounding box center [1409, 86] width 108 height 29
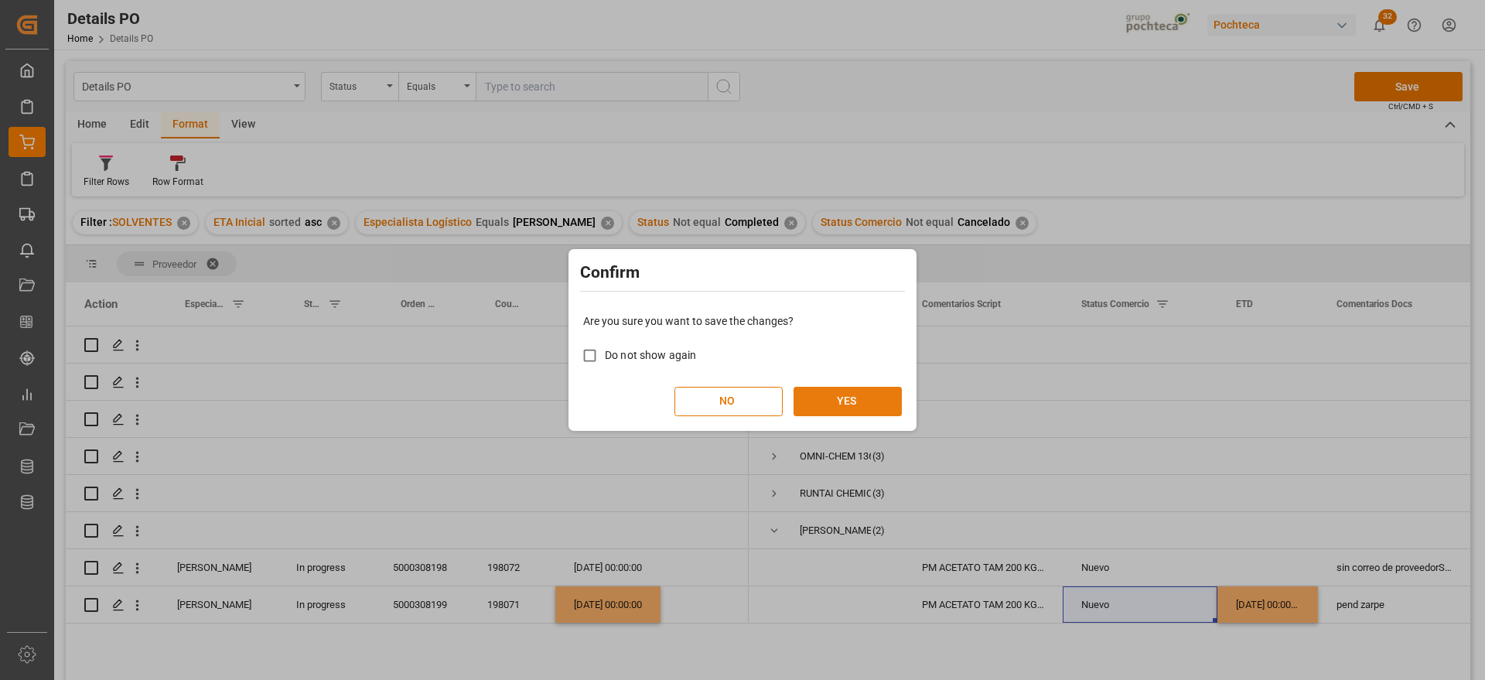
click at [884, 387] on button "YES" at bounding box center [848, 401] width 108 height 29
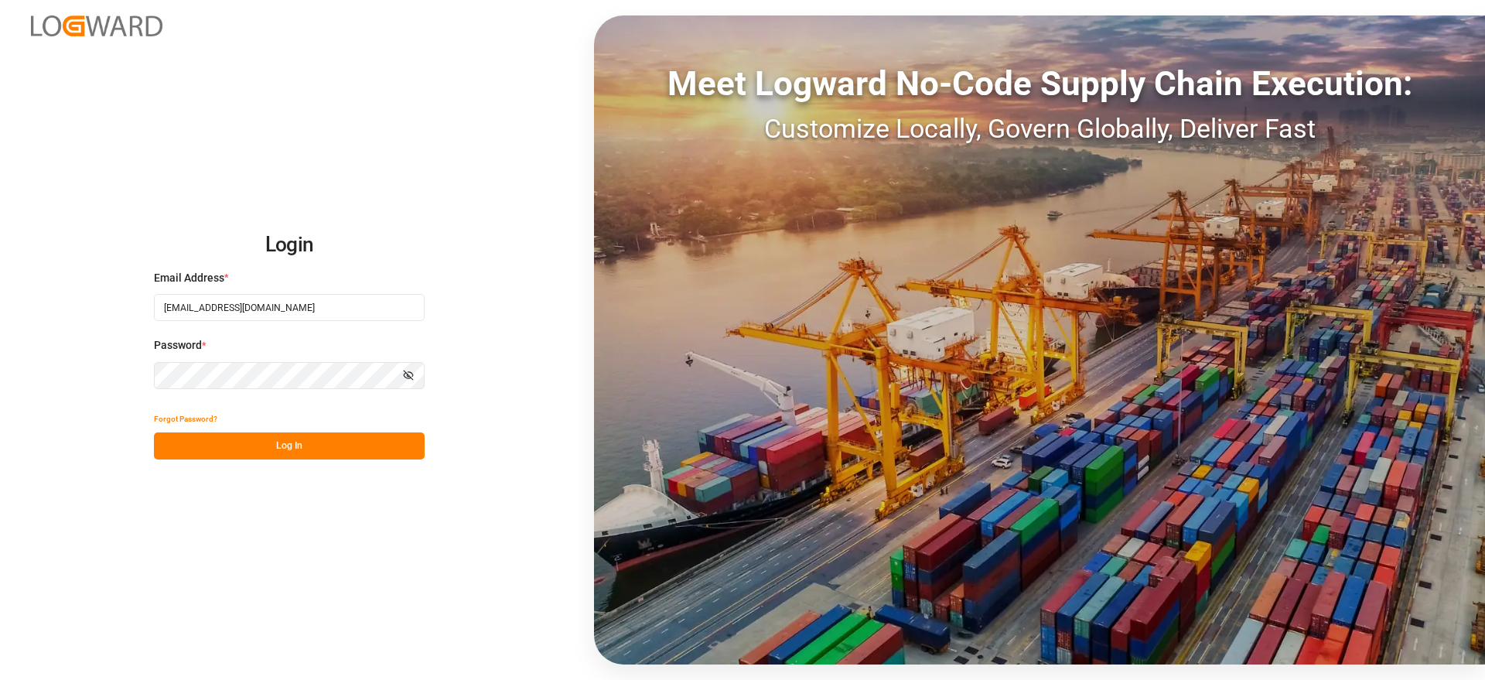
click at [328, 437] on button "Log In" at bounding box center [289, 445] width 271 height 27
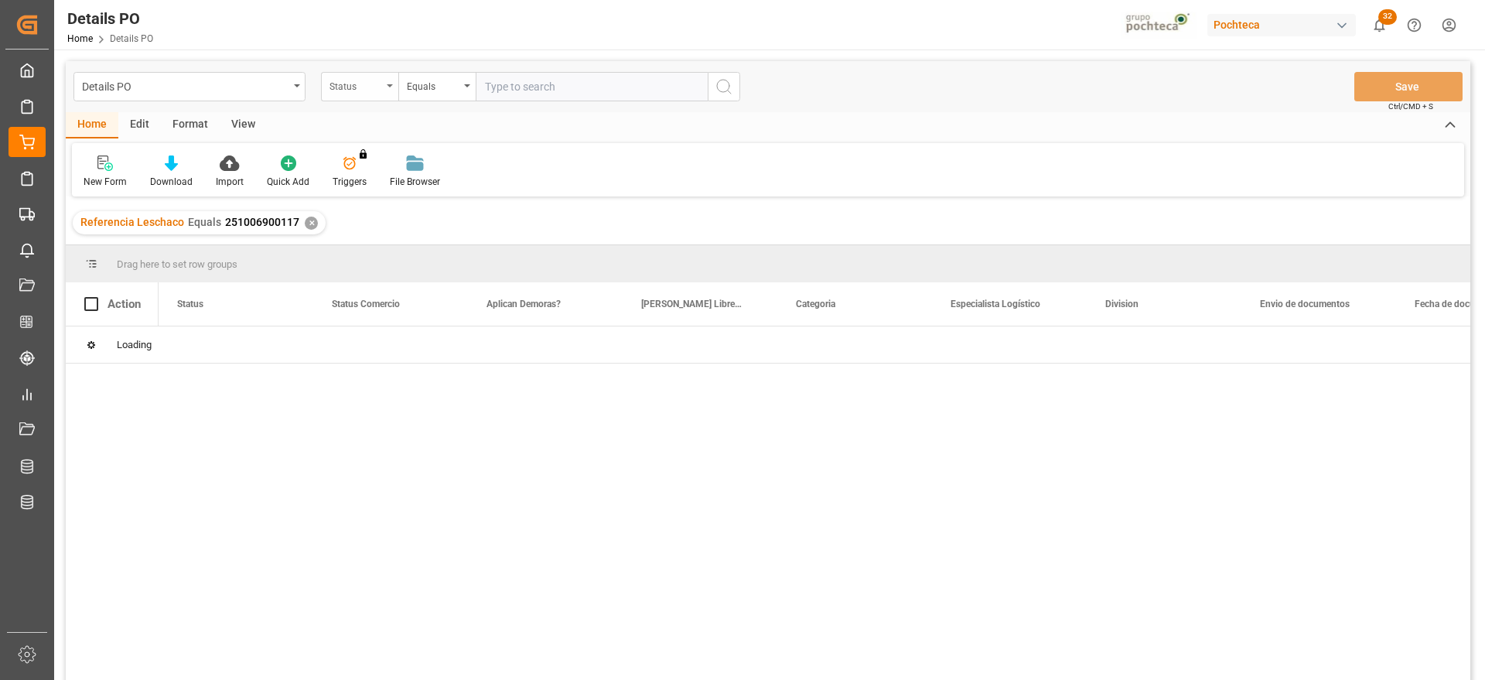
click at [365, 84] on div "Status" at bounding box center [356, 85] width 53 height 18
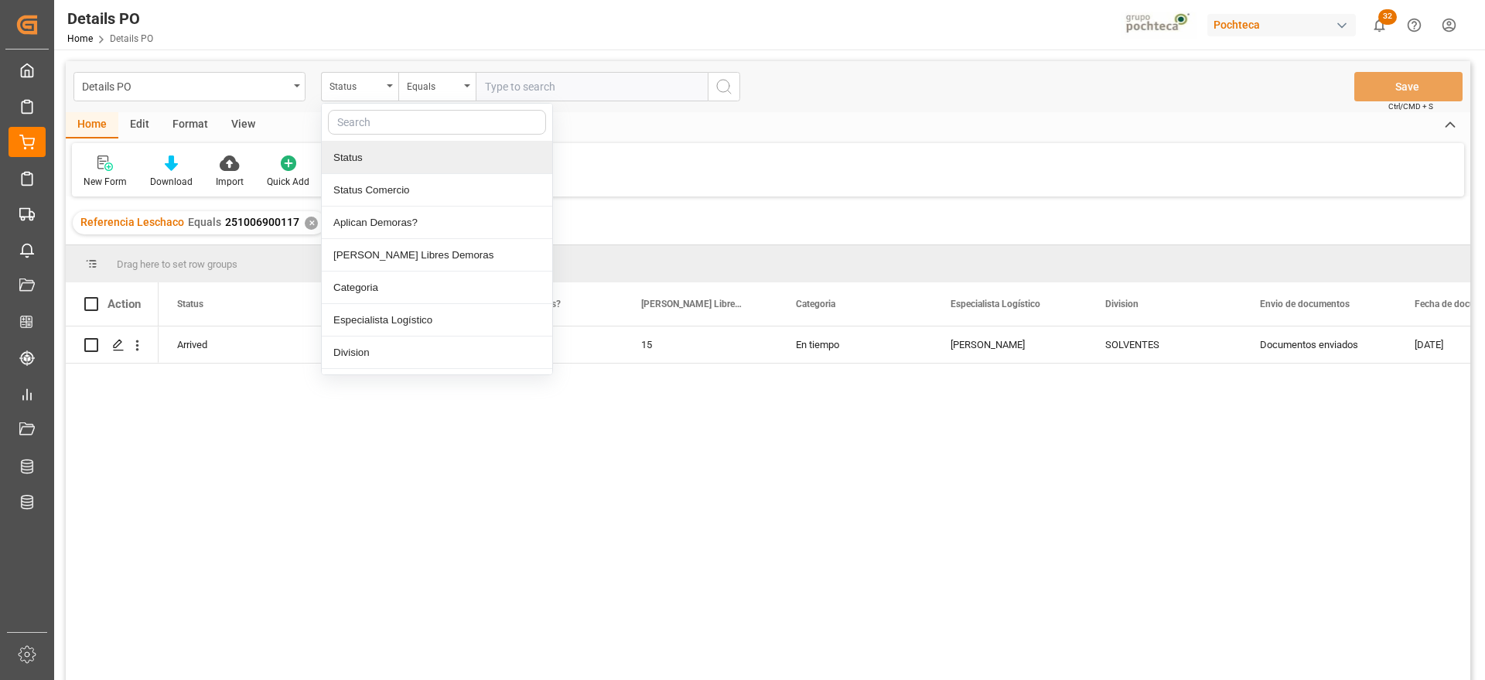
click at [308, 220] on div "✕" at bounding box center [311, 223] width 13 height 13
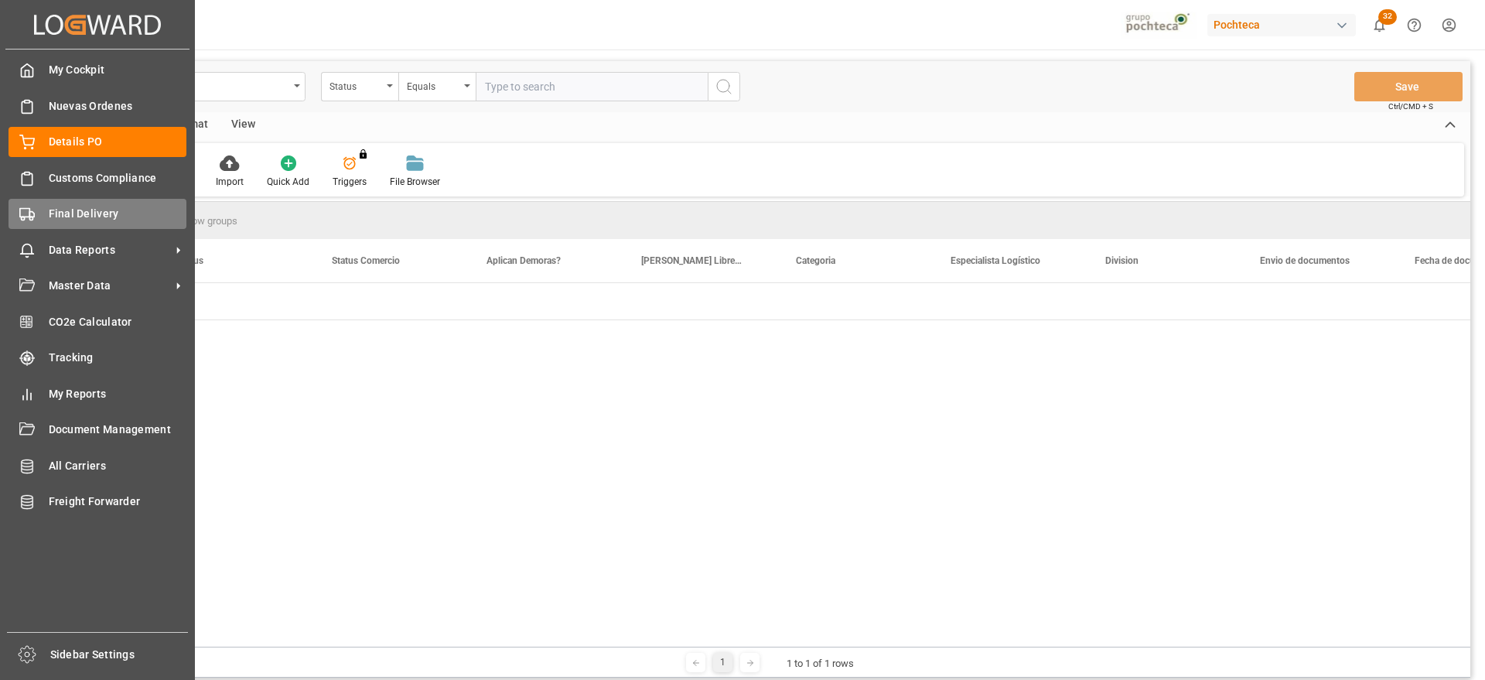
click at [40, 210] on div "Final Delivery Final Delivery" at bounding box center [98, 214] width 178 height 30
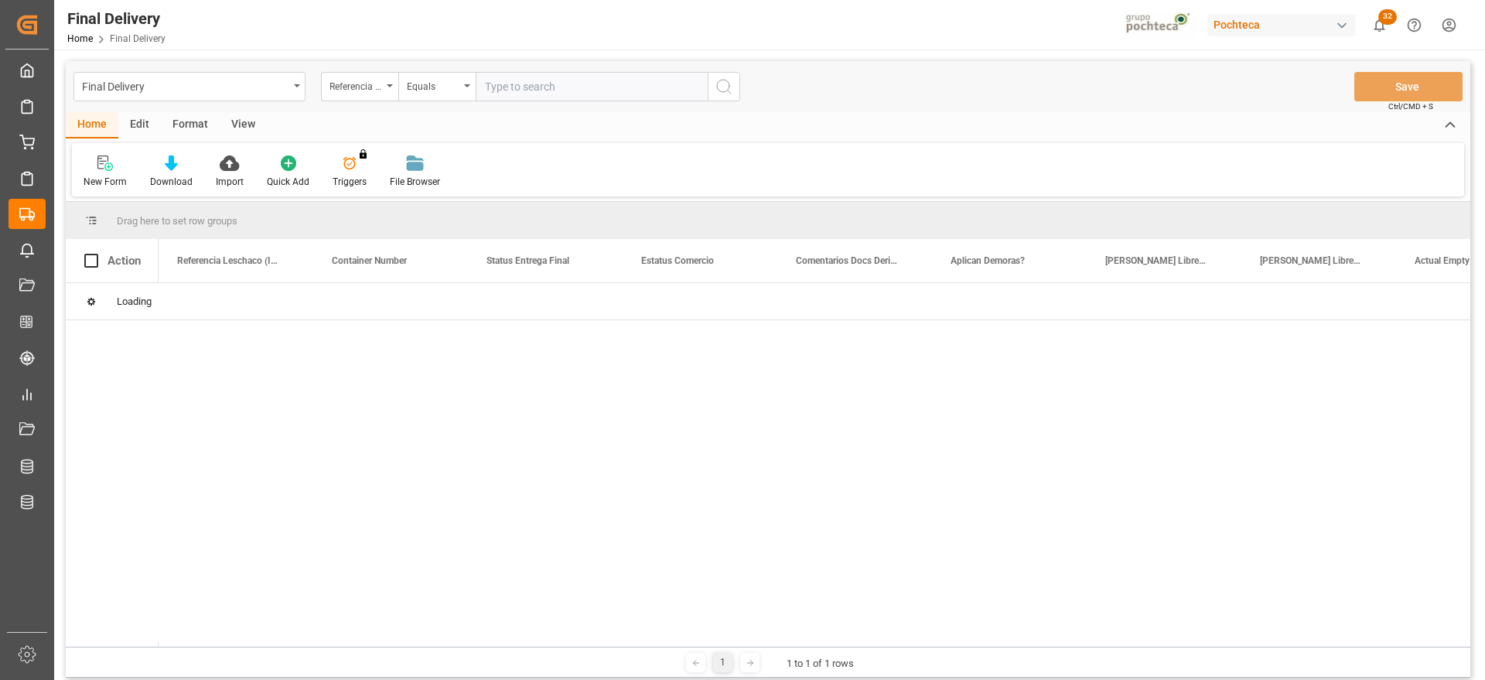
click at [552, 88] on input "text" at bounding box center [592, 86] width 232 height 29
paste input "251006900146"
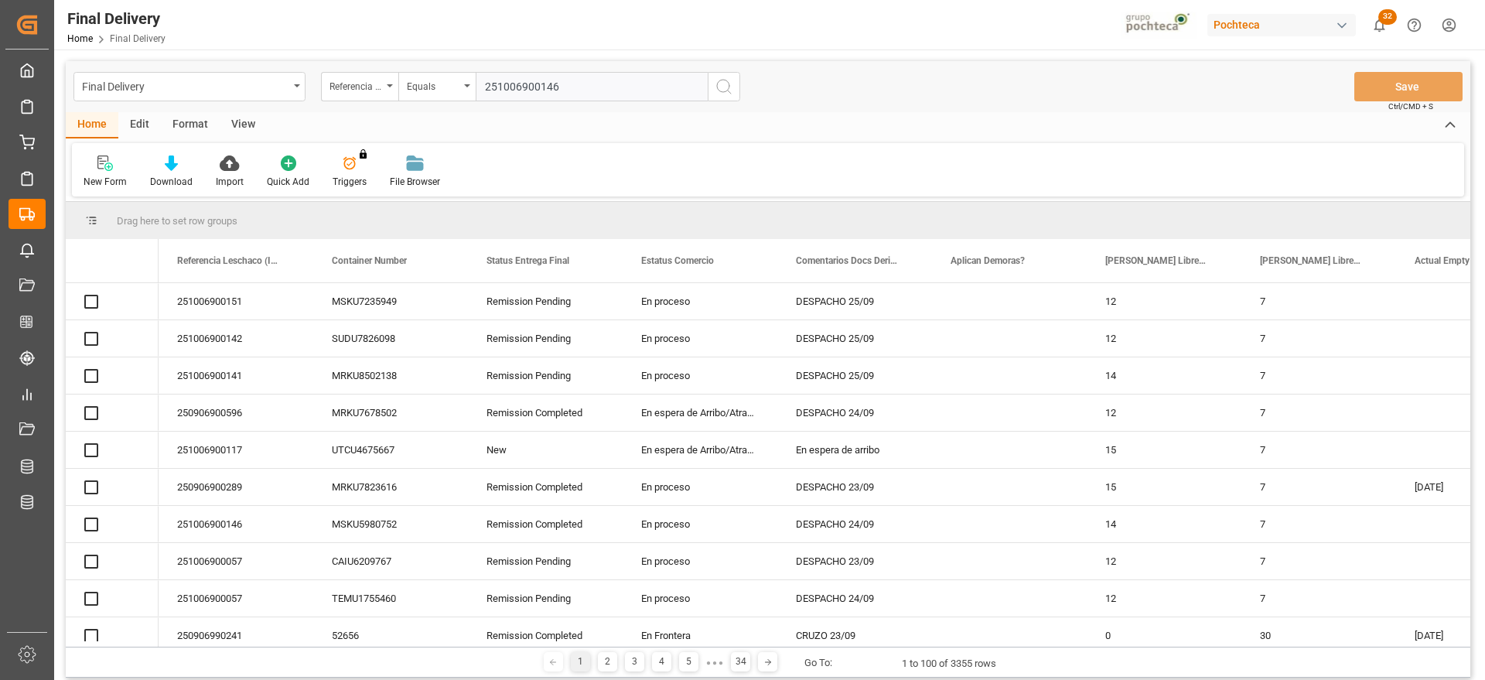
type input "251006900146"
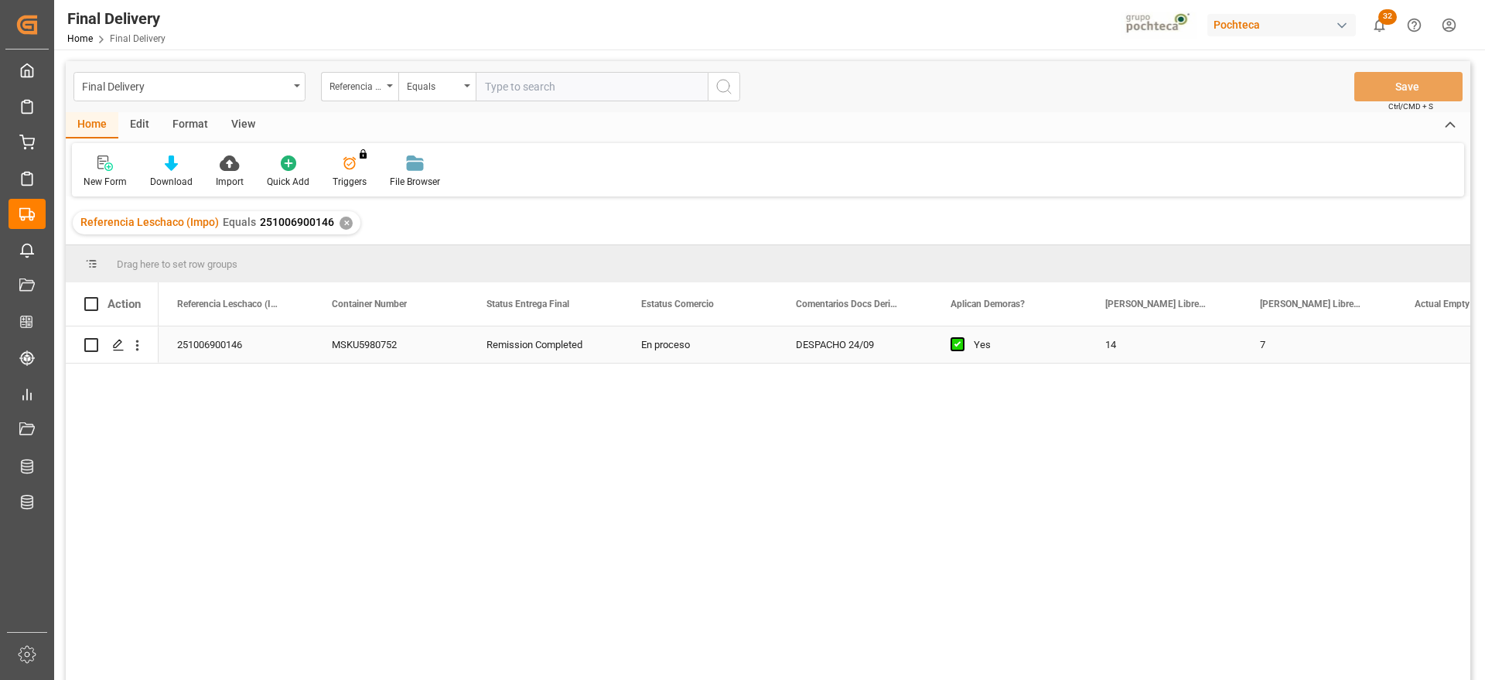
click at [765, 350] on div "En proceso" at bounding box center [700, 344] width 155 height 36
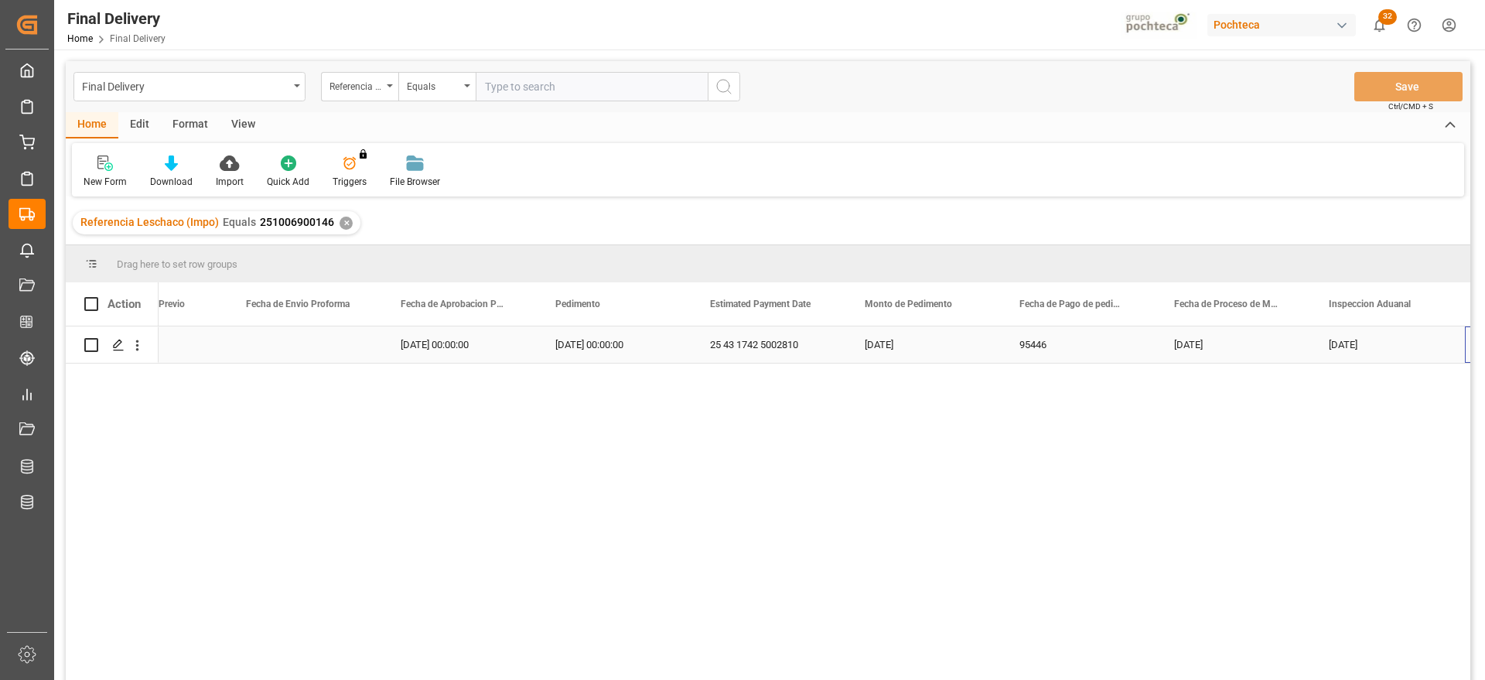
scroll to position [0, 3180]
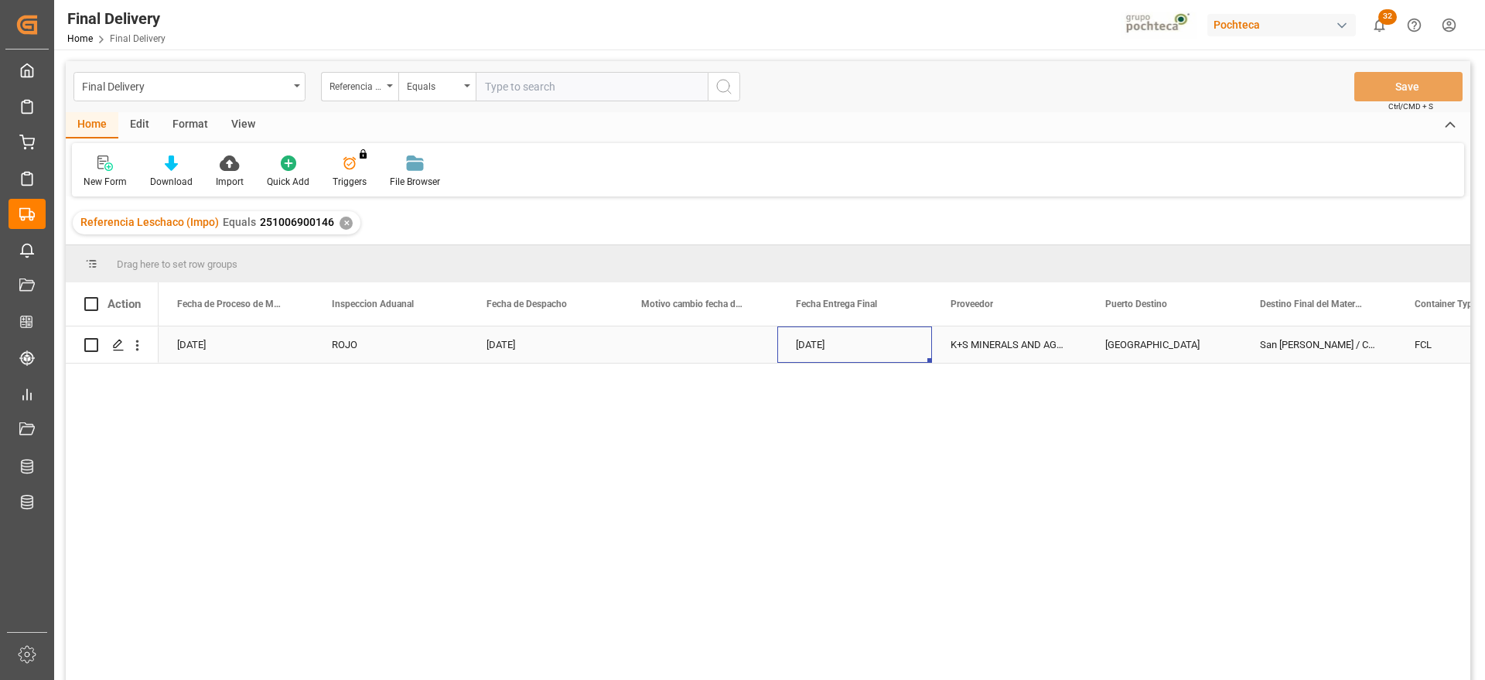
click at [828, 350] on div "25-09-2025" at bounding box center [854, 344] width 155 height 36
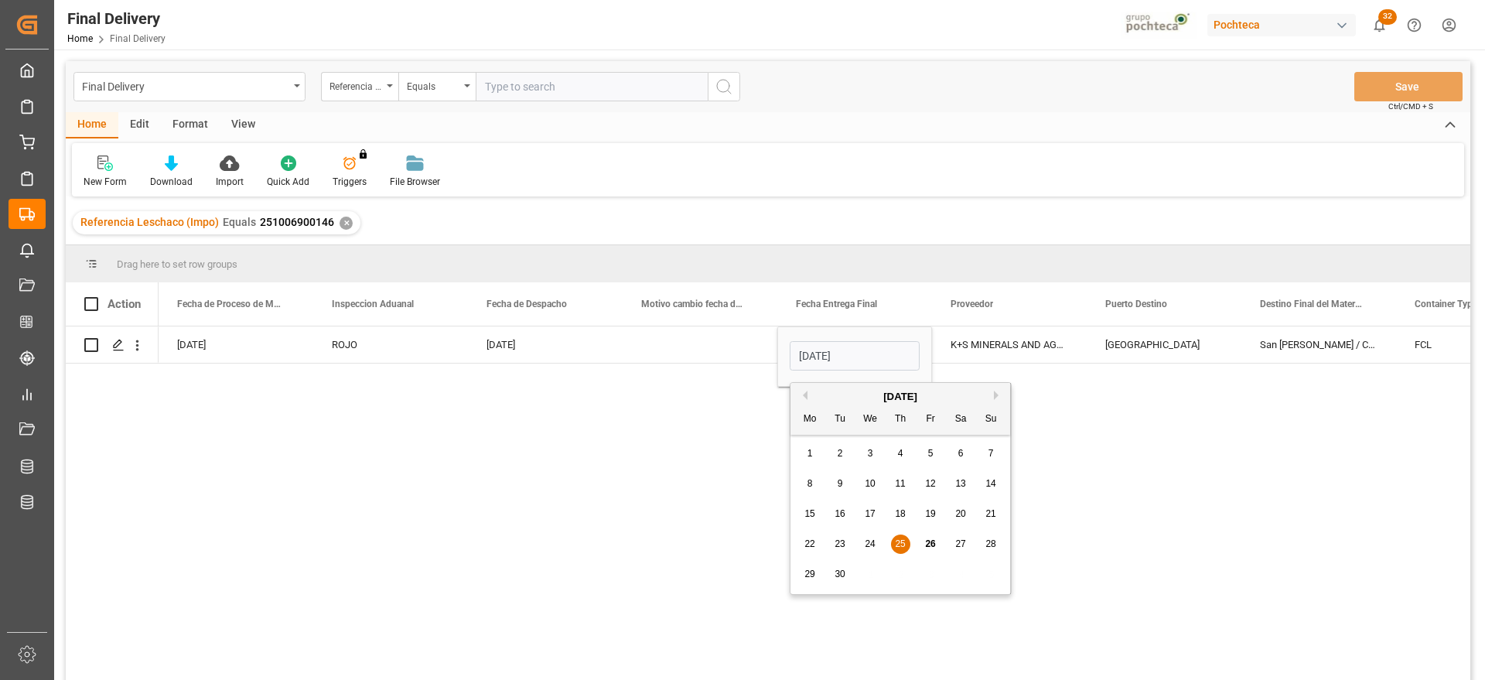
click at [925, 541] on span "26" at bounding box center [930, 543] width 10 height 11
type input "26-09-2025"
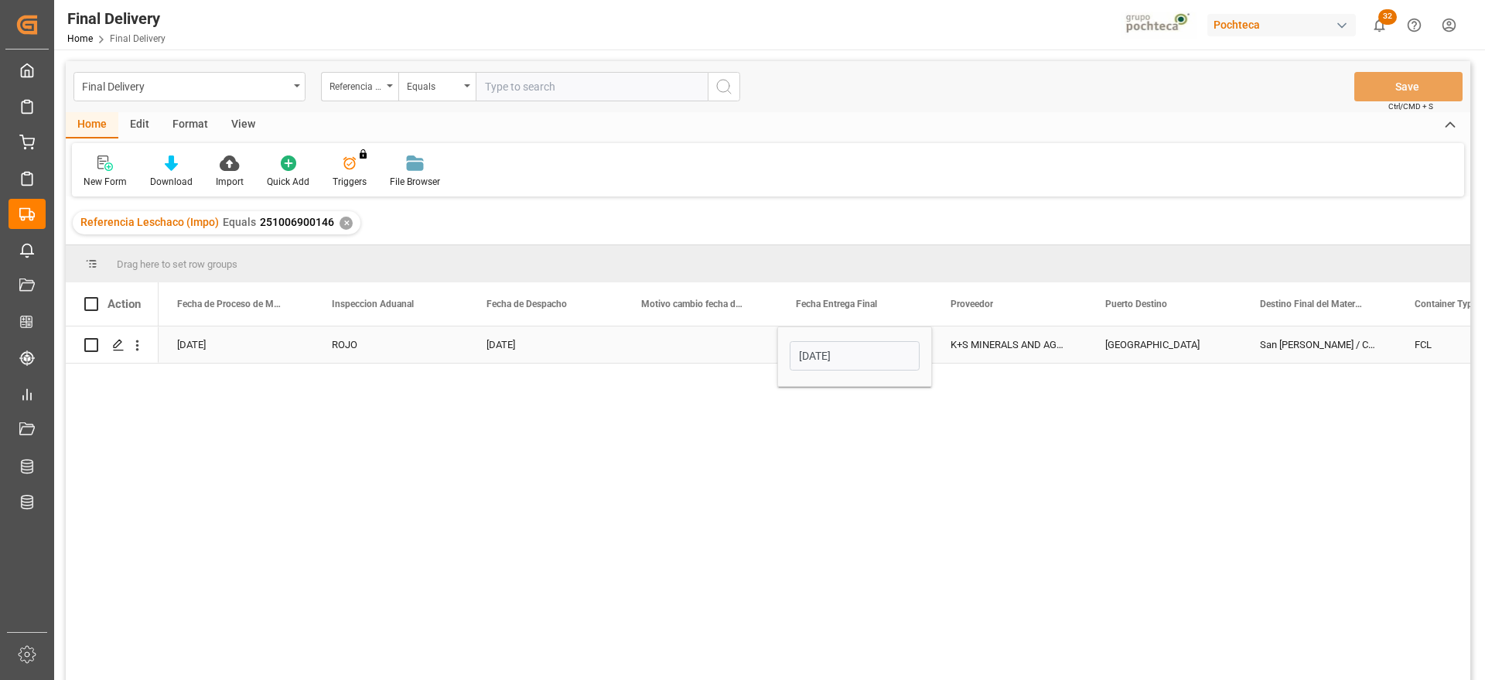
click at [979, 348] on div "K+S MINERALS AND AGRICULTURE GMBH" at bounding box center [1009, 344] width 155 height 36
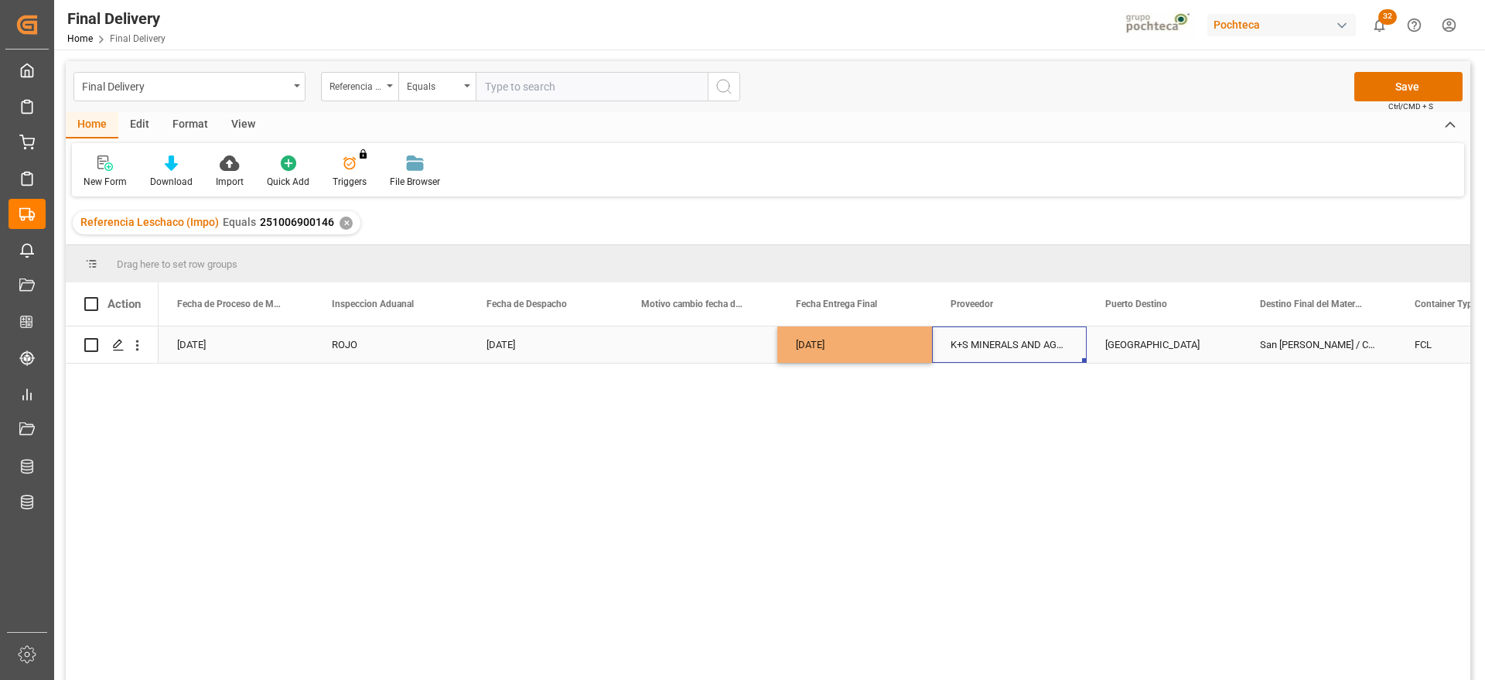
click at [1133, 342] on div "Veracruz" at bounding box center [1164, 344] width 155 height 36
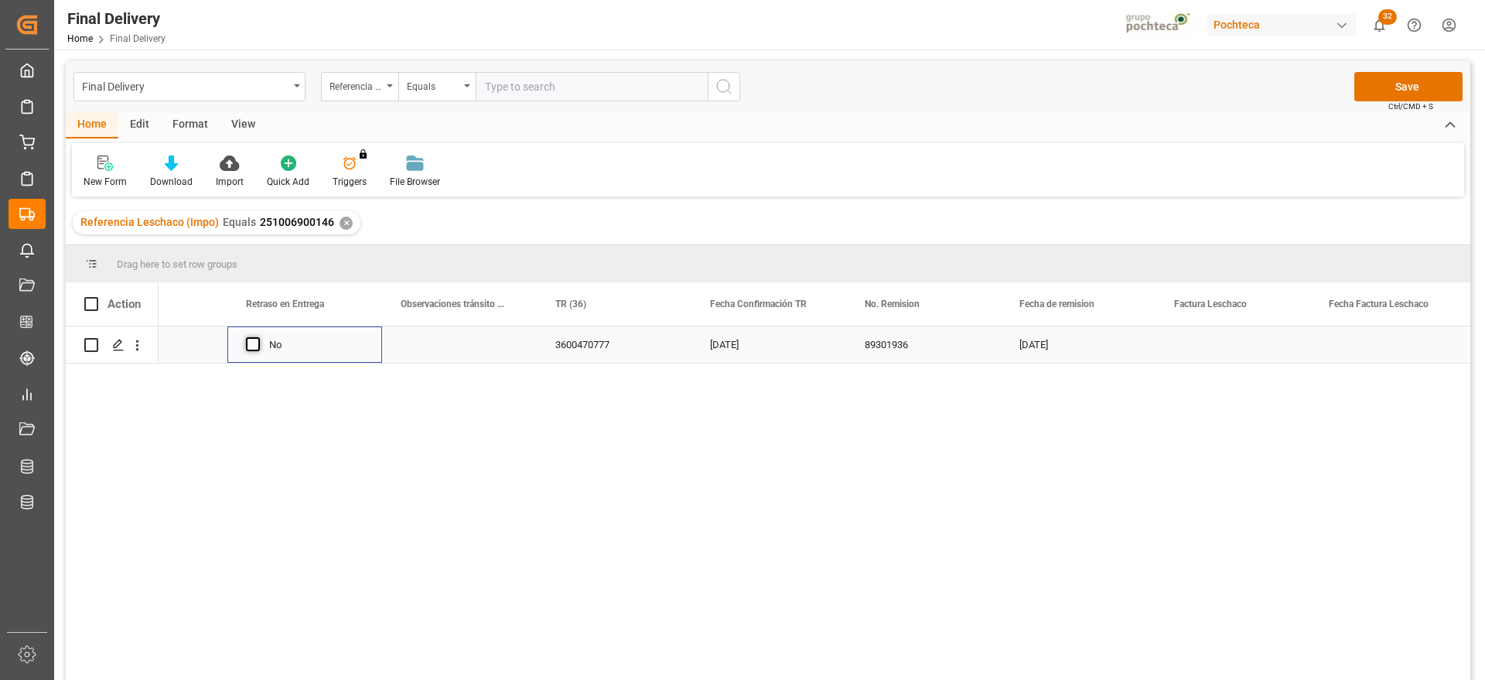
click at [251, 347] on span "Press SPACE to select this row." at bounding box center [253, 344] width 14 height 14
click at [258, 337] on input "Press SPACE to select this row." at bounding box center [258, 337] width 0 height 0
click at [471, 351] on div "Press SPACE to select this row." at bounding box center [459, 344] width 155 height 36
click at [471, 351] on input "Press SPACE to select this row." at bounding box center [460, 353] width 130 height 29
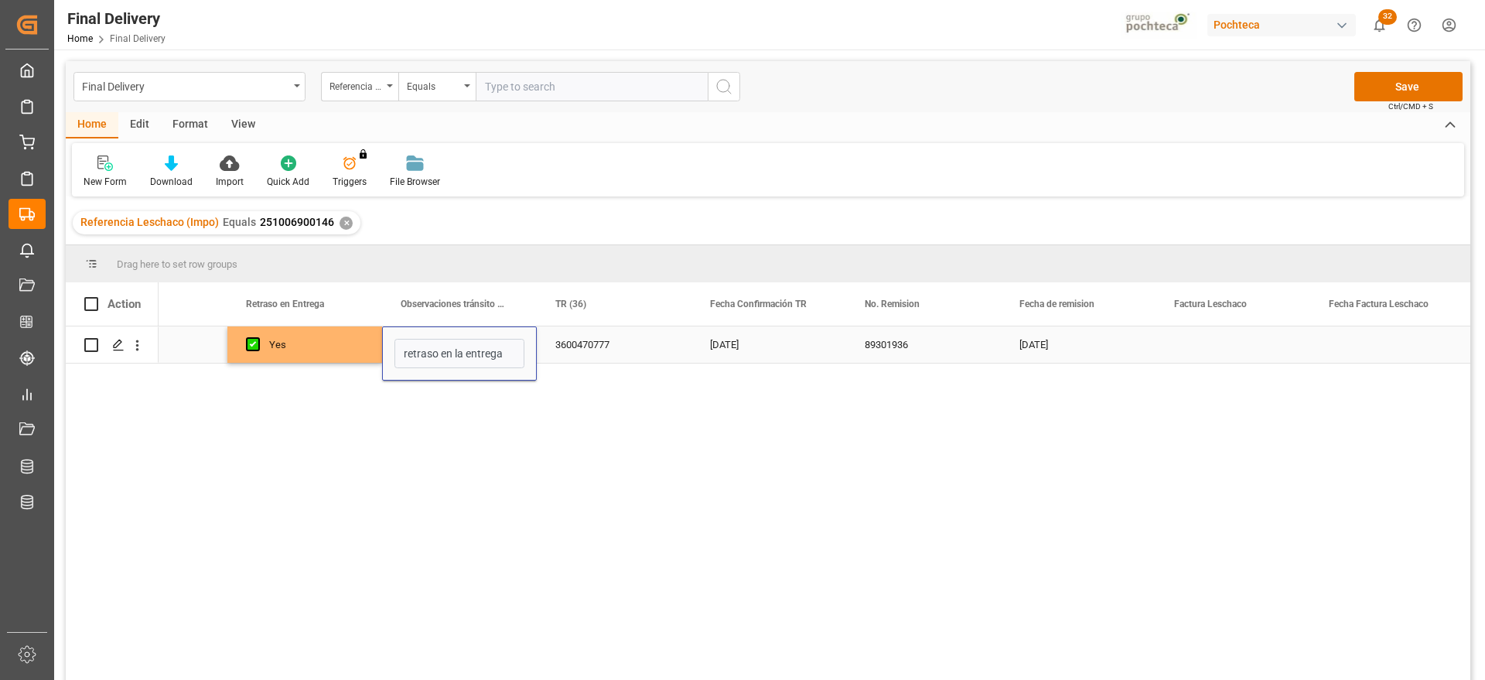
type input "retraso en la entrega"
click at [1436, 73] on button "Save" at bounding box center [1409, 86] width 108 height 29
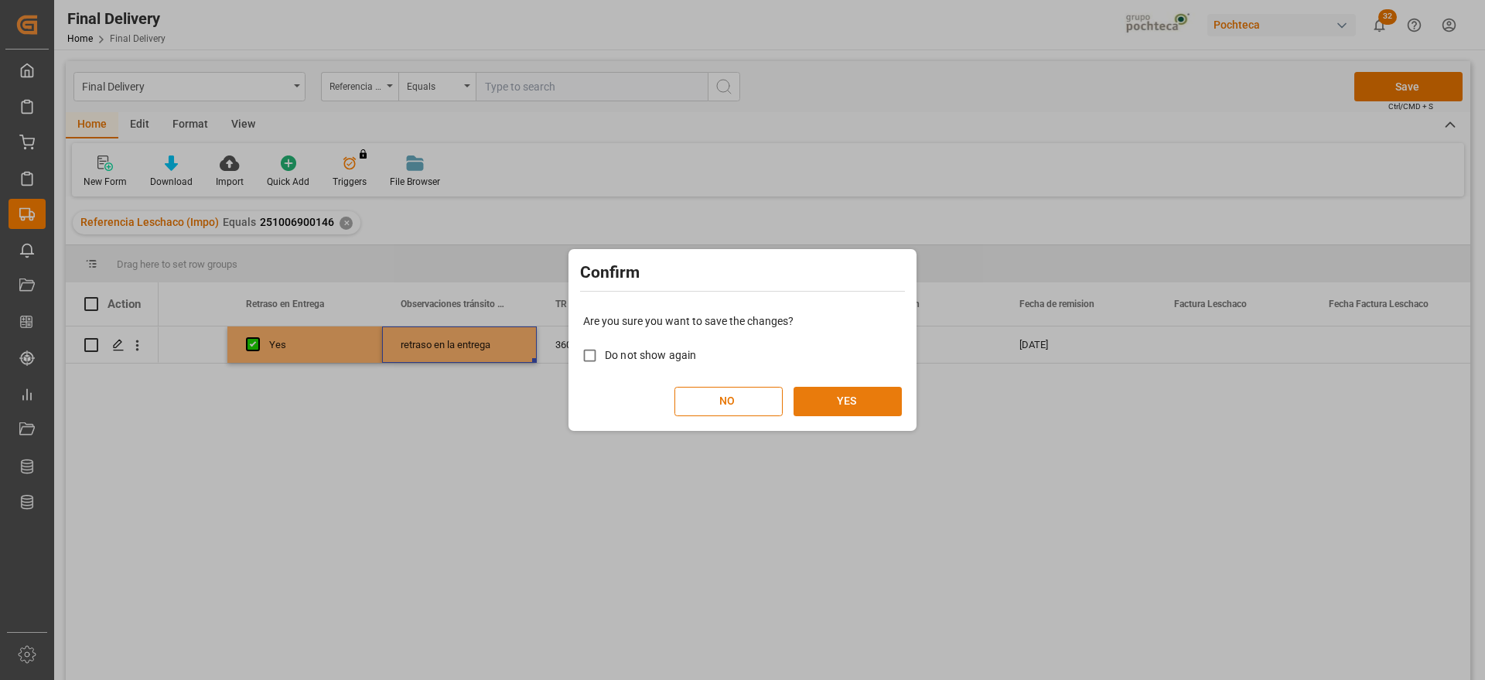
click at [857, 387] on button "YES" at bounding box center [848, 401] width 108 height 29
